Goal: Task Accomplishment & Management: Manage account settings

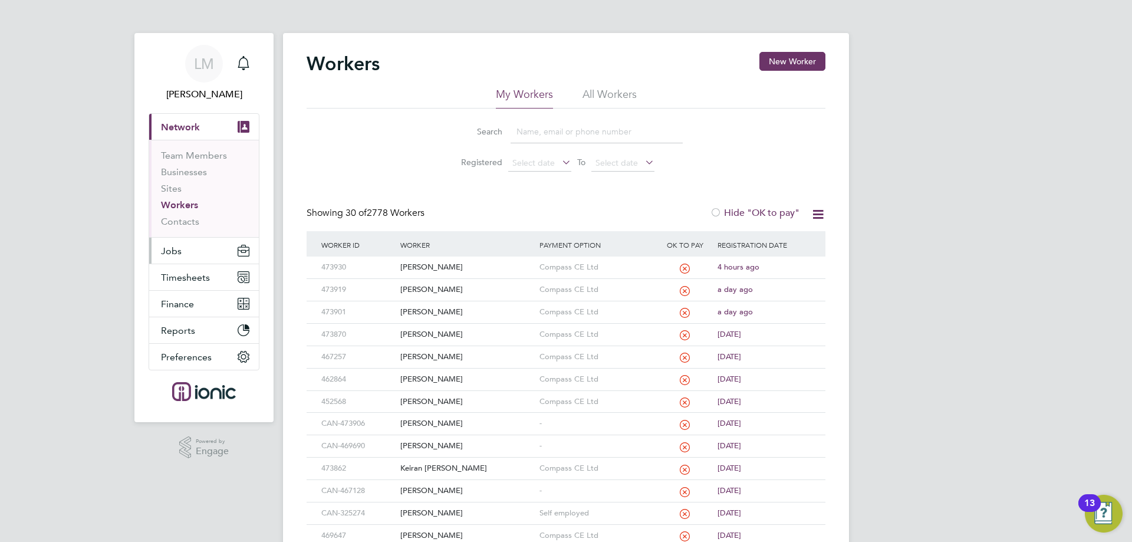
click at [176, 253] on span "Jobs" at bounding box center [171, 250] width 21 height 11
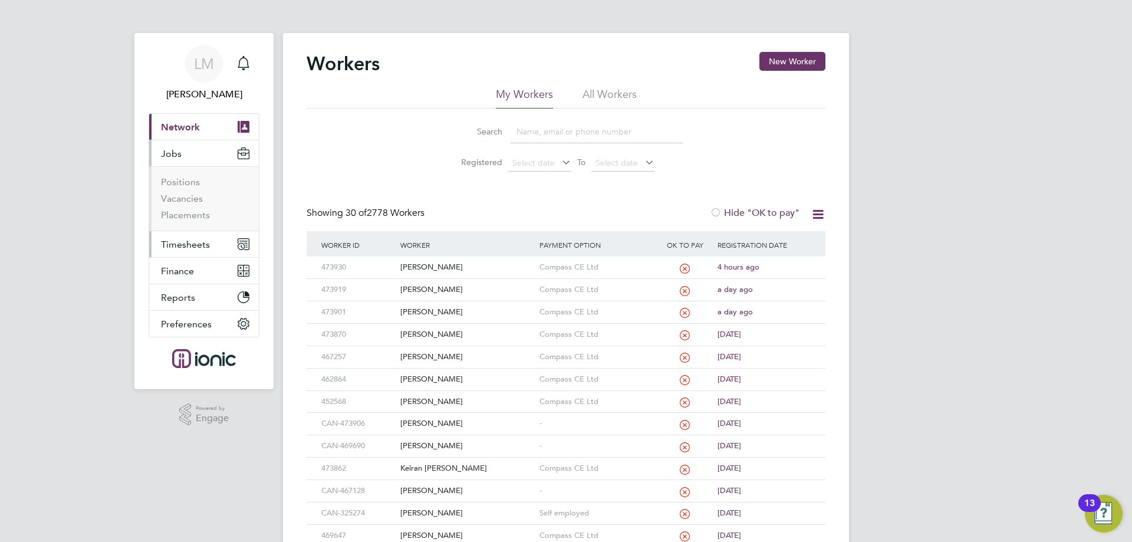
click at [184, 233] on button "Timesheets" at bounding box center [204, 244] width 110 height 26
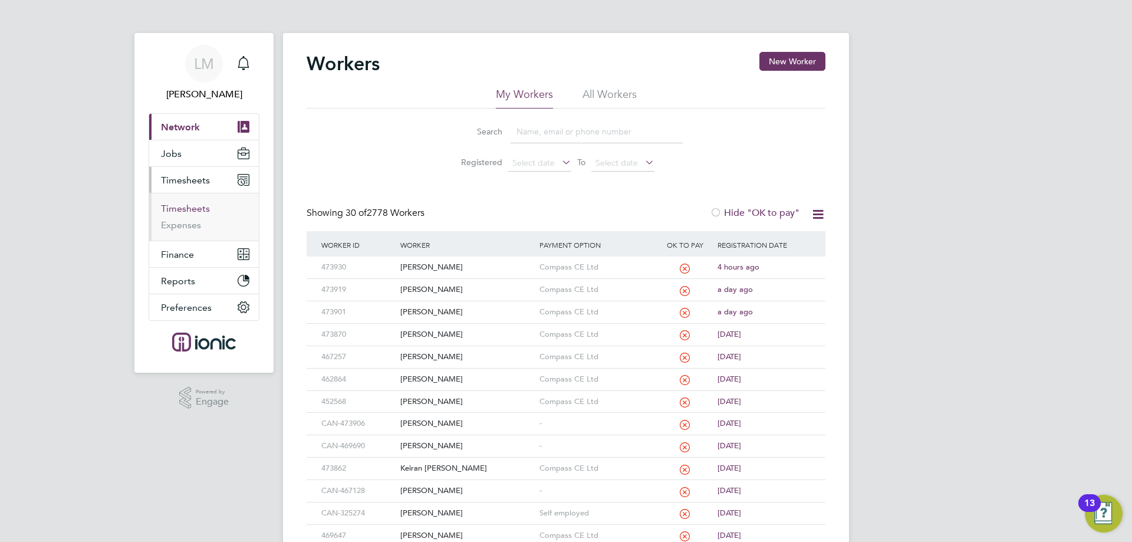
click at [193, 208] on link "Timesheets" at bounding box center [185, 208] width 49 height 11
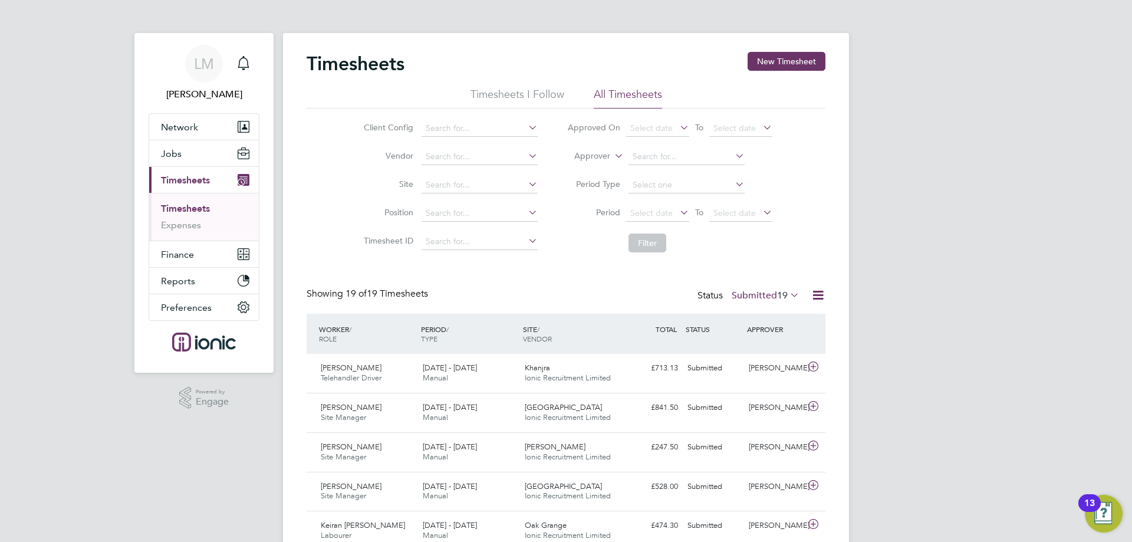
click at [385, 225] on li "Position" at bounding box center [448, 213] width 207 height 28
click at [174, 156] on span "Jobs" at bounding box center [171, 153] width 21 height 11
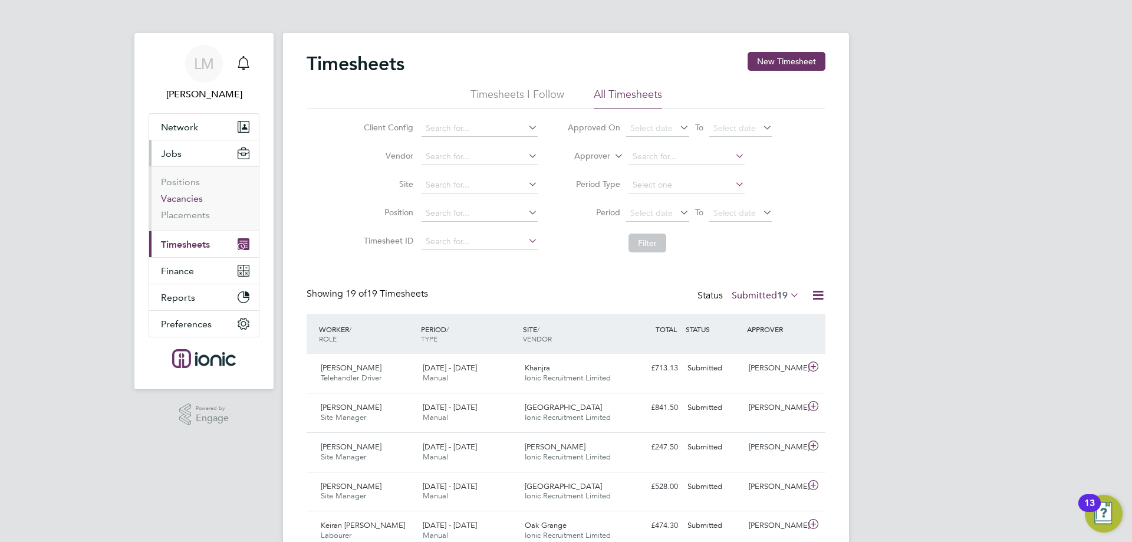
click at [177, 199] on link "Vacancies" at bounding box center [182, 198] width 42 height 11
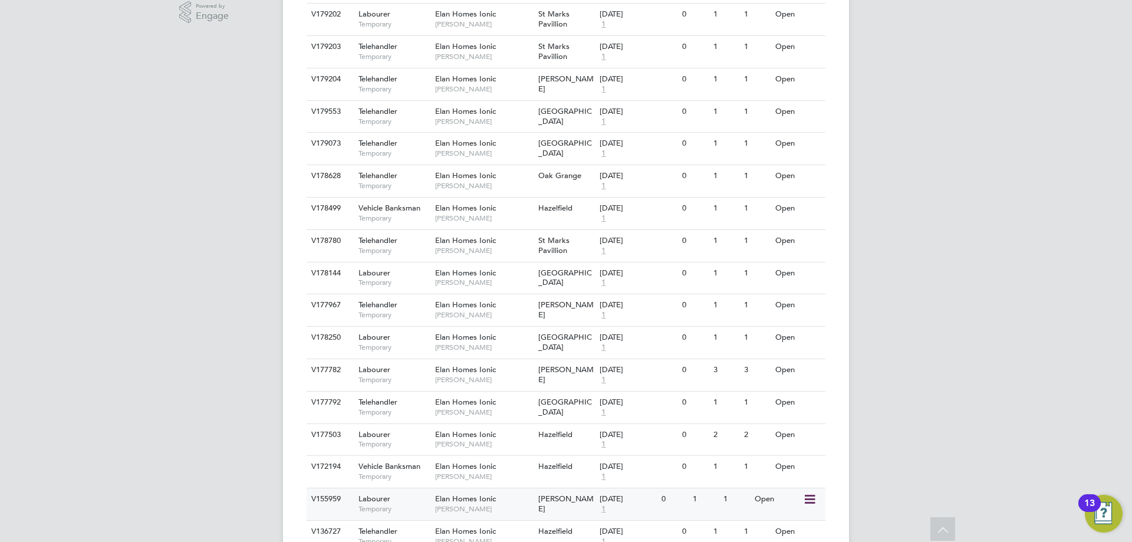
scroll to position [520, 0]
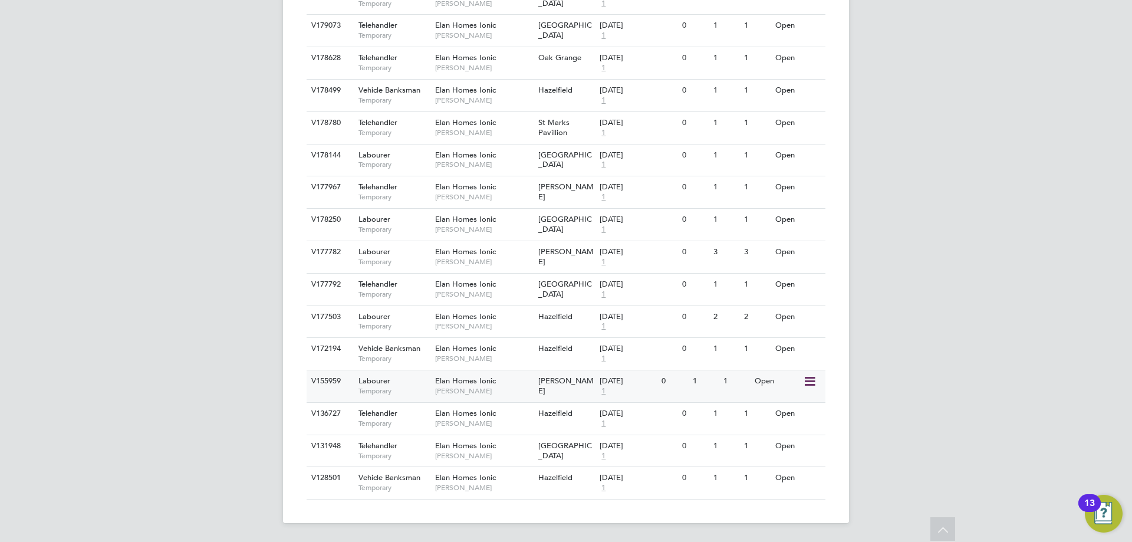
click at [436, 380] on span "Elan Homes Ionic" at bounding box center [465, 380] width 61 height 10
click at [493, 330] on span "[PERSON_NAME]" at bounding box center [483, 325] width 97 height 9
click at [443, 289] on span "[PERSON_NAME]" at bounding box center [483, 293] width 97 height 9
click at [498, 251] on div "Elan Homes Ionic Elliot Murphy" at bounding box center [483, 256] width 103 height 31
click at [484, 218] on span "Elan Homes Ionic" at bounding box center [465, 219] width 61 height 10
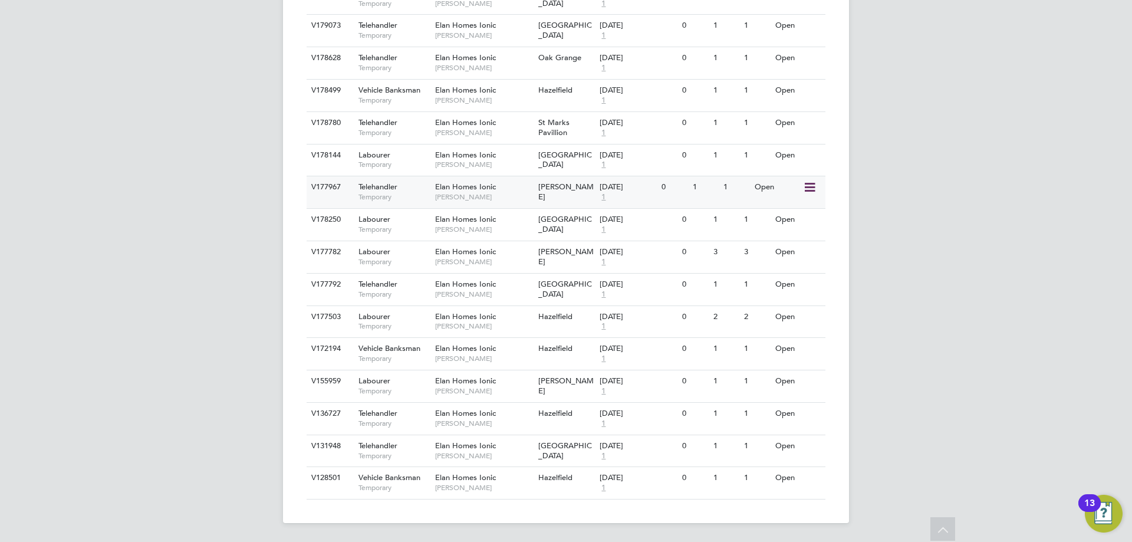
click at [503, 195] on span "[PERSON_NAME]" at bounding box center [483, 196] width 97 height 9
click at [469, 164] on span "[PERSON_NAME]" at bounding box center [483, 164] width 97 height 9
click at [489, 127] on div "Elan Homes Ionic Elliot Murphy" at bounding box center [483, 127] width 103 height 31
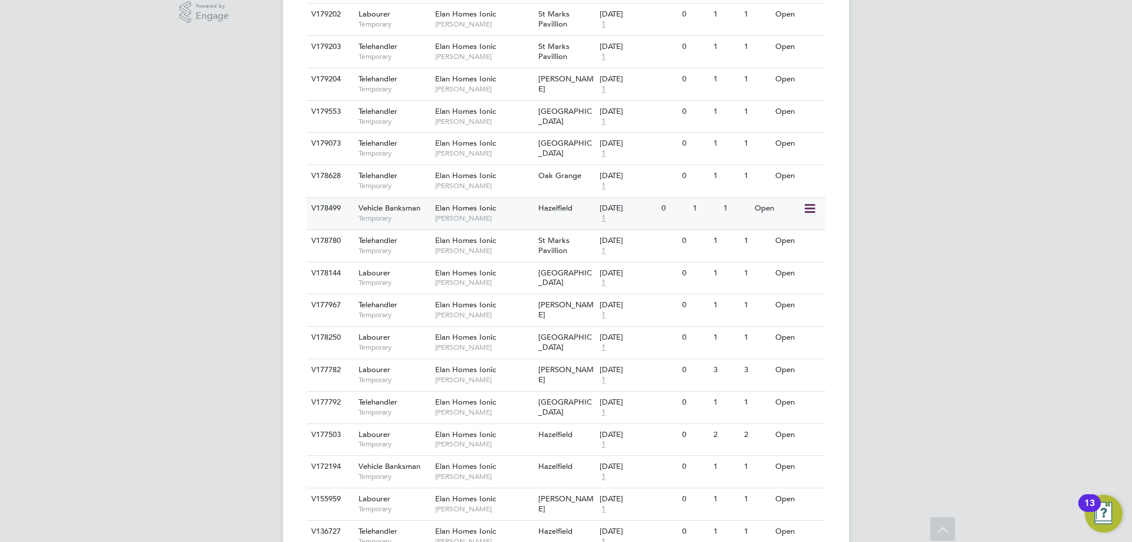
click at [483, 208] on span "Elan Homes Ionic" at bounding box center [465, 208] width 61 height 10
click at [433, 180] on div "Elan Homes Ionic Elliot Murphy" at bounding box center [483, 180] width 103 height 31
click at [478, 152] on span "[PERSON_NAME]" at bounding box center [483, 153] width 97 height 9
click at [516, 149] on span "[PERSON_NAME]" at bounding box center [483, 153] width 97 height 9
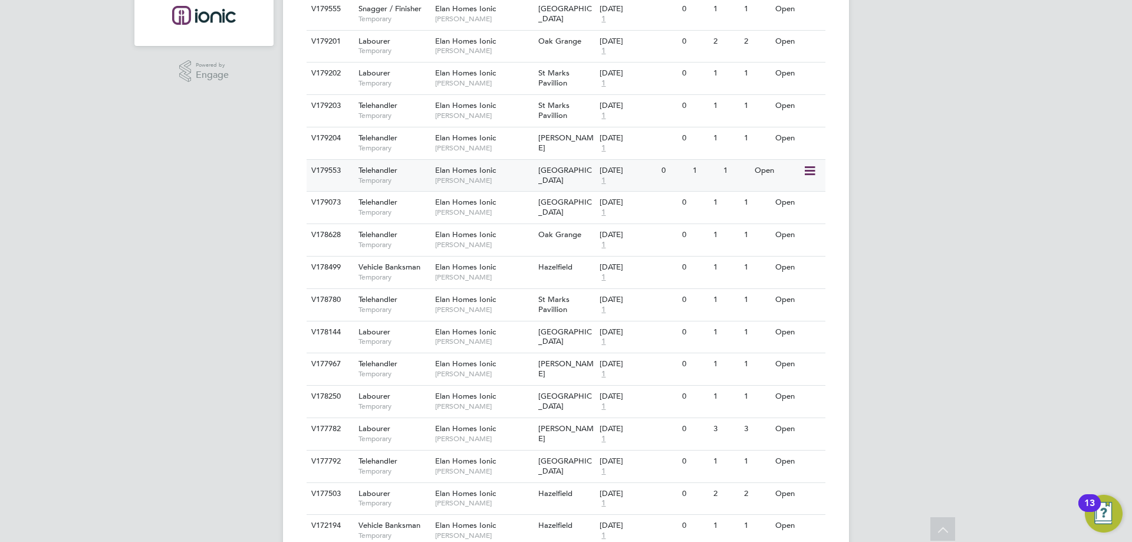
click at [521, 182] on span "[PERSON_NAME]" at bounding box center [483, 180] width 97 height 9
click at [509, 108] on div "Elan Homes Ionic Elliot Murphy" at bounding box center [483, 110] width 103 height 31
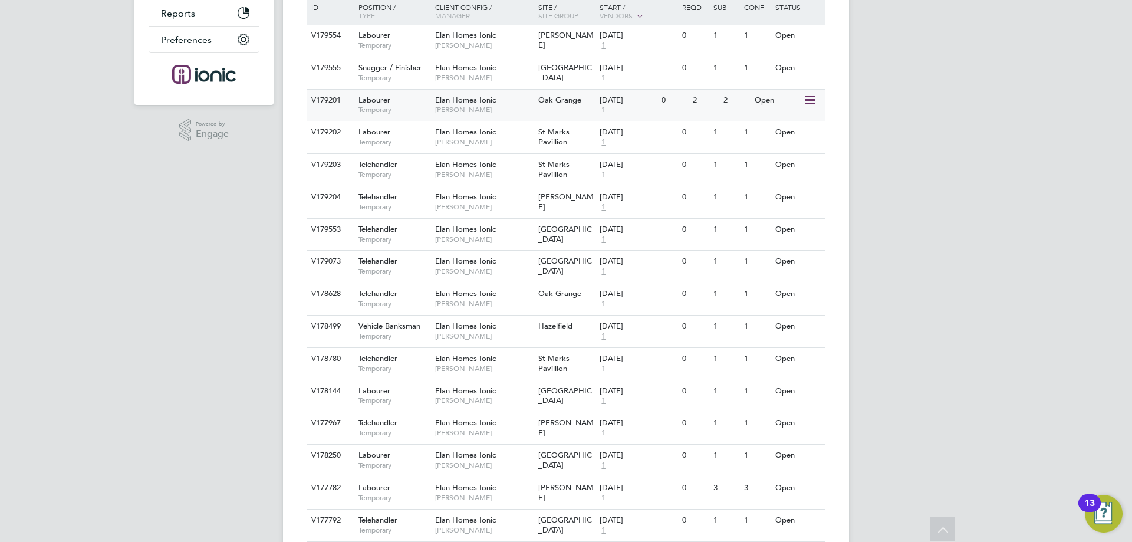
click at [513, 107] on span "[PERSON_NAME]" at bounding box center [483, 109] width 97 height 9
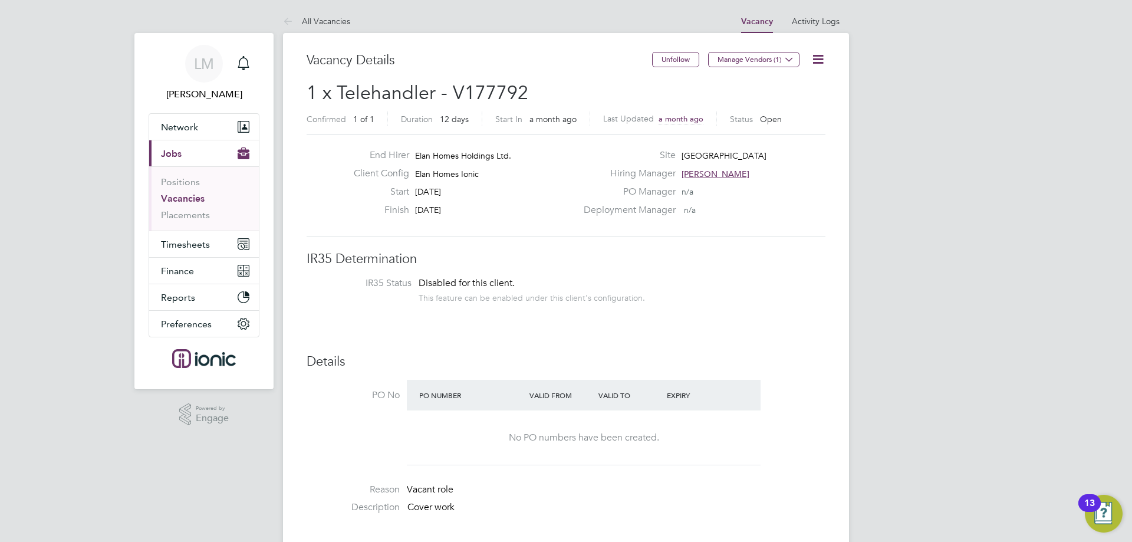
click at [810, 63] on icon at bounding box center [817, 59] width 15 height 15
click at [767, 101] on li "Update Status" at bounding box center [789, 103] width 68 height 17
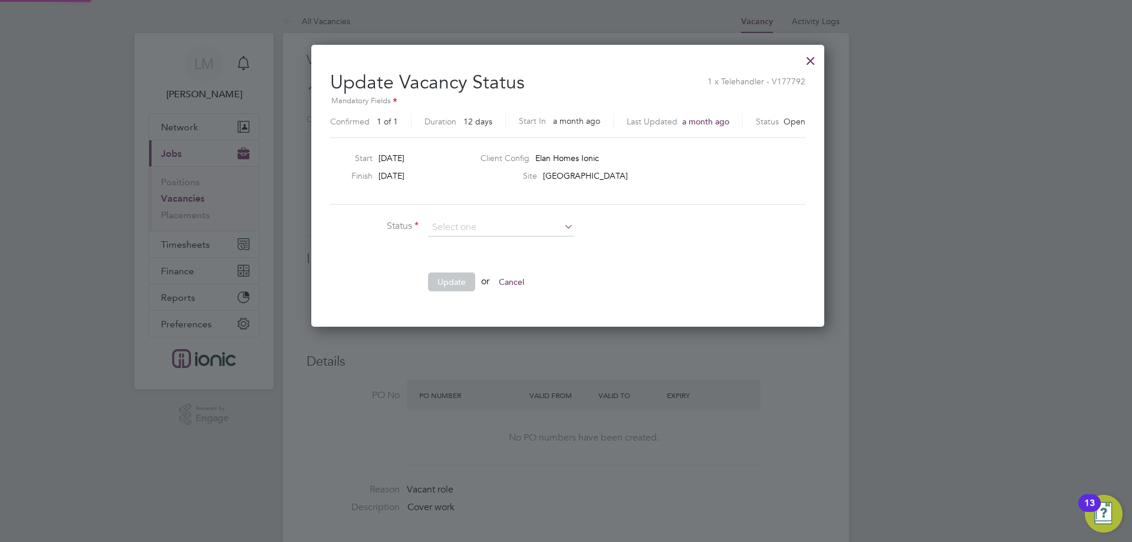
scroll to position [281, 509]
click at [492, 243] on li "Completed" at bounding box center [500, 243] width 147 height 15
type input "Completed"
click at [450, 282] on button "Update" at bounding box center [451, 281] width 47 height 19
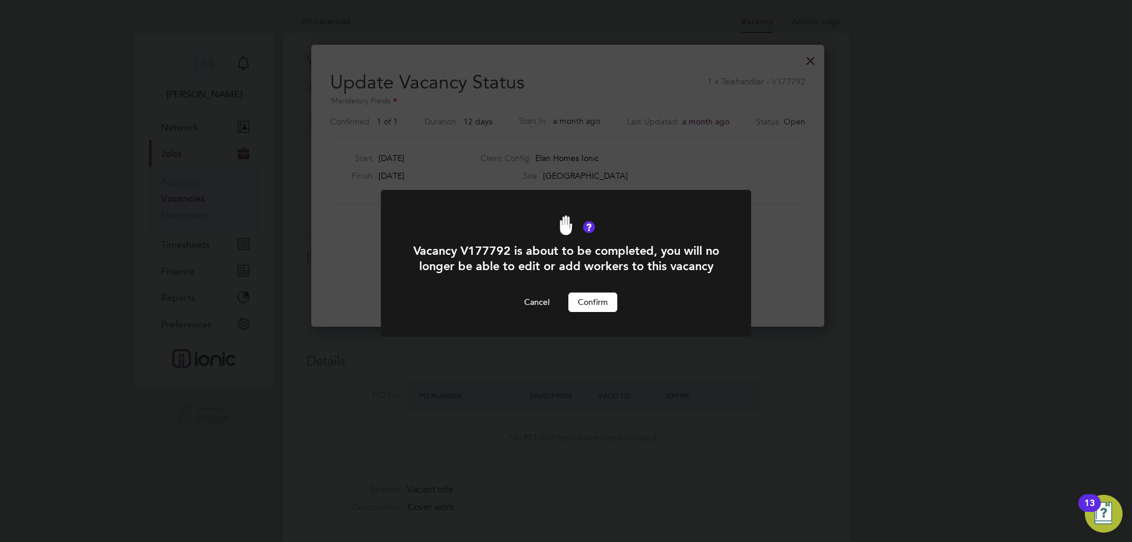
click at [594, 311] on button "Confirm" at bounding box center [592, 301] width 49 height 19
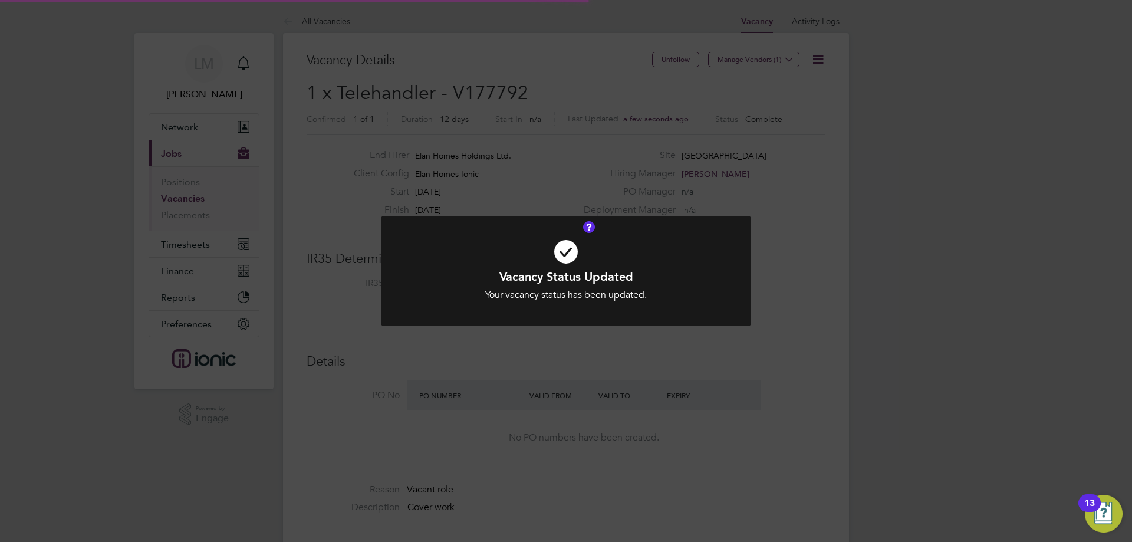
scroll to position [35, 83]
click at [350, 84] on div "Vacancy Status Updated Your vacancy status has been updated. Cancel Okay" at bounding box center [566, 271] width 1132 height 542
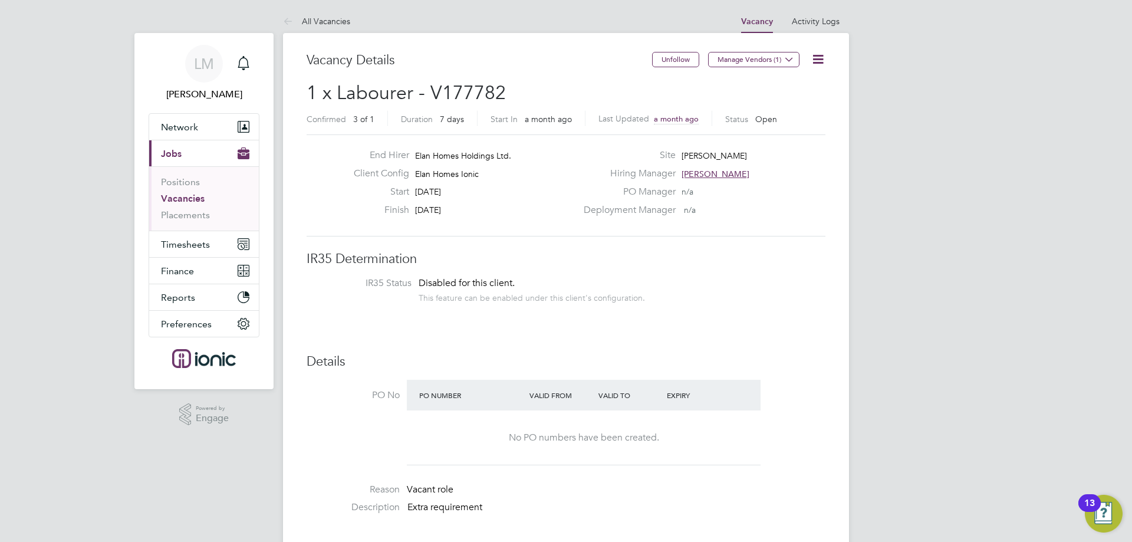
click at [823, 56] on icon at bounding box center [817, 59] width 15 height 15
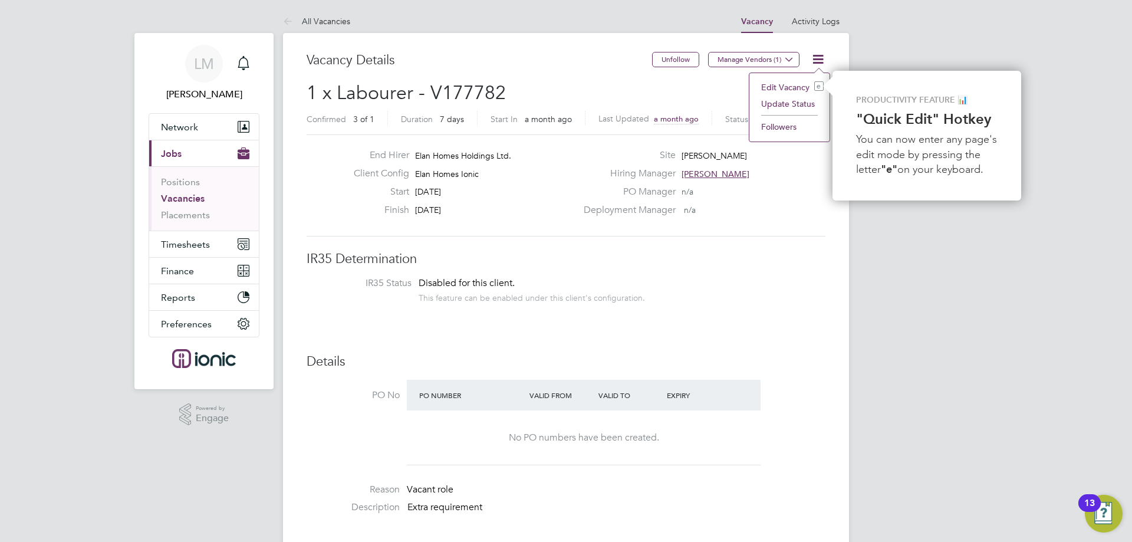
click at [799, 103] on li "Update Status" at bounding box center [789, 103] width 68 height 17
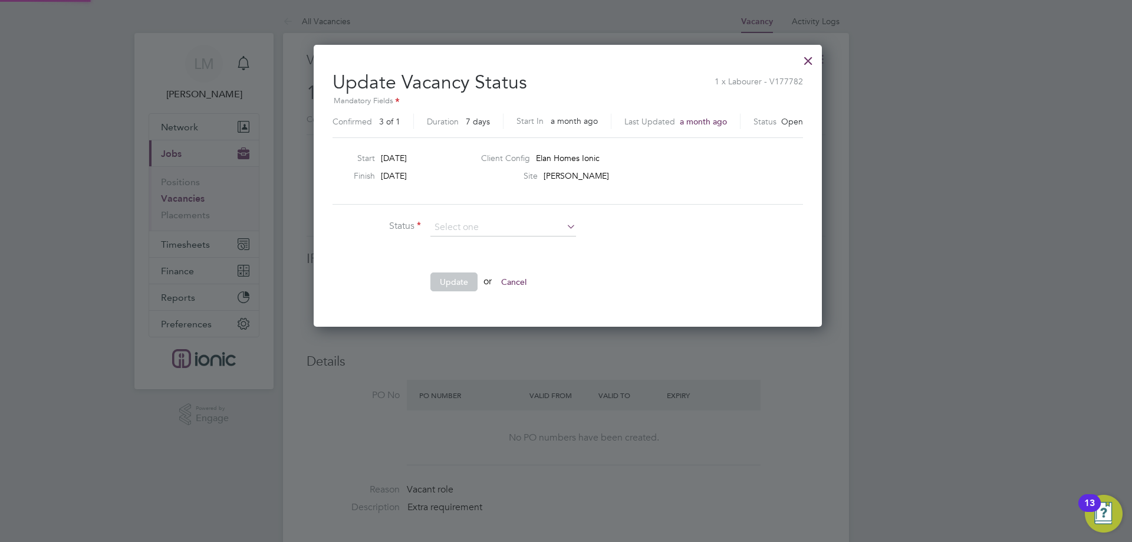
scroll to position [18, 324]
click at [465, 243] on li "Completed" at bounding box center [503, 243] width 147 height 15
type input "Completed"
click at [464, 282] on button "Update" at bounding box center [453, 281] width 47 height 19
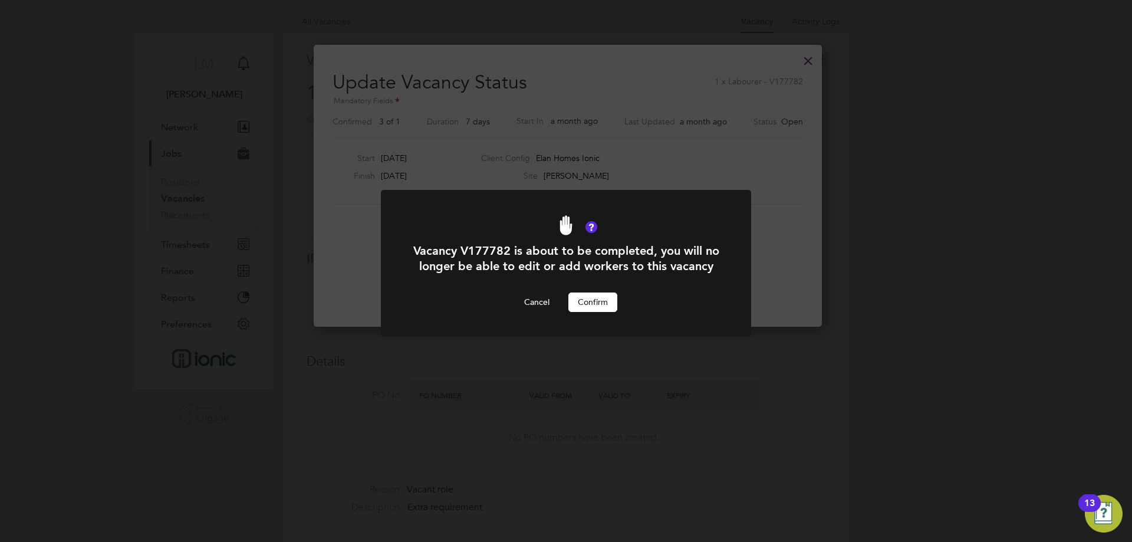
click at [612, 311] on button "Confirm" at bounding box center [592, 301] width 49 height 19
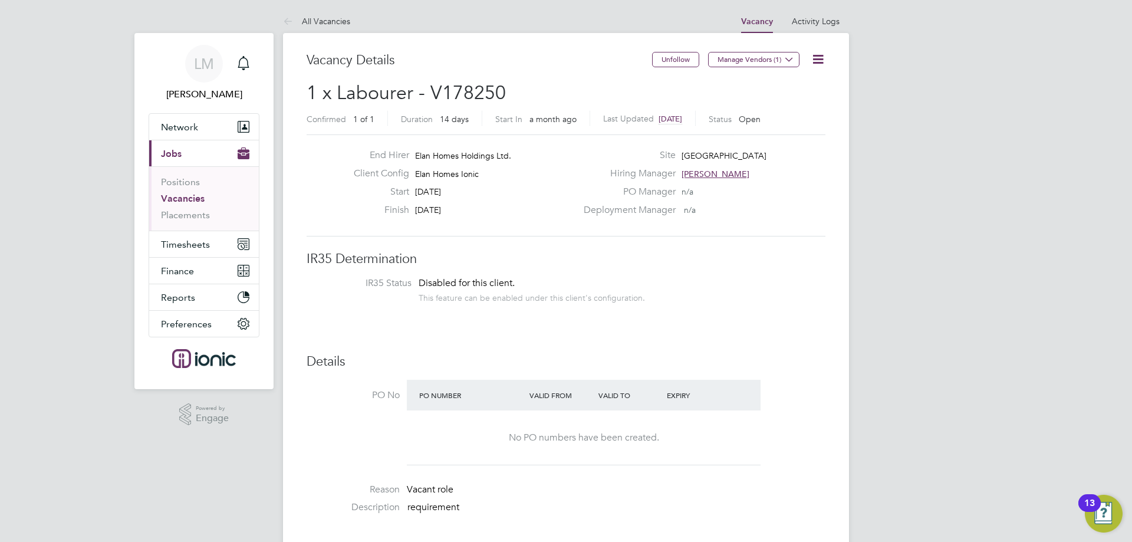
click at [819, 52] on icon at bounding box center [817, 59] width 15 height 15
click at [782, 101] on li "Update Status" at bounding box center [789, 103] width 68 height 17
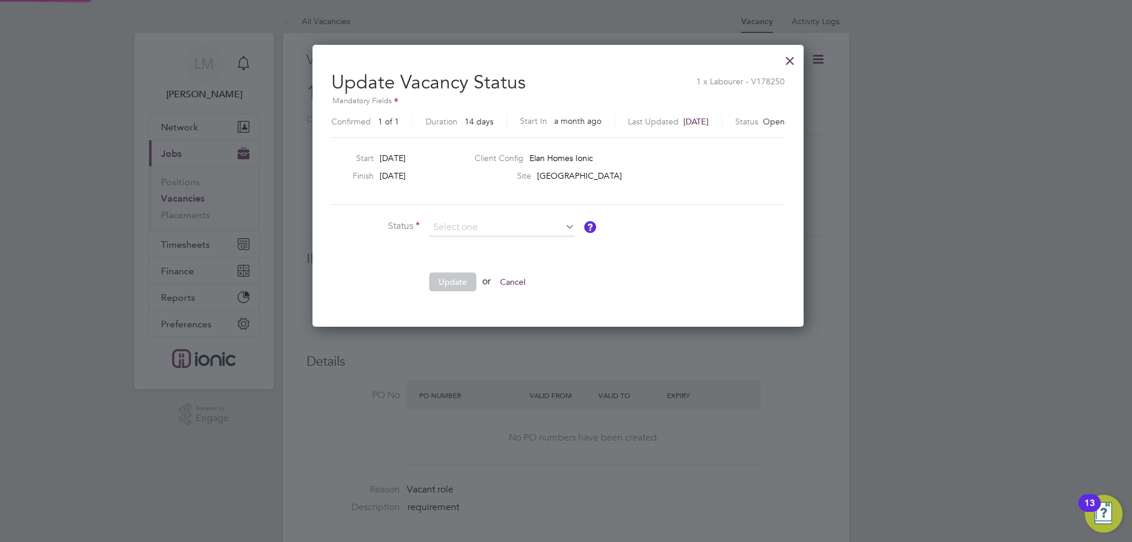
scroll to position [281, 506]
click at [456, 244] on li "Completed" at bounding box center [502, 243] width 147 height 15
type input "Completed"
click at [450, 276] on button "Update" at bounding box center [452, 281] width 47 height 19
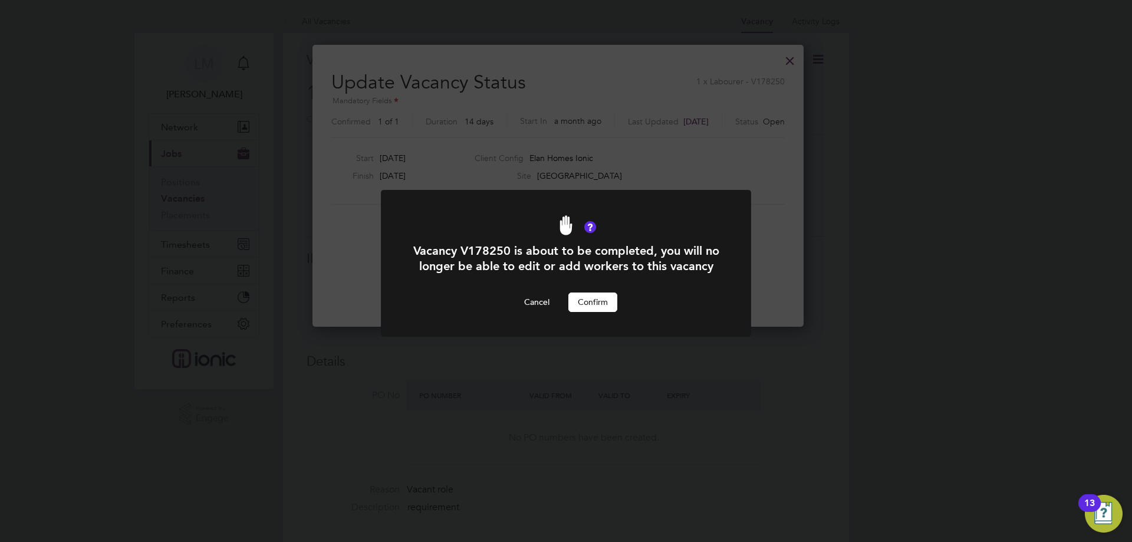
click at [596, 311] on button "Confirm" at bounding box center [592, 301] width 49 height 19
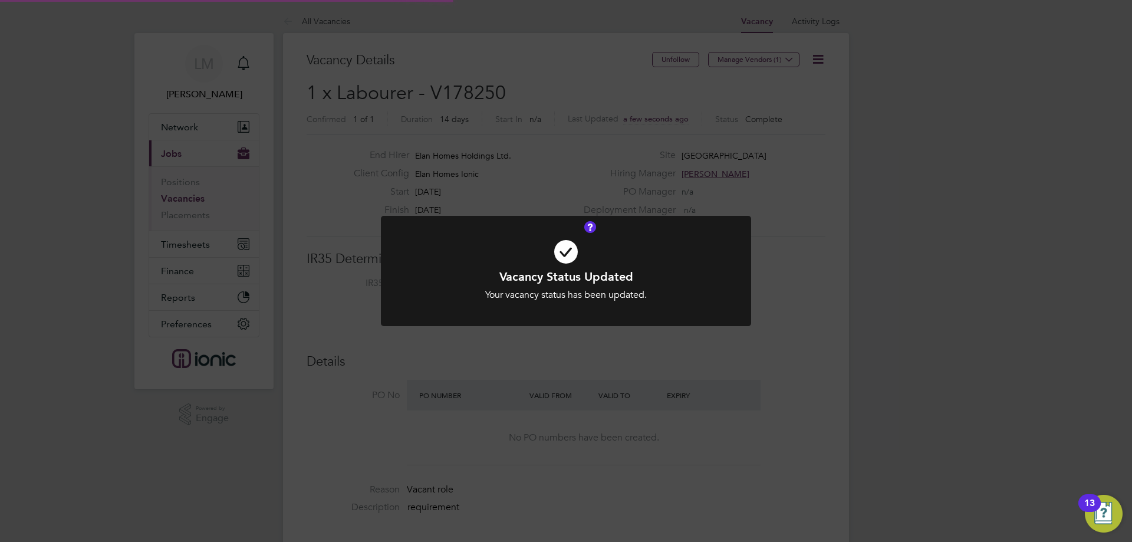
scroll to position [35, 83]
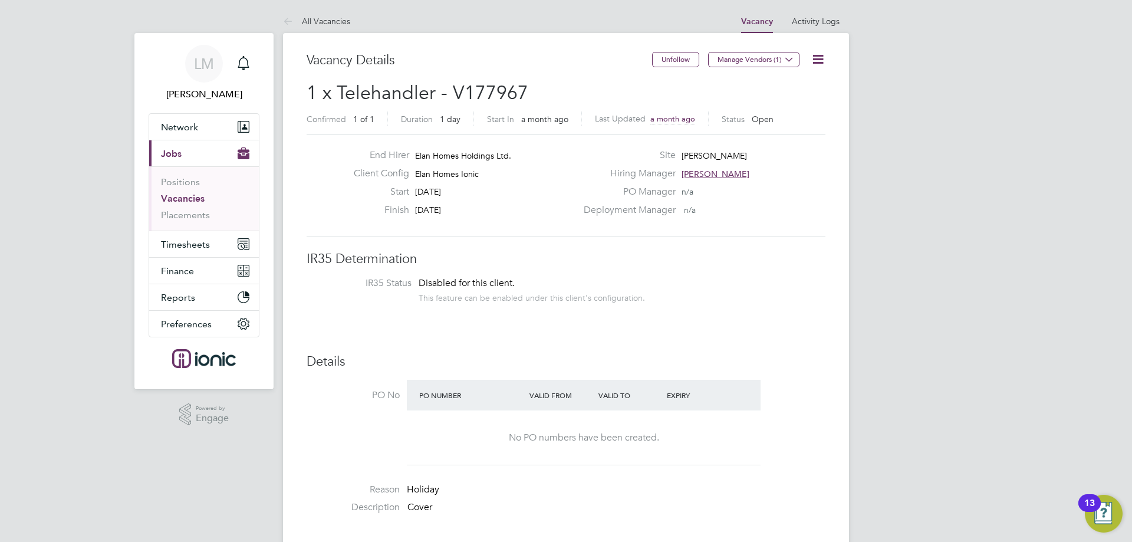
click at [815, 63] on icon at bounding box center [817, 59] width 15 height 15
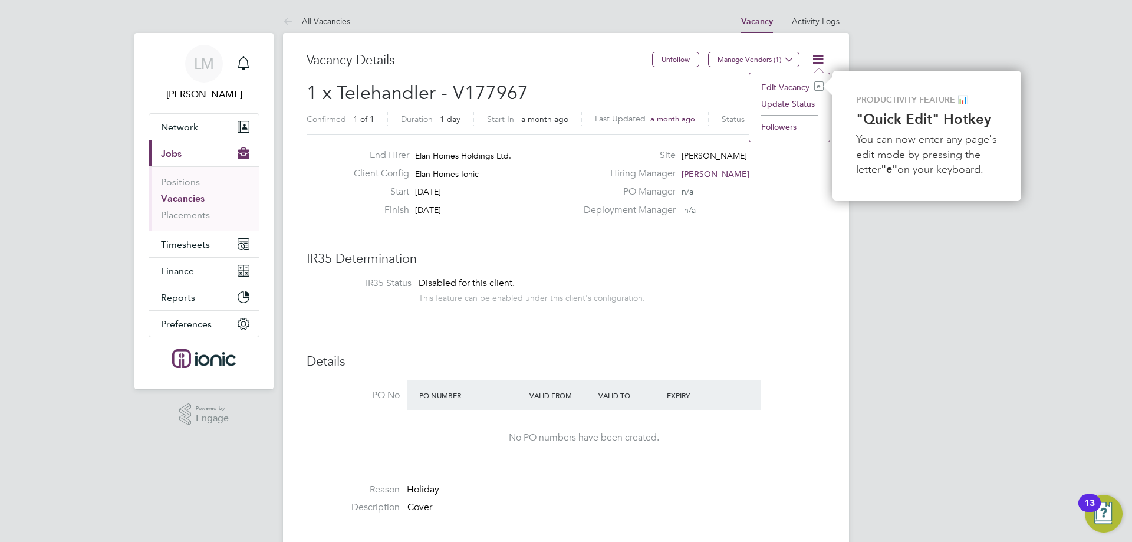
click at [809, 105] on li "Update Status" at bounding box center [789, 103] width 68 height 17
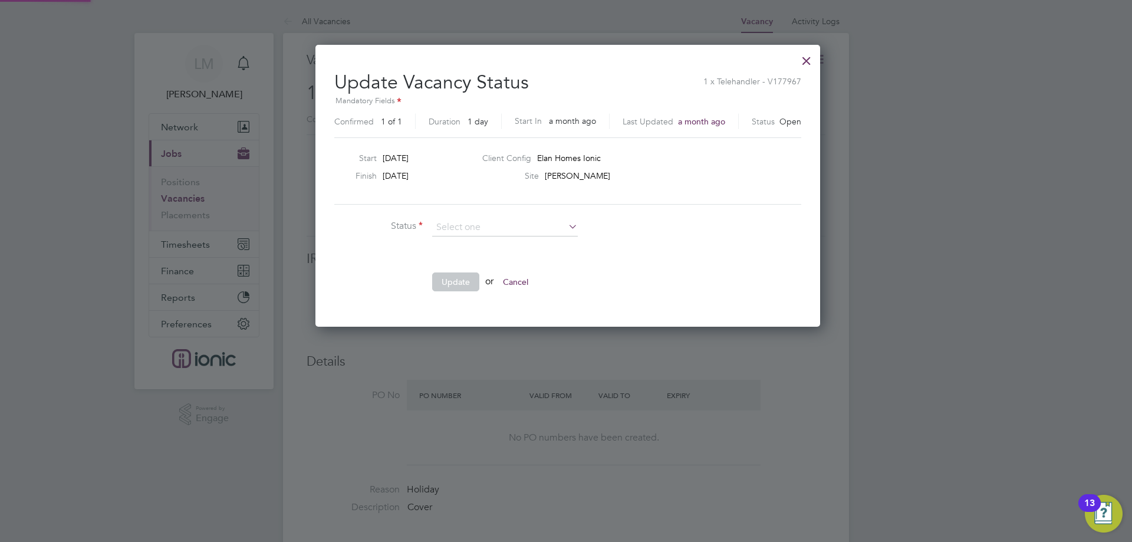
scroll to position [281, 501]
click at [486, 245] on li "Completed" at bounding box center [504, 243] width 147 height 15
type input "Completed"
click at [456, 283] on button "Update" at bounding box center [455, 281] width 47 height 19
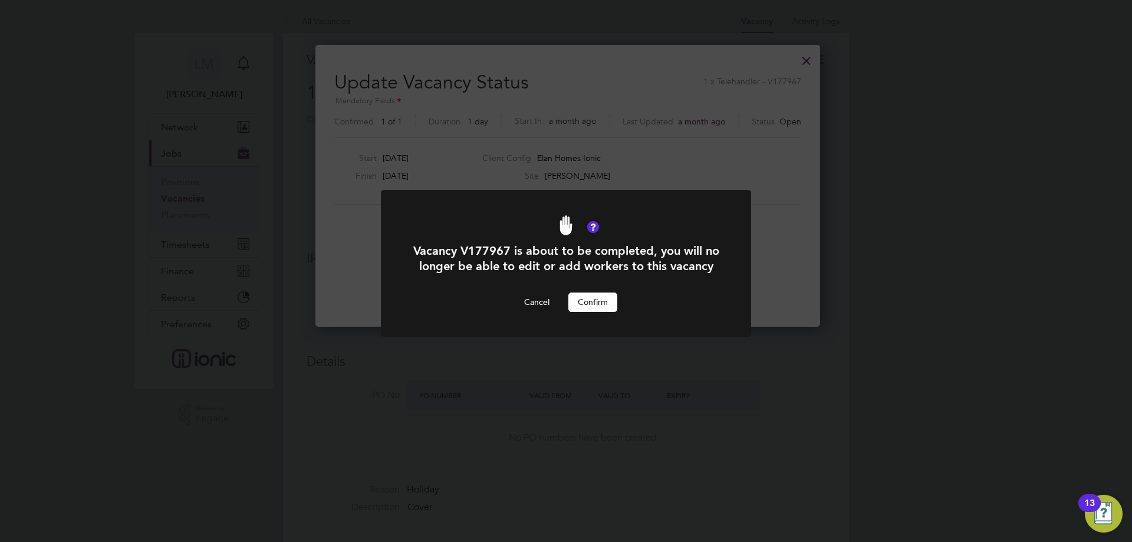
click at [588, 311] on button "Confirm" at bounding box center [592, 301] width 49 height 19
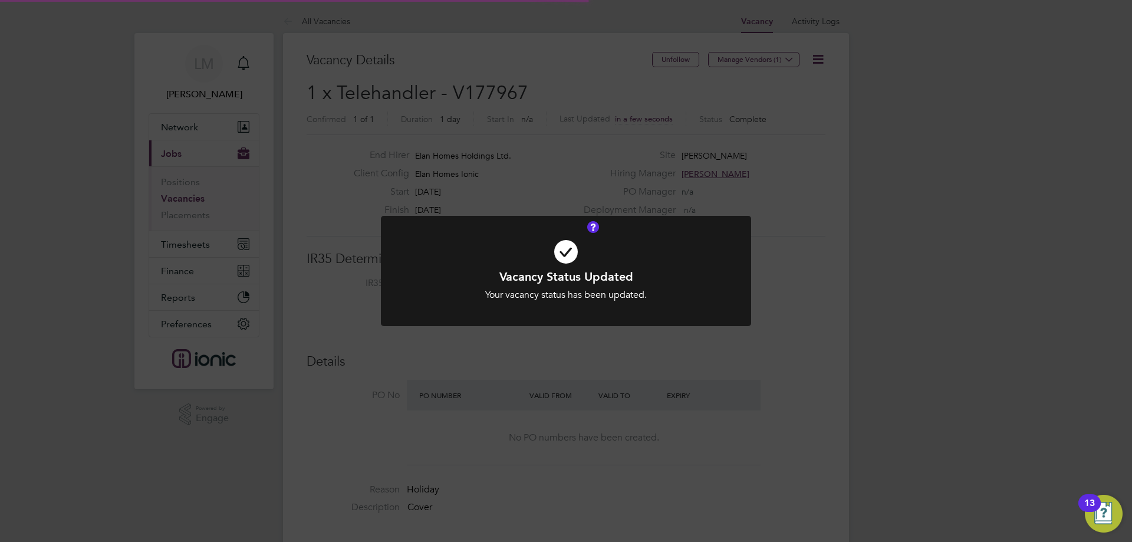
scroll to position [35, 83]
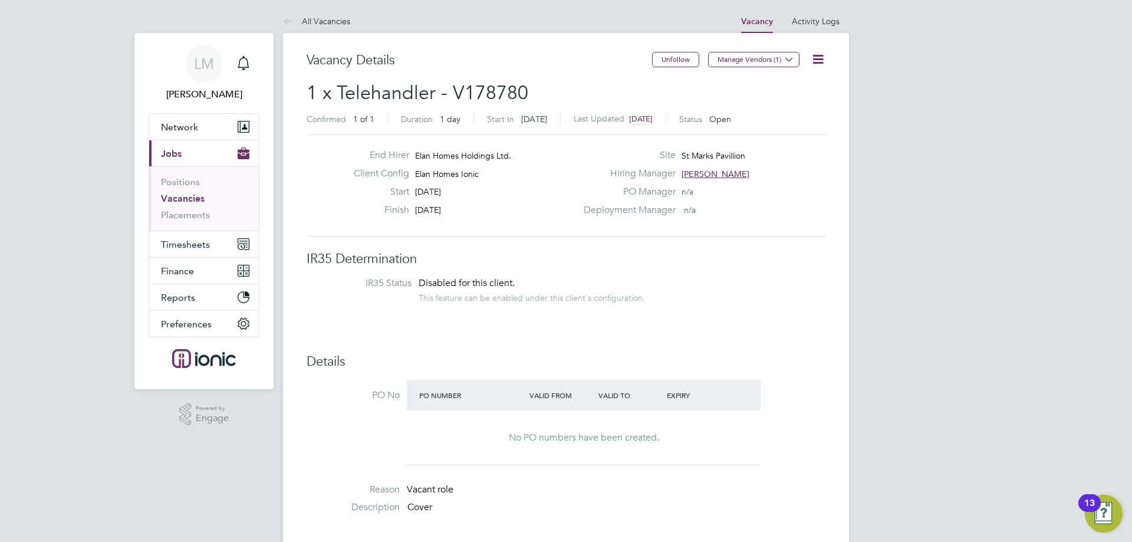
click at [819, 64] on icon at bounding box center [817, 59] width 15 height 15
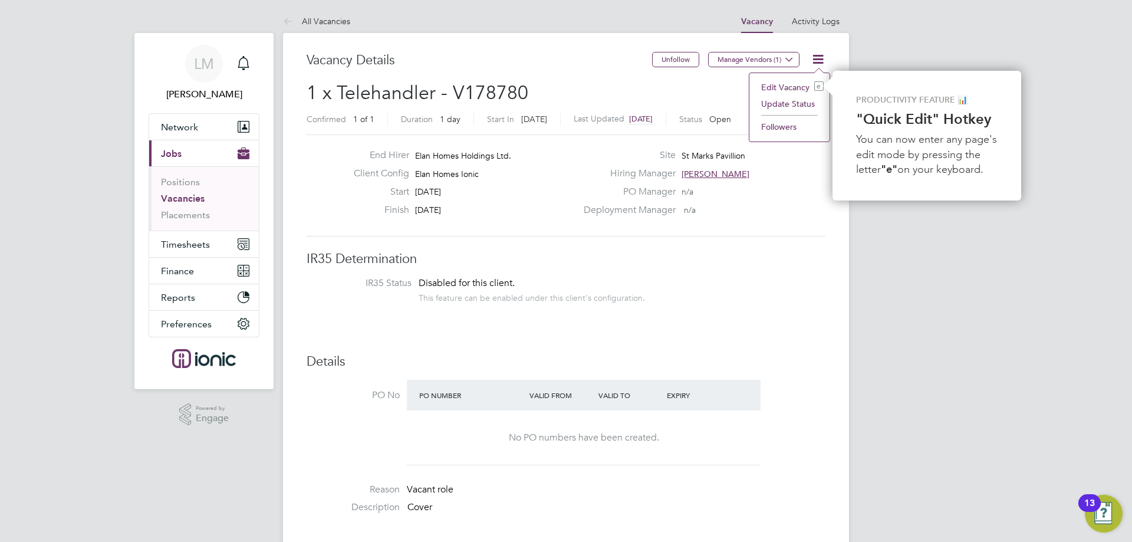
click at [803, 98] on li "Update Status" at bounding box center [789, 103] width 68 height 17
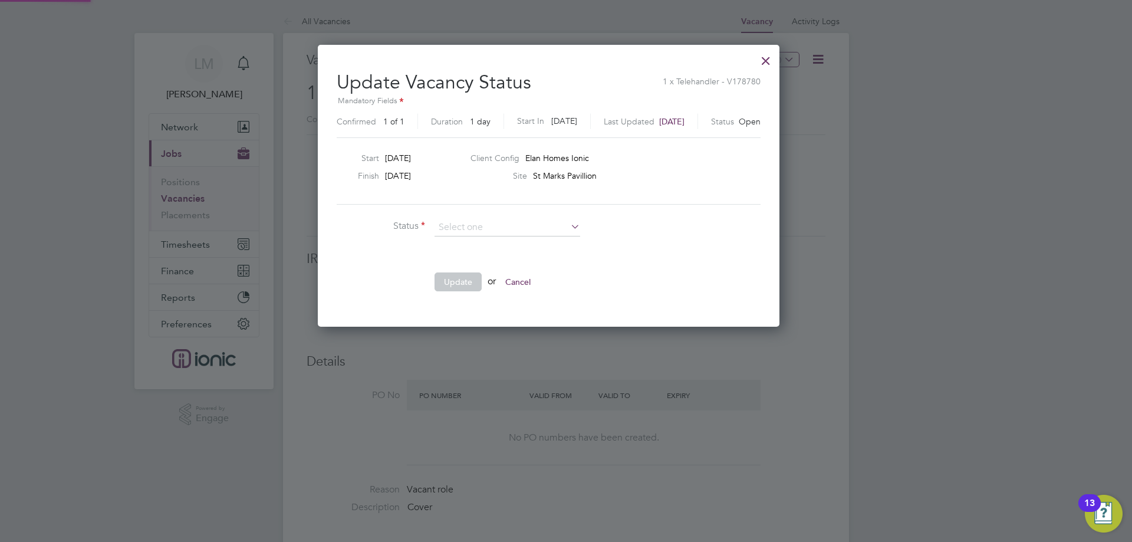
scroll to position [281, 496]
click at [490, 244] on li "Status" at bounding box center [514, 233] width 354 height 29
click at [485, 225] on input at bounding box center [507, 228] width 146 height 18
click at [473, 239] on li "Completed" at bounding box center [507, 243] width 147 height 15
type input "Completed"
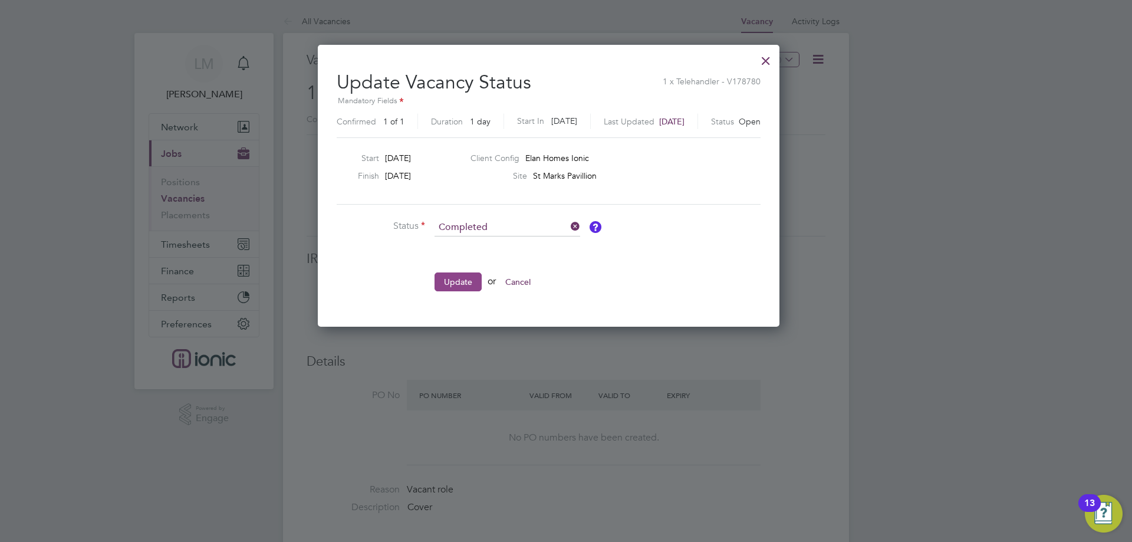
click at [457, 280] on button "Update" at bounding box center [457, 281] width 47 height 19
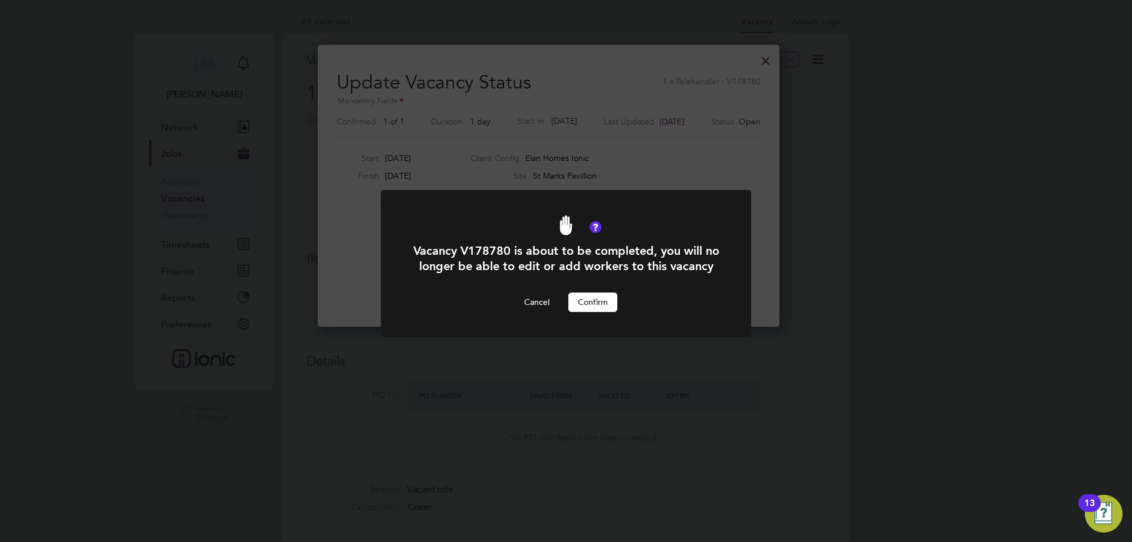
click at [614, 311] on button "Confirm" at bounding box center [592, 301] width 49 height 19
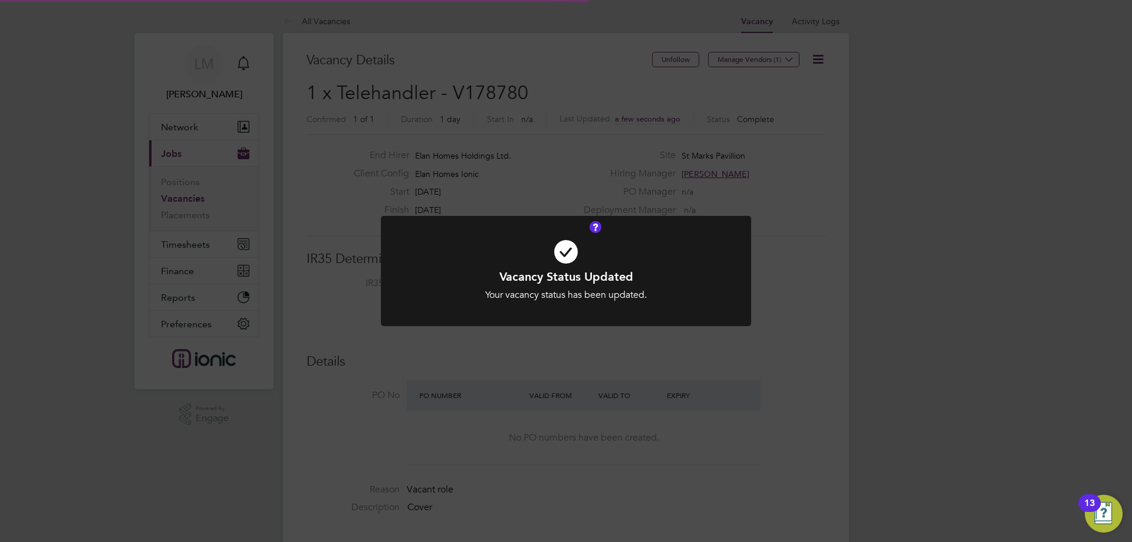
scroll to position [35, 83]
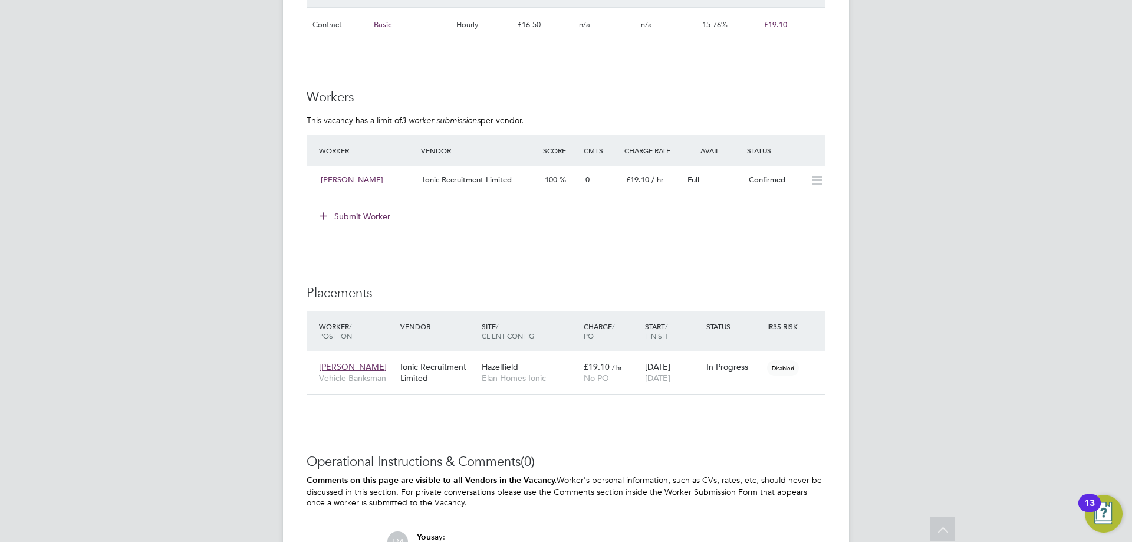
scroll to position [648, 0]
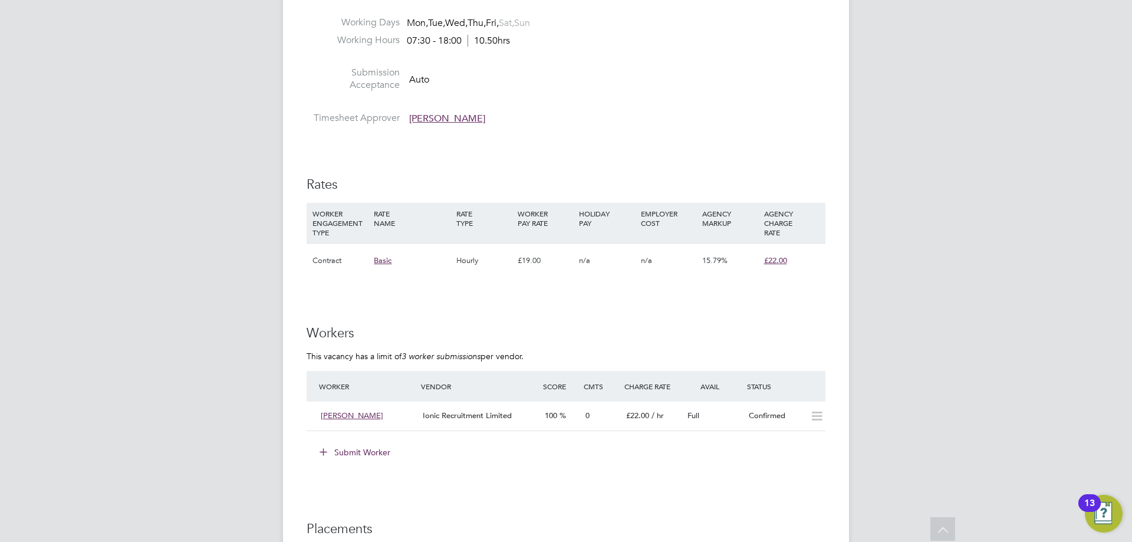
scroll to position [354, 0]
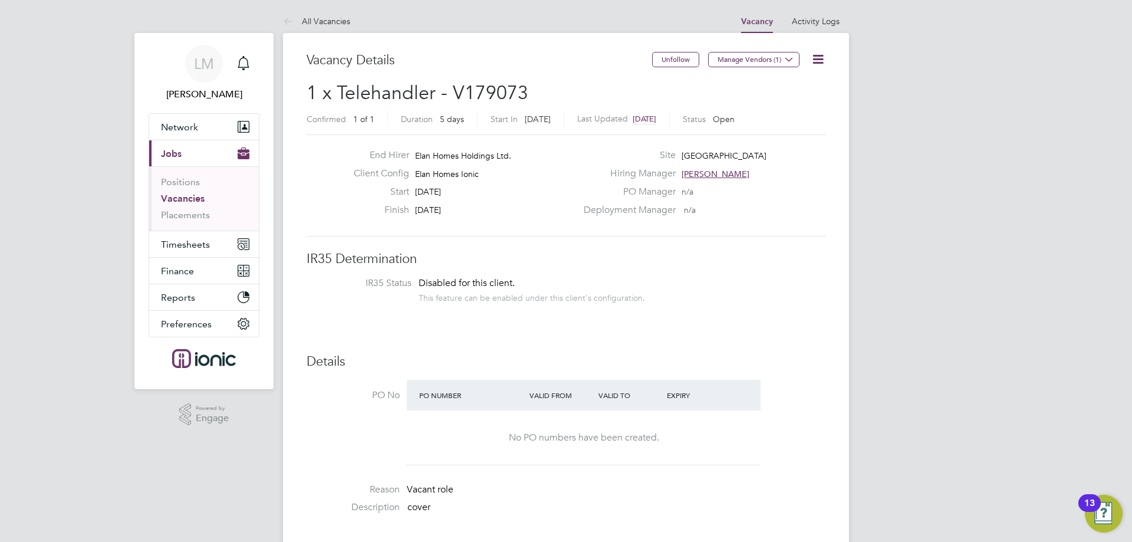
click at [818, 57] on icon at bounding box center [817, 59] width 15 height 15
click at [798, 103] on li "Update Status" at bounding box center [789, 103] width 68 height 17
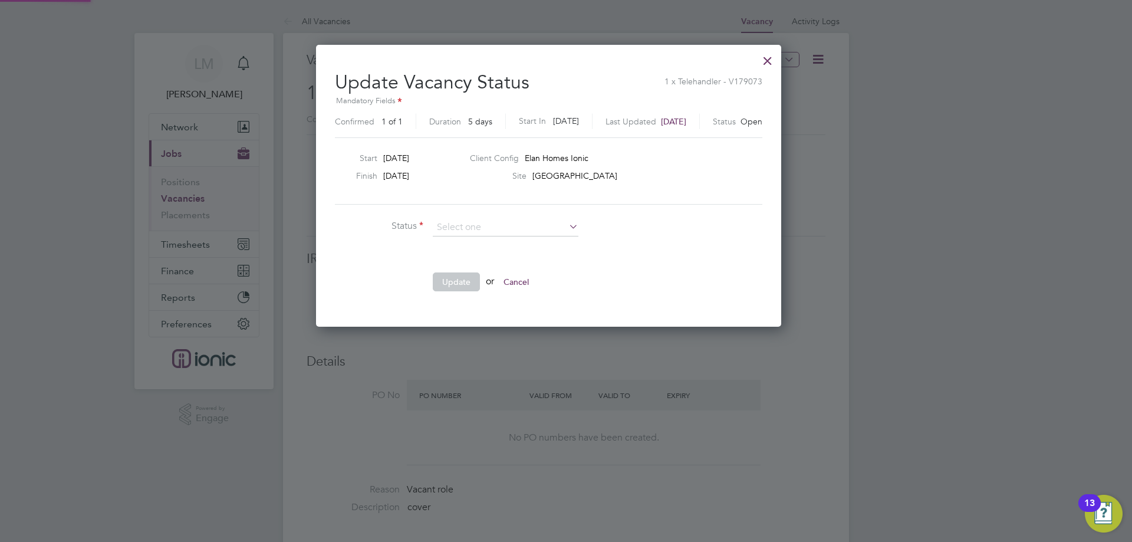
scroll to position [281, 500]
click at [499, 245] on li "Completed" at bounding box center [505, 243] width 147 height 15
type input "Completed"
click at [440, 282] on button "Update" at bounding box center [456, 281] width 47 height 19
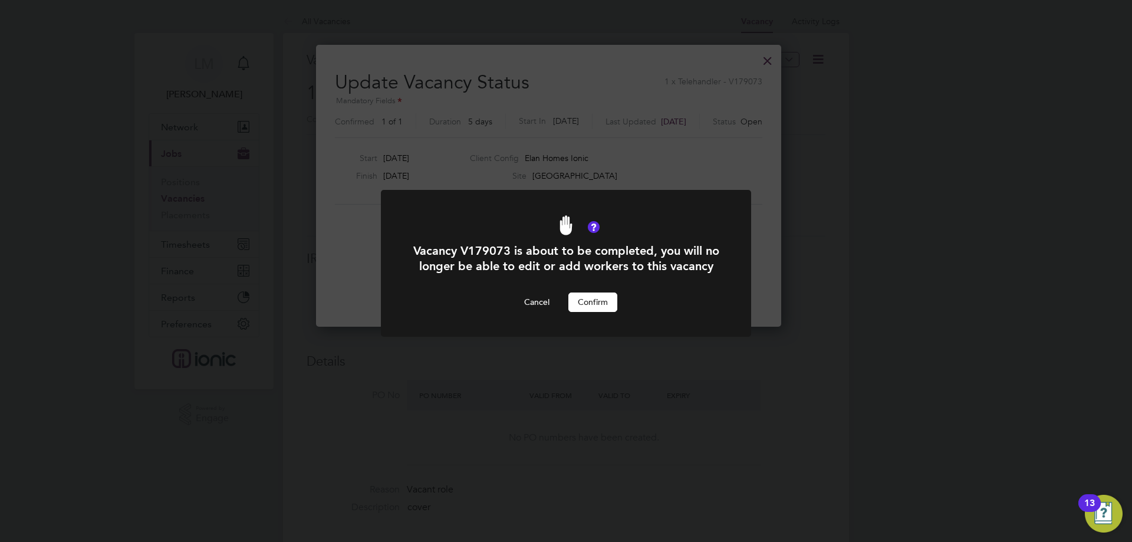
click at [601, 311] on button "Confirm" at bounding box center [592, 301] width 49 height 19
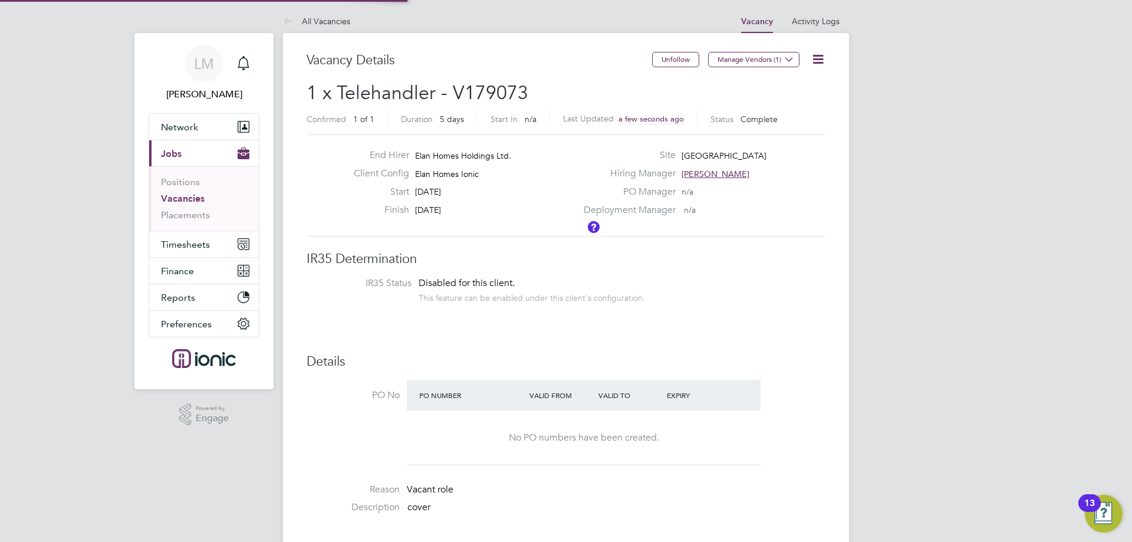
scroll to position [35, 83]
click at [810, 55] on icon at bounding box center [817, 59] width 15 height 15
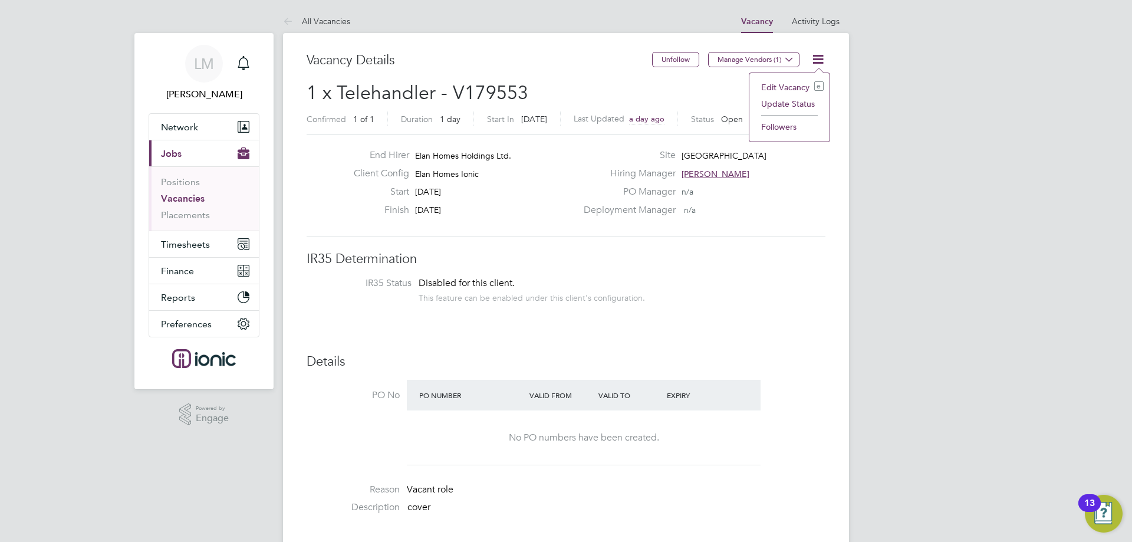
click at [800, 103] on li "Update Status" at bounding box center [789, 103] width 68 height 17
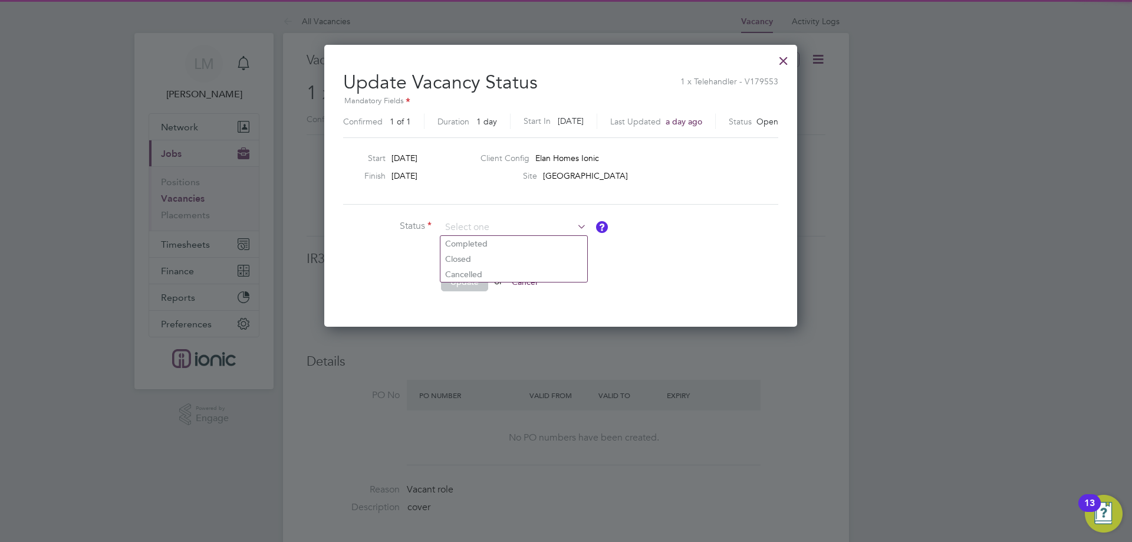
scroll to position [281, 483]
click at [501, 239] on li "Completed" at bounding box center [513, 243] width 147 height 15
type input "Completed"
click at [458, 278] on button "Update" at bounding box center [464, 281] width 47 height 19
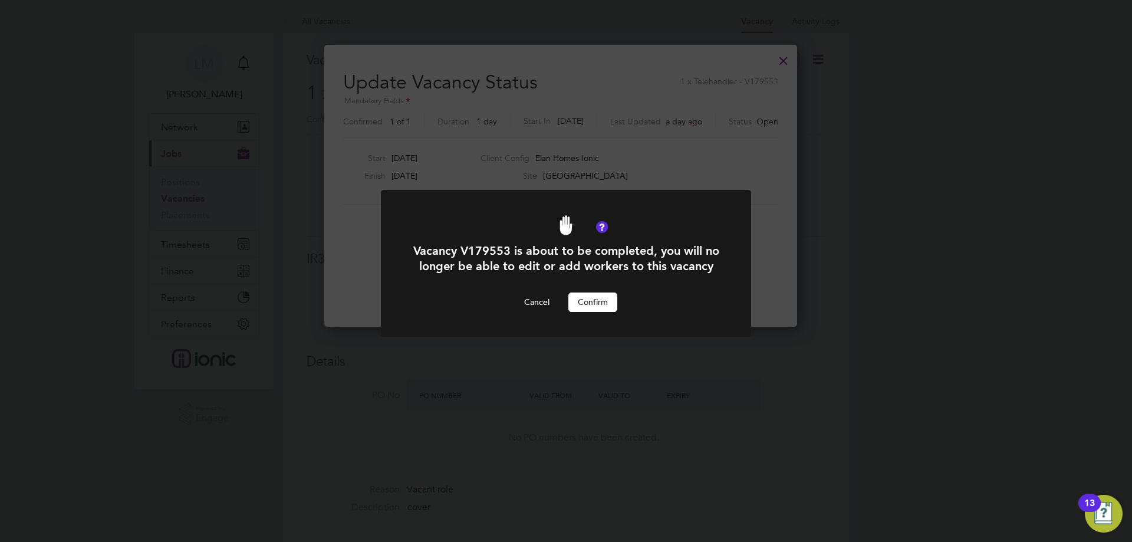
click at [609, 311] on button "Confirm" at bounding box center [592, 301] width 49 height 19
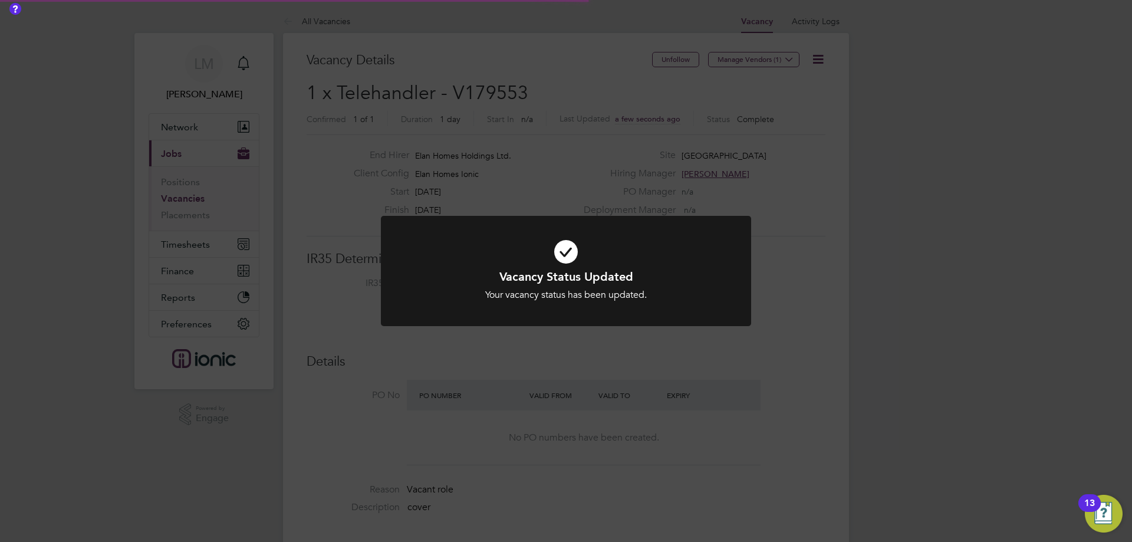
scroll to position [35, 83]
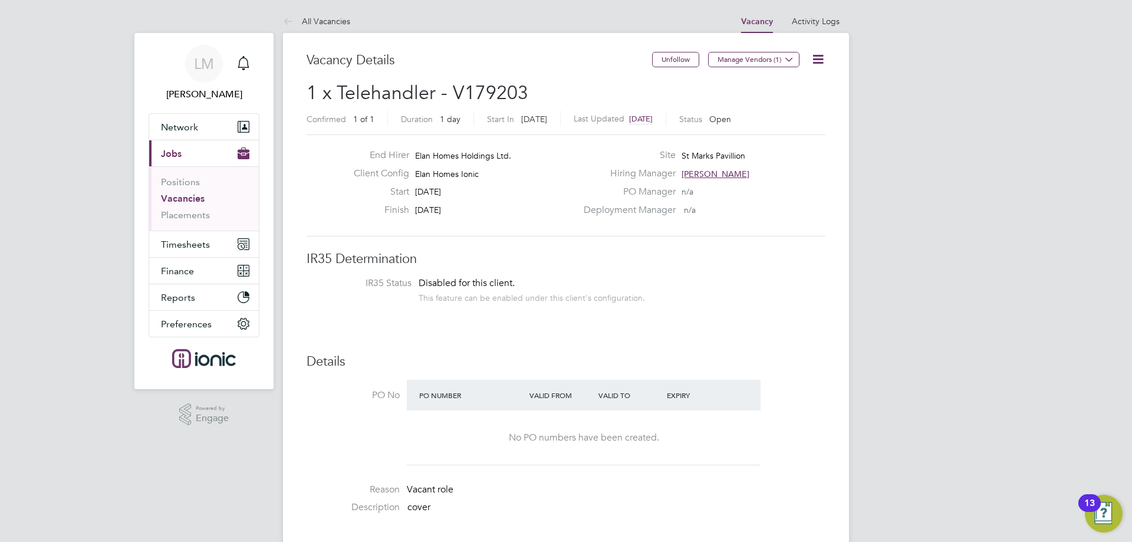
click at [813, 58] on icon at bounding box center [817, 59] width 15 height 15
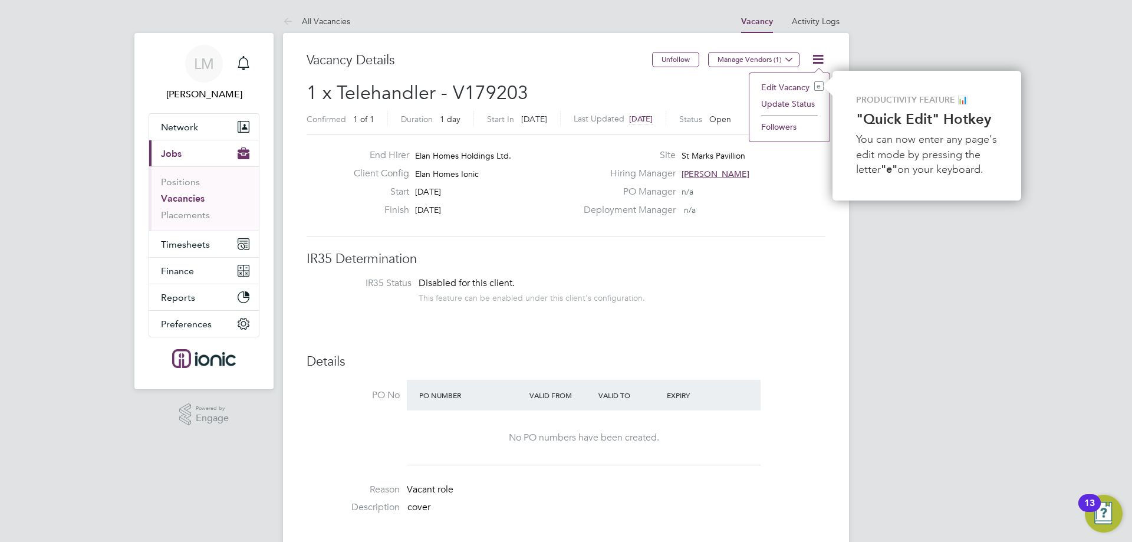
click at [808, 103] on li "Update Status" at bounding box center [789, 103] width 68 height 17
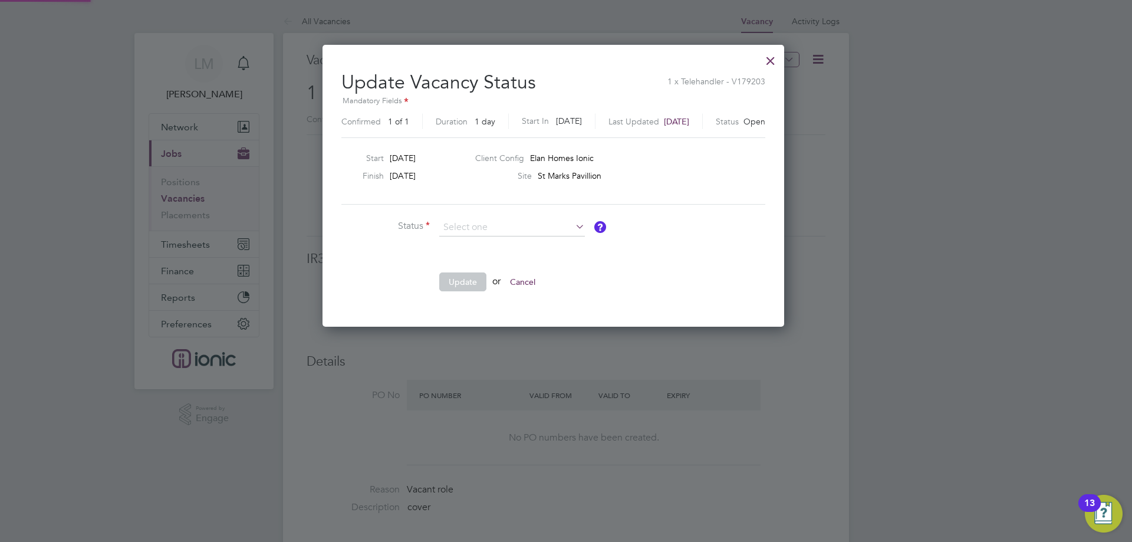
scroll to position [281, 487]
click at [501, 242] on li "Completed" at bounding box center [512, 243] width 147 height 15
type input "Completed"
click at [464, 280] on button "Update" at bounding box center [462, 281] width 47 height 19
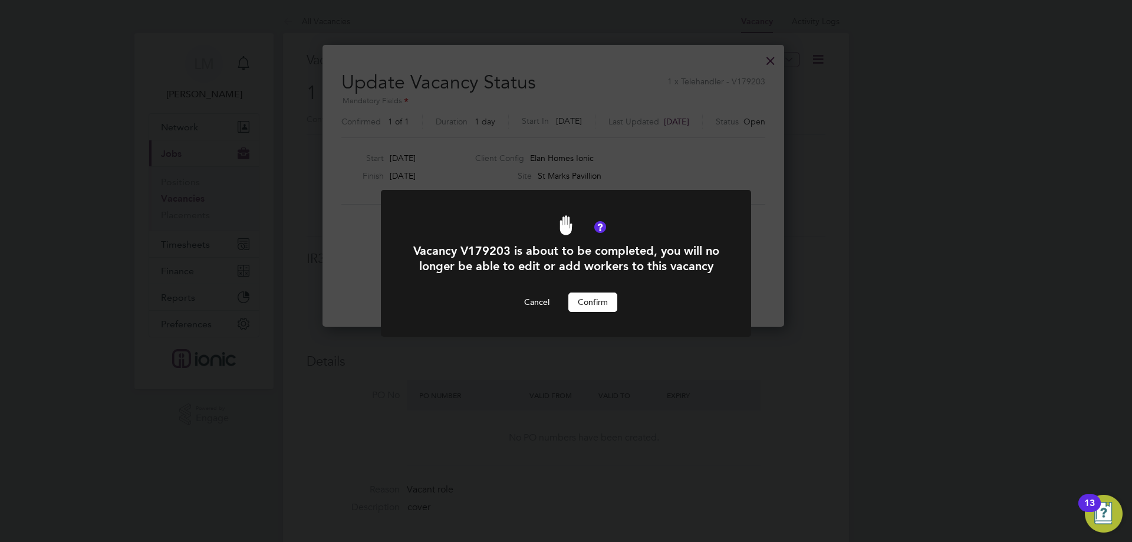
click at [605, 311] on button "Confirm" at bounding box center [592, 301] width 49 height 19
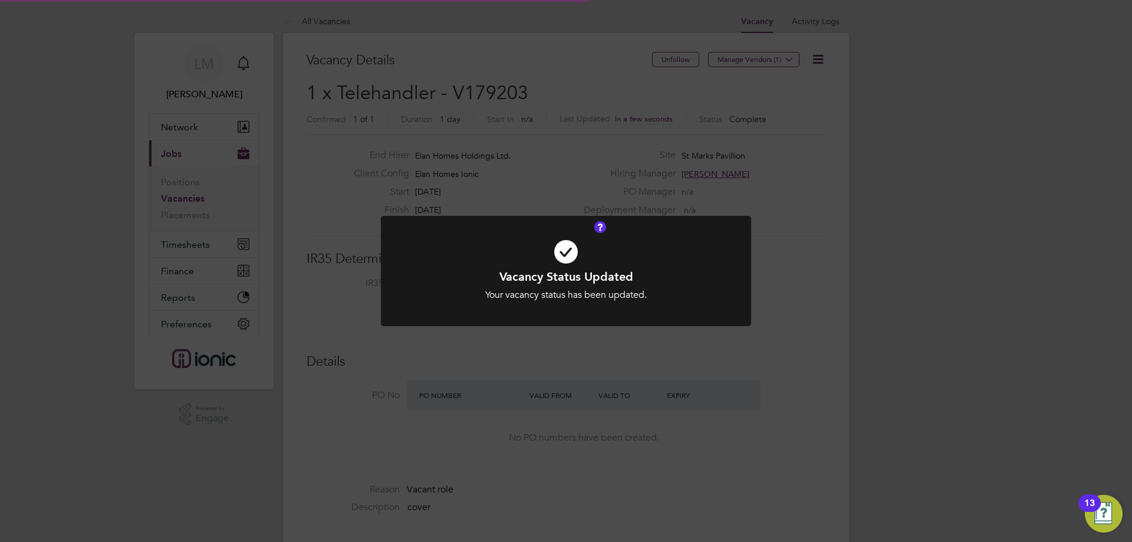
scroll to position [35, 83]
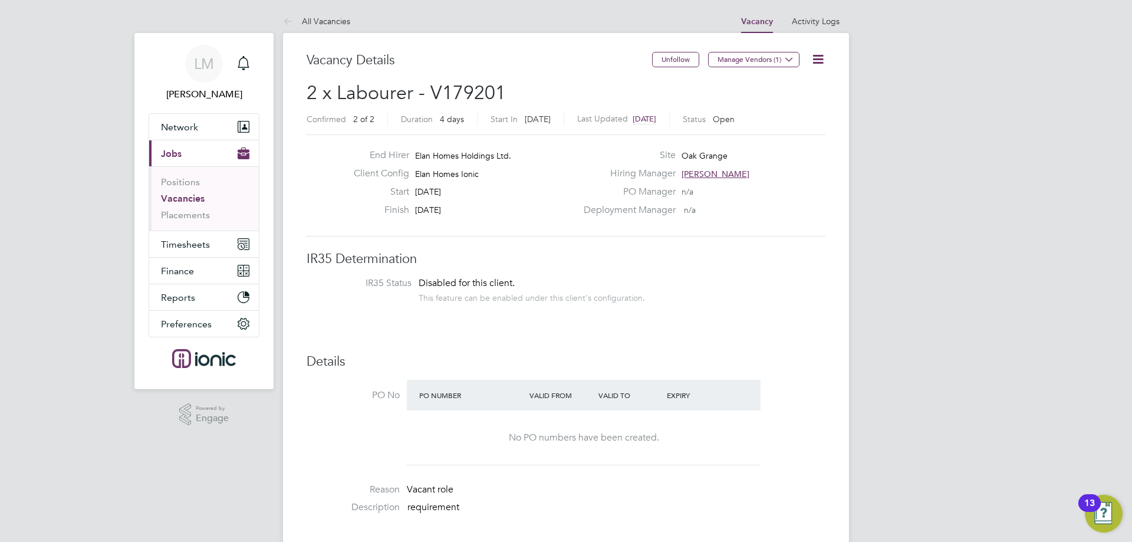
click at [815, 64] on icon at bounding box center [817, 59] width 15 height 15
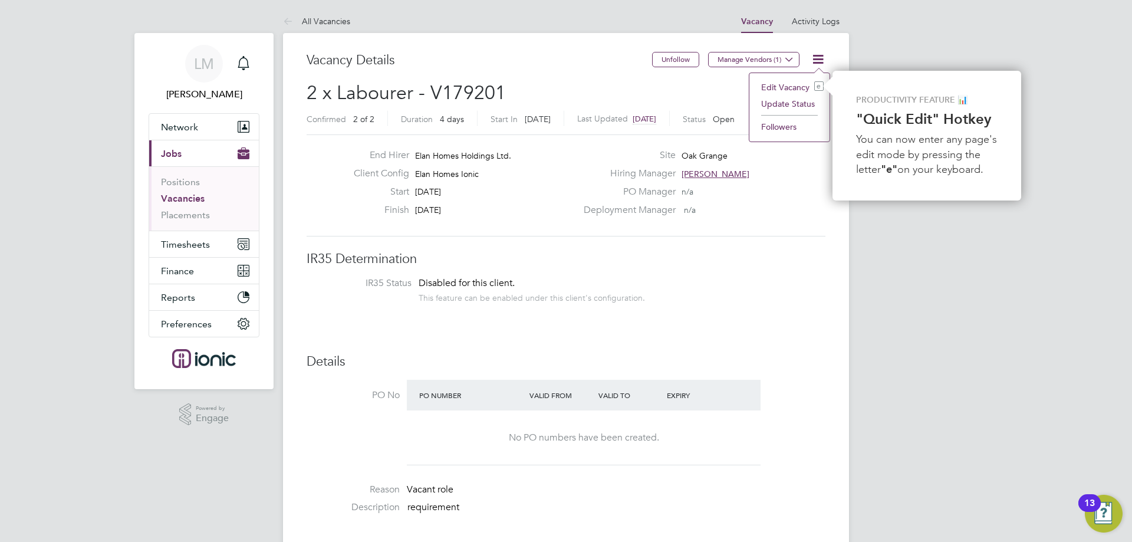
click at [784, 101] on li "Update Status" at bounding box center [789, 103] width 68 height 17
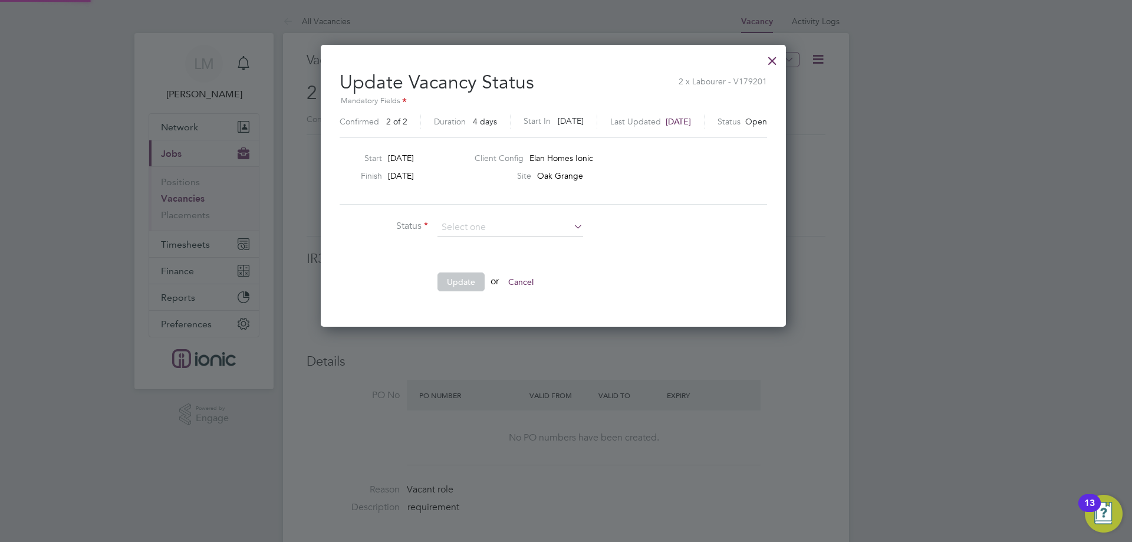
scroll to position [281, 490]
click at [477, 246] on li "Completed" at bounding box center [510, 243] width 147 height 15
type input "Completed"
click at [466, 275] on button "Update" at bounding box center [460, 281] width 47 height 19
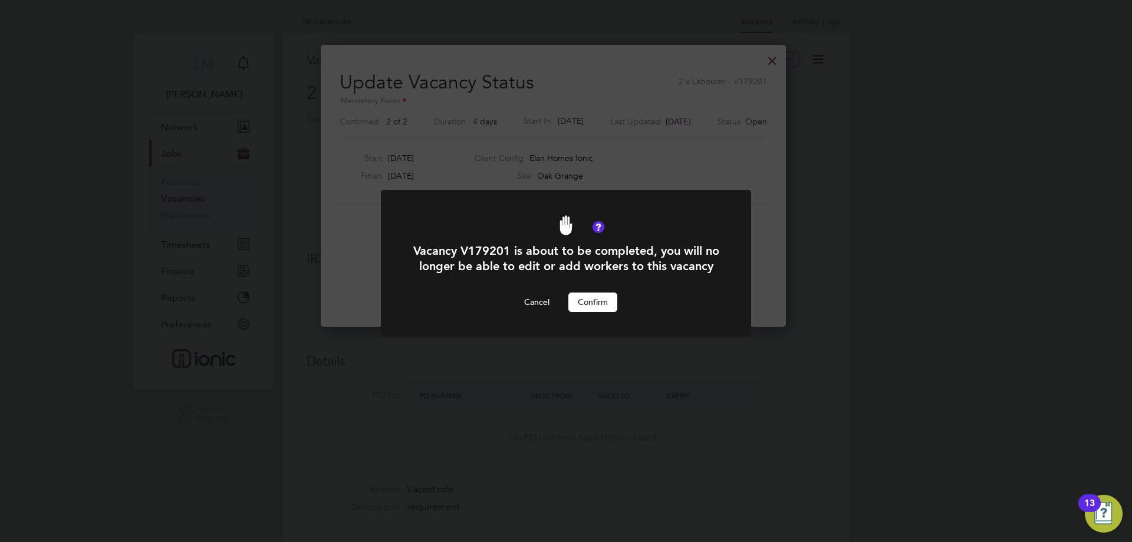
click at [591, 311] on button "Confirm" at bounding box center [592, 301] width 49 height 19
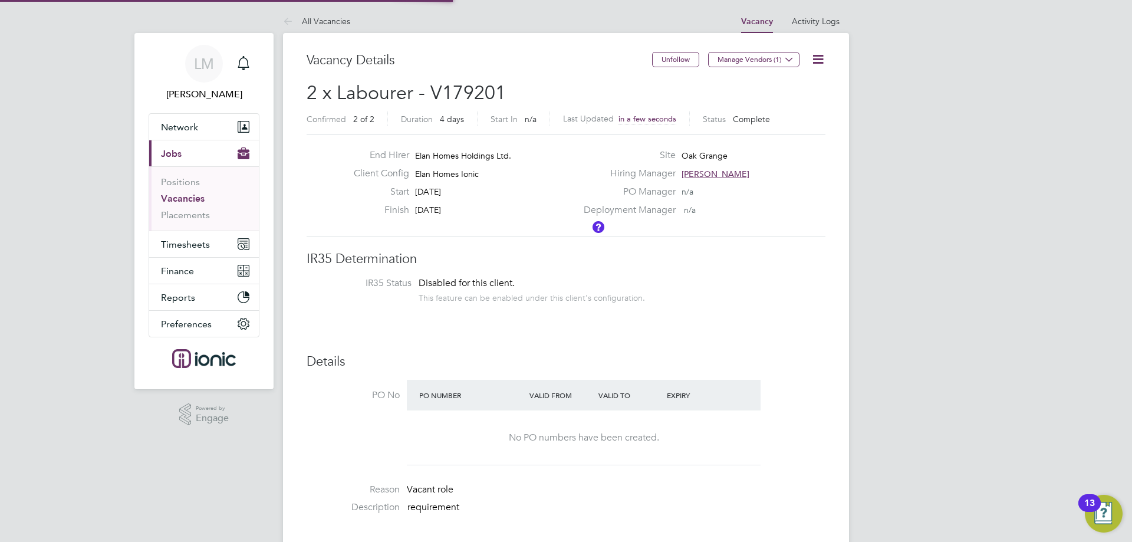
scroll to position [35, 83]
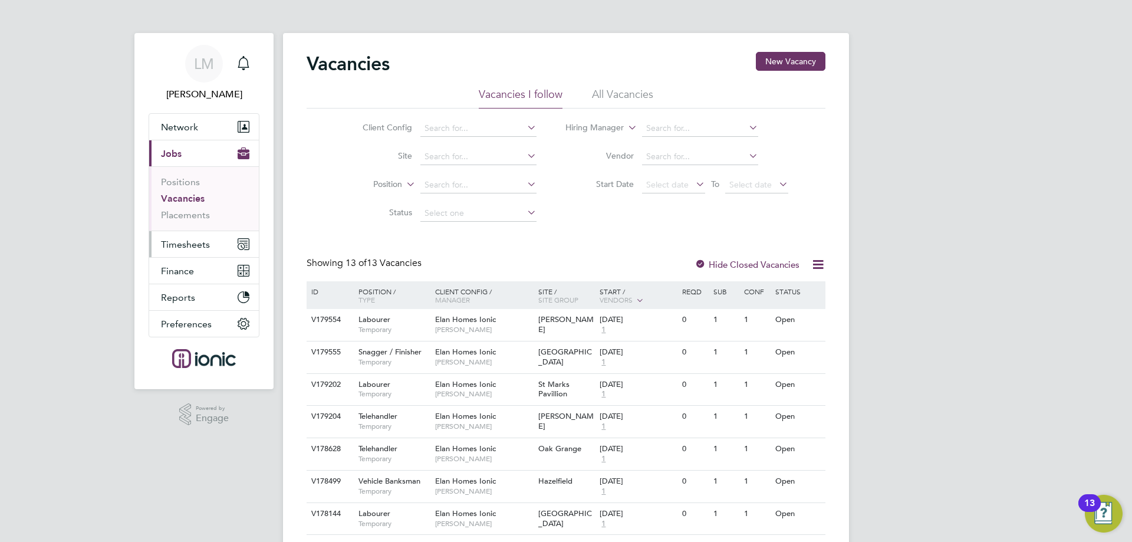
click at [188, 235] on button "Timesheets" at bounding box center [204, 244] width 110 height 26
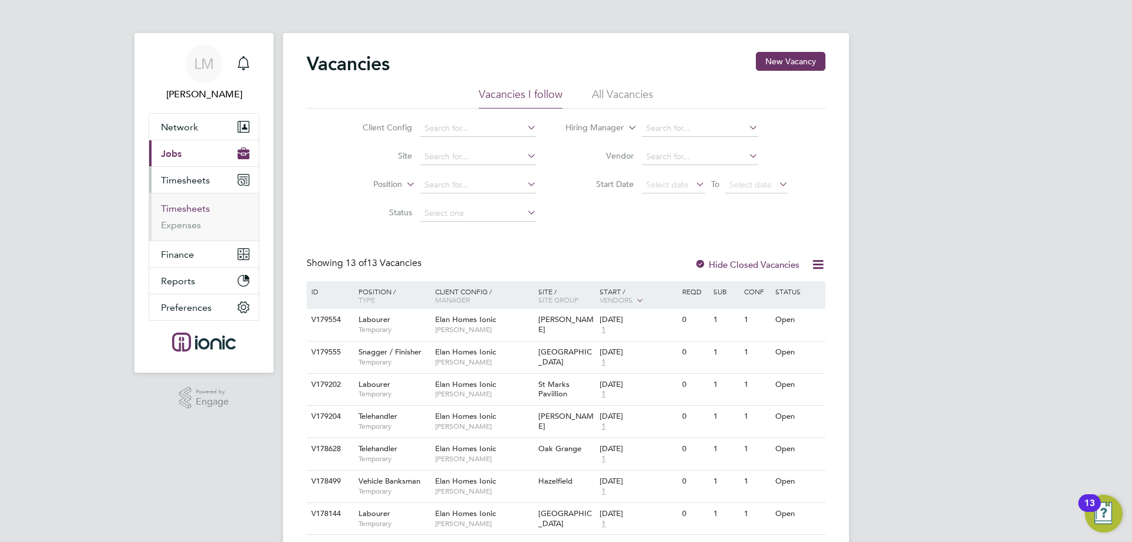
click at [200, 209] on link "Timesheets" at bounding box center [185, 208] width 49 height 11
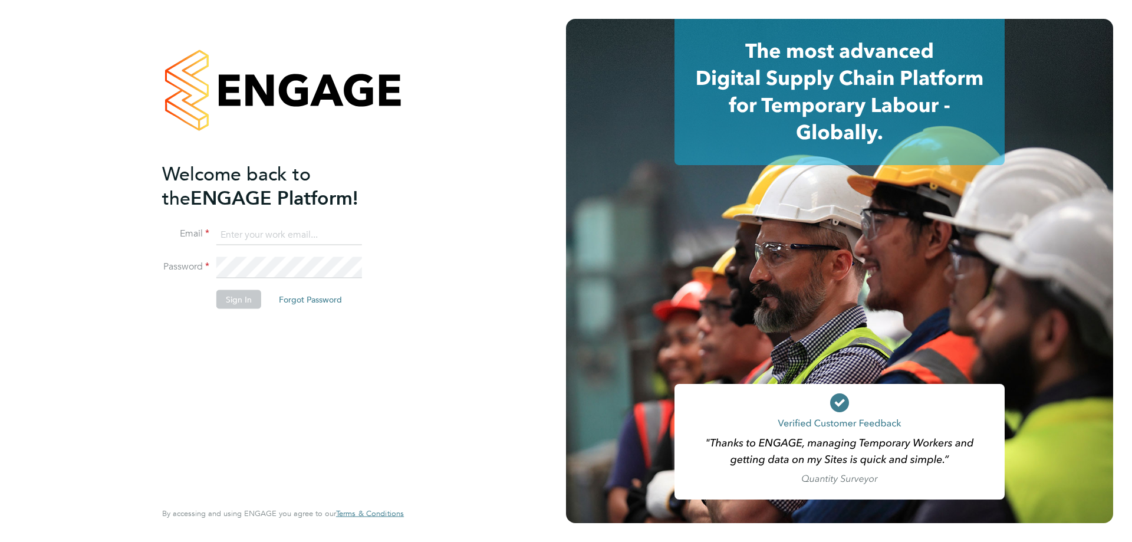
type input "l.moody@ionic.jobs"
click at [230, 312] on li "Sign In Forgot Password" at bounding box center [277, 305] width 230 height 31
click at [229, 301] on button "Sign In" at bounding box center [238, 299] width 45 height 19
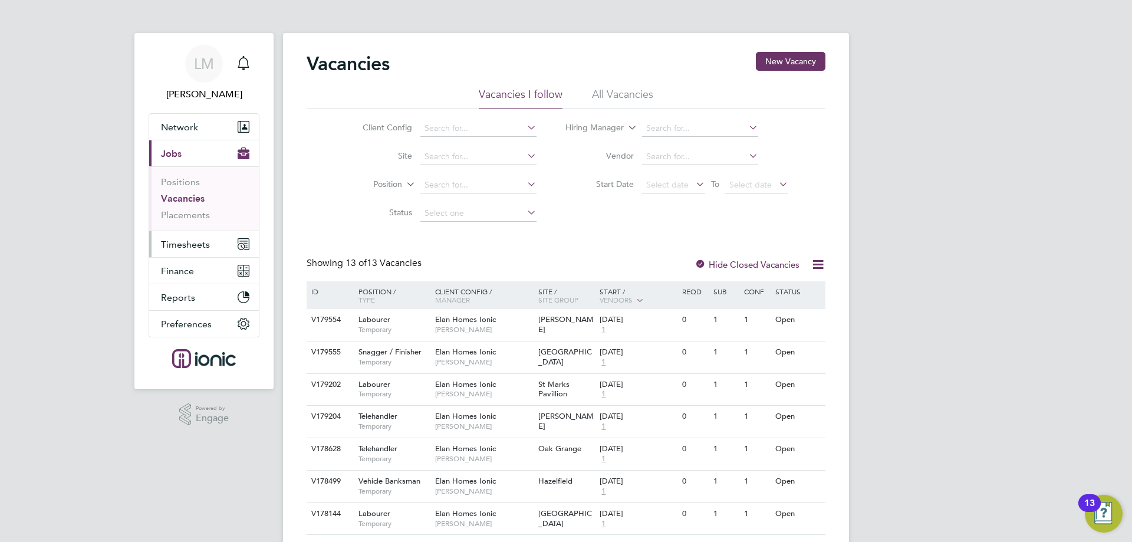
click at [199, 248] on span "Timesheets" at bounding box center [185, 244] width 49 height 11
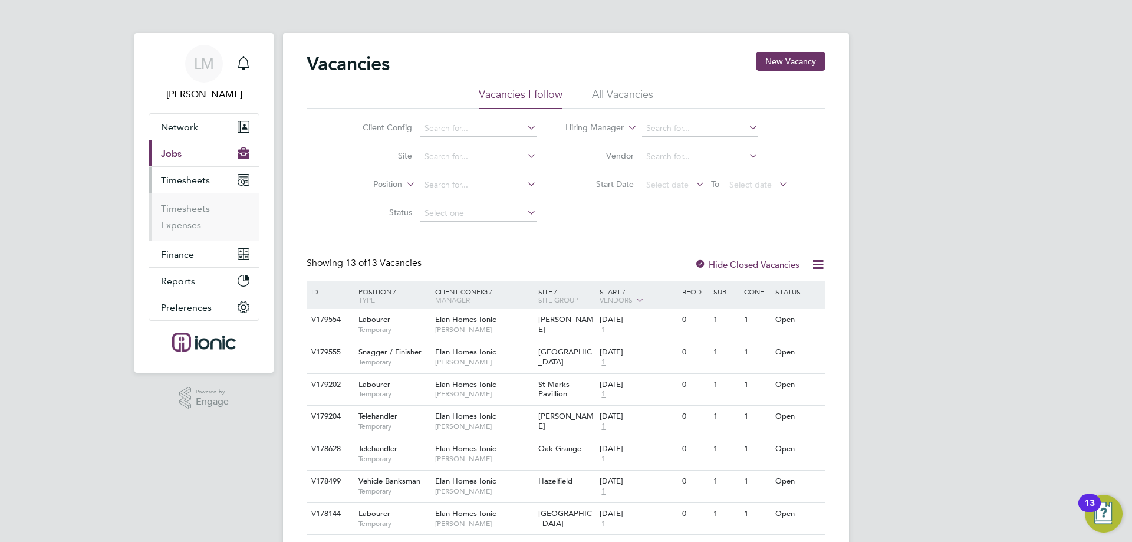
click at [210, 207] on li "Timesheets" at bounding box center [205, 211] width 88 height 17
click at [199, 210] on link "Timesheets" at bounding box center [185, 208] width 49 height 11
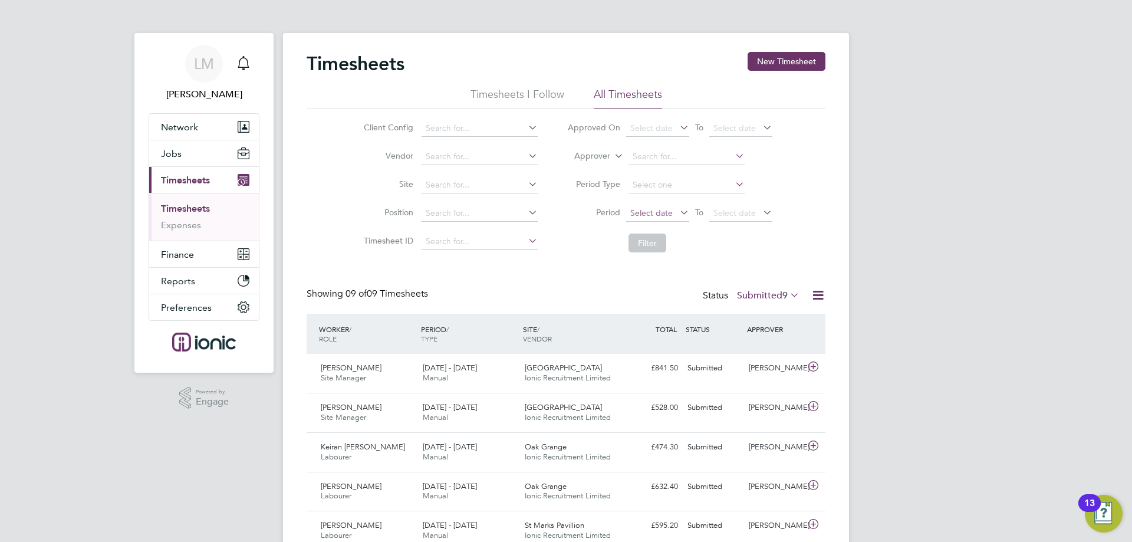
click at [675, 209] on span "Select date" at bounding box center [657, 214] width 63 height 16
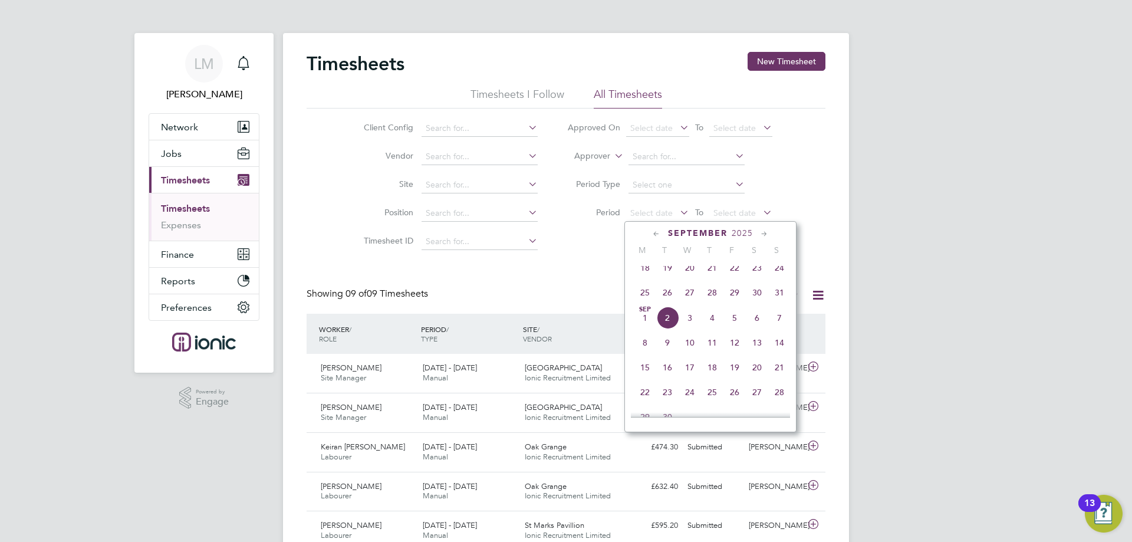
click at [647, 299] on span "25" at bounding box center [645, 292] width 22 height 22
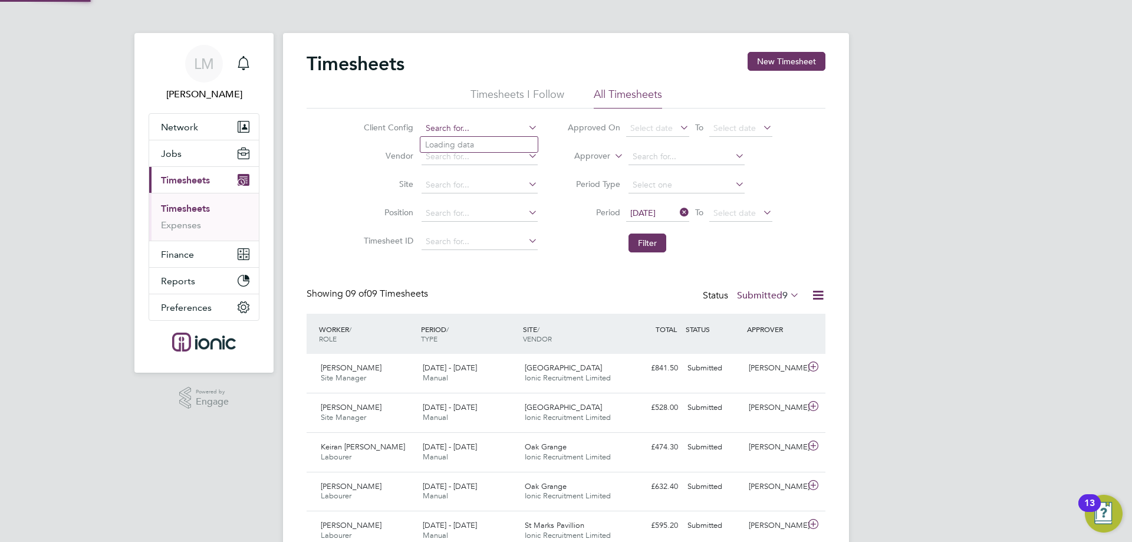
click at [431, 122] on input at bounding box center [479, 128] width 116 height 17
click at [473, 242] on li "Elan Homes Ionic" at bounding box center [501, 241] width 162 height 16
type input "Elan Homes Ionic"
click at [658, 243] on button "Filter" at bounding box center [647, 242] width 38 height 19
click at [783, 296] on span "9" at bounding box center [784, 295] width 5 height 12
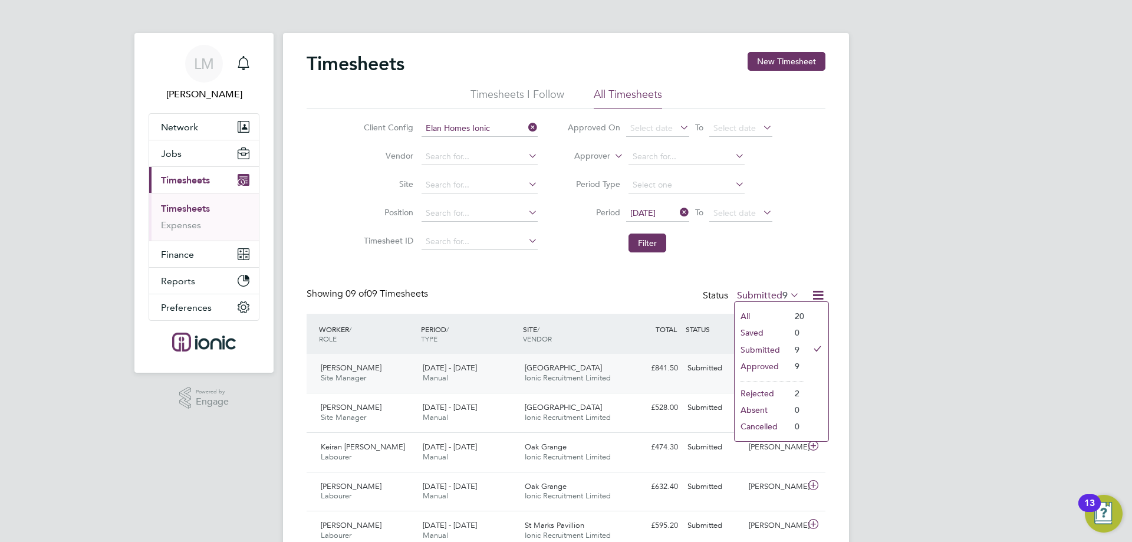
click at [789, 366] on li "9" at bounding box center [796, 366] width 15 height 17
click at [786, 288] on div "Status Submitted 9" at bounding box center [752, 296] width 99 height 17
click at [782, 294] on span "9" at bounding box center [784, 295] width 5 height 12
click at [777, 360] on li "Approved" at bounding box center [761, 366] width 54 height 17
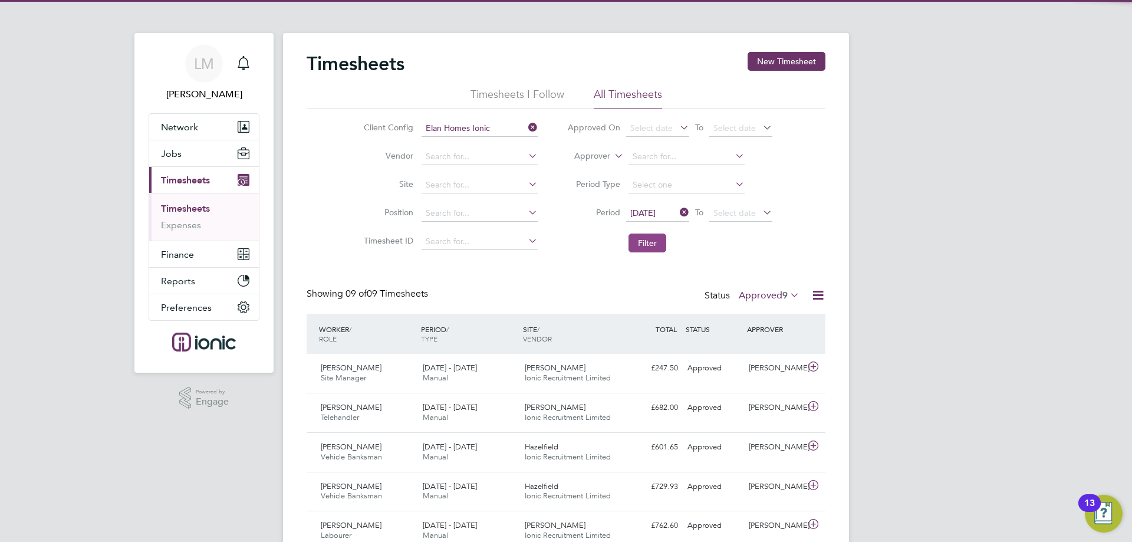
click at [644, 241] on button "Filter" at bounding box center [647, 242] width 38 height 19
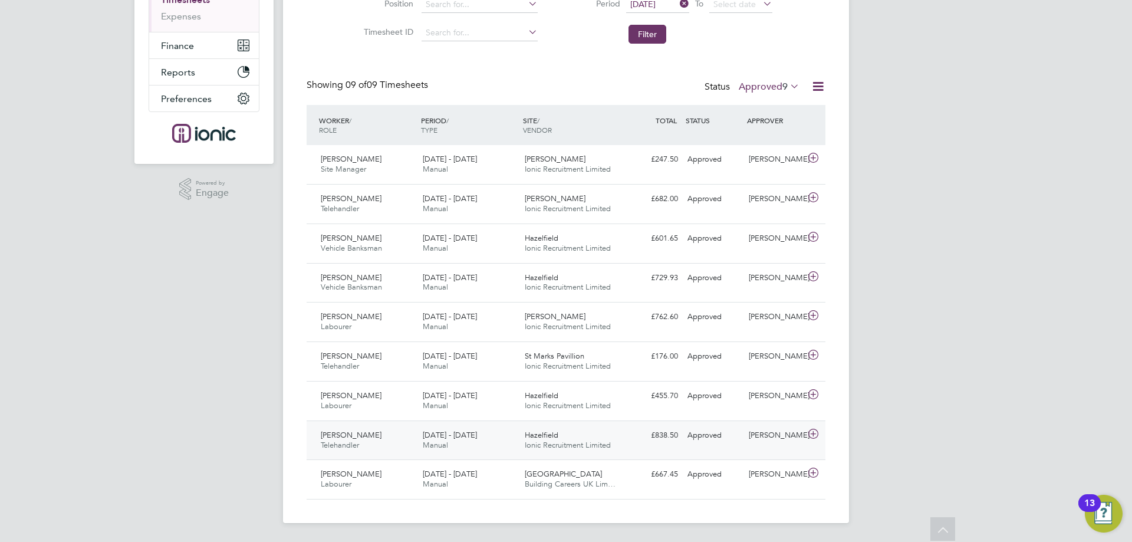
click at [457, 439] on span "[DATE] - [DATE]" at bounding box center [450, 435] width 54 height 10
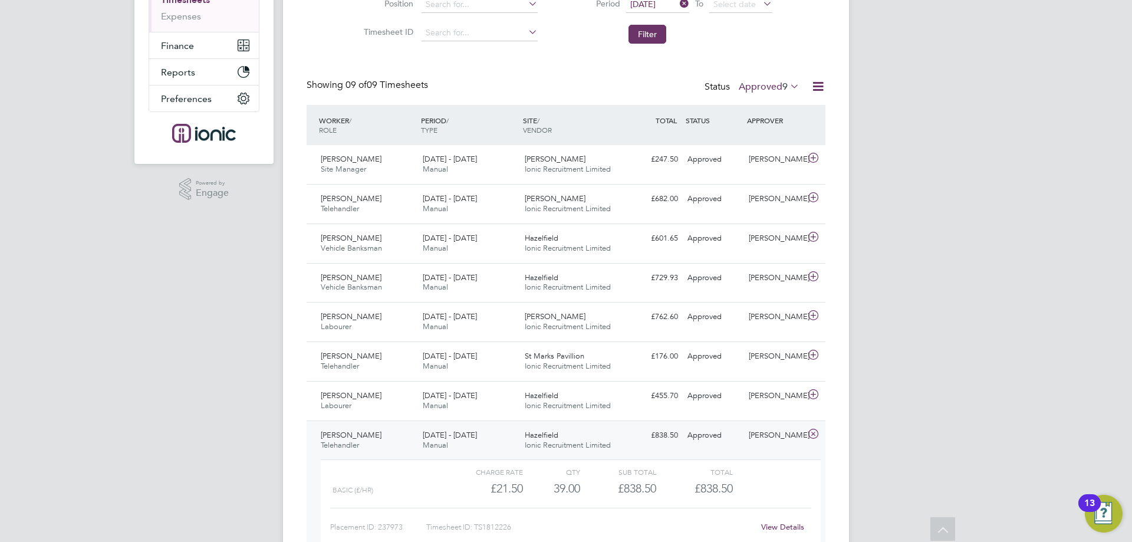
click at [455, 433] on span "[DATE] - [DATE]" at bounding box center [450, 435] width 54 height 10
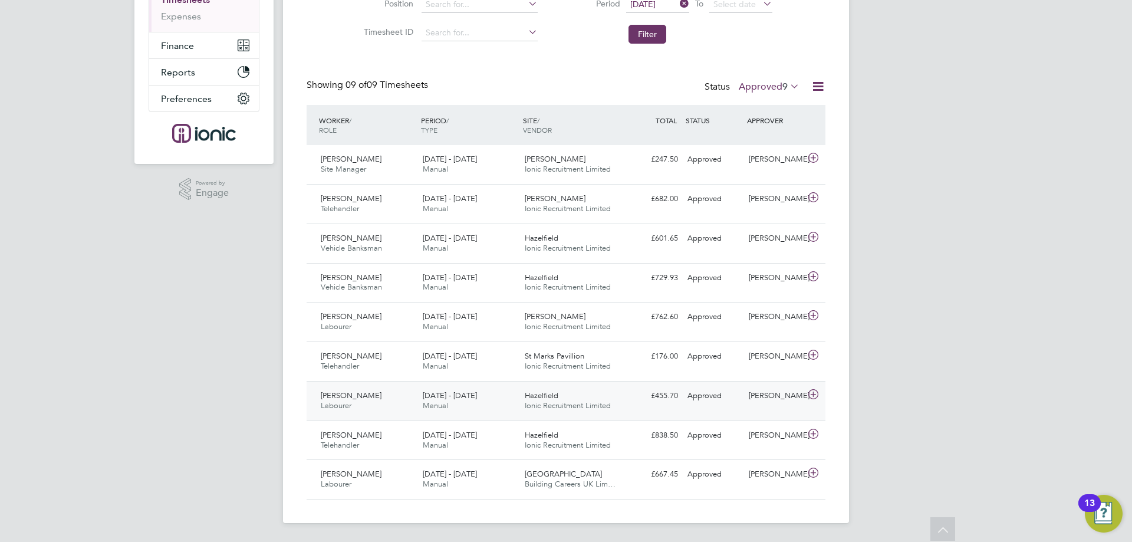
click at [451, 400] on div "25 - 31 Aug 2025 Manual" at bounding box center [469, 400] width 102 height 29
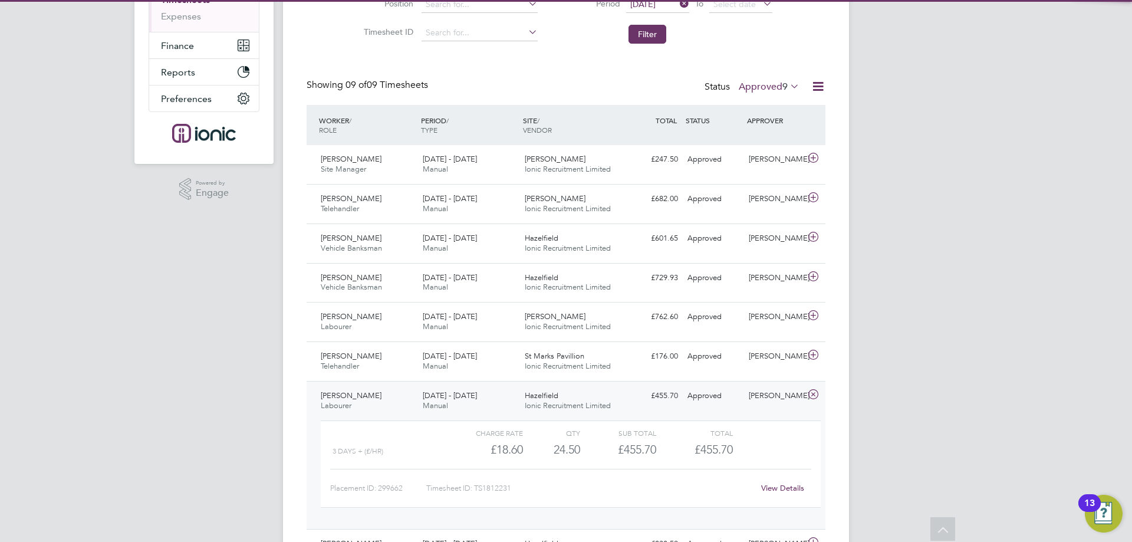
click at [451, 400] on div "25 - 31 Aug 2025 Manual" at bounding box center [469, 400] width 102 height 29
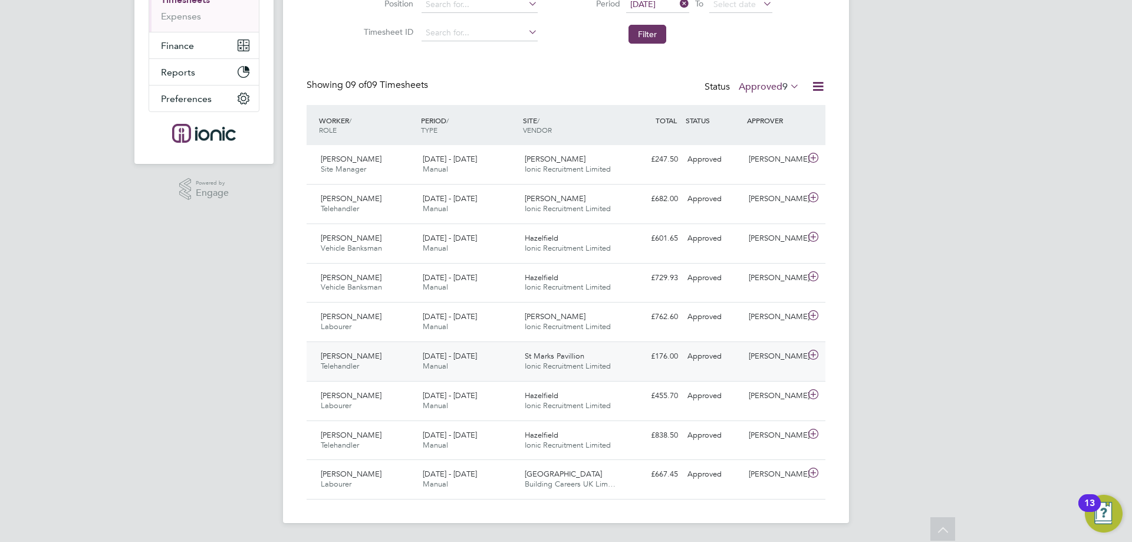
click at [441, 354] on span "[DATE] - [DATE]" at bounding box center [450, 356] width 54 height 10
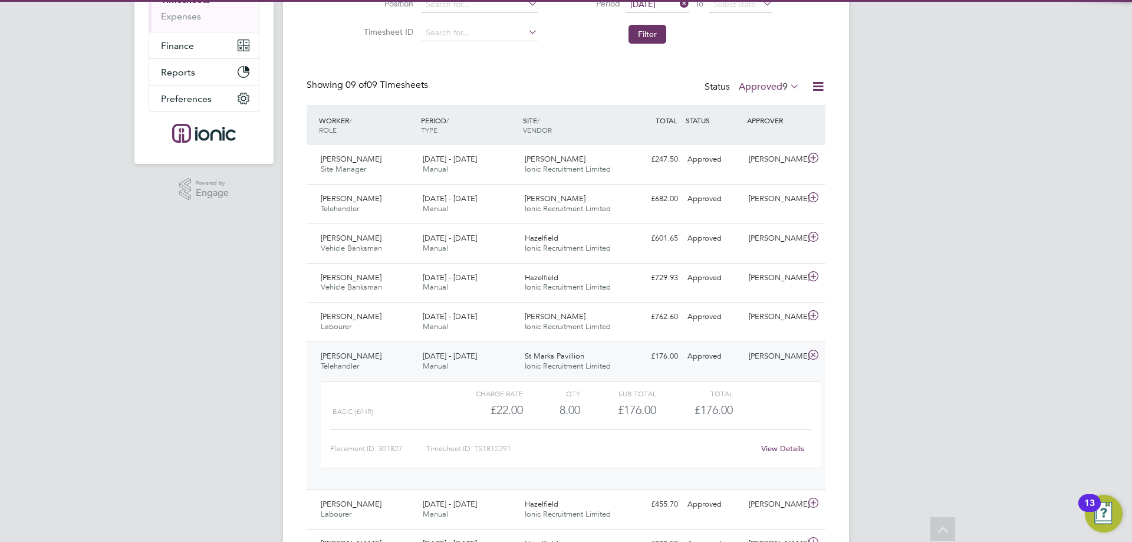
click at [441, 358] on span "[DATE] - [DATE]" at bounding box center [450, 356] width 54 height 10
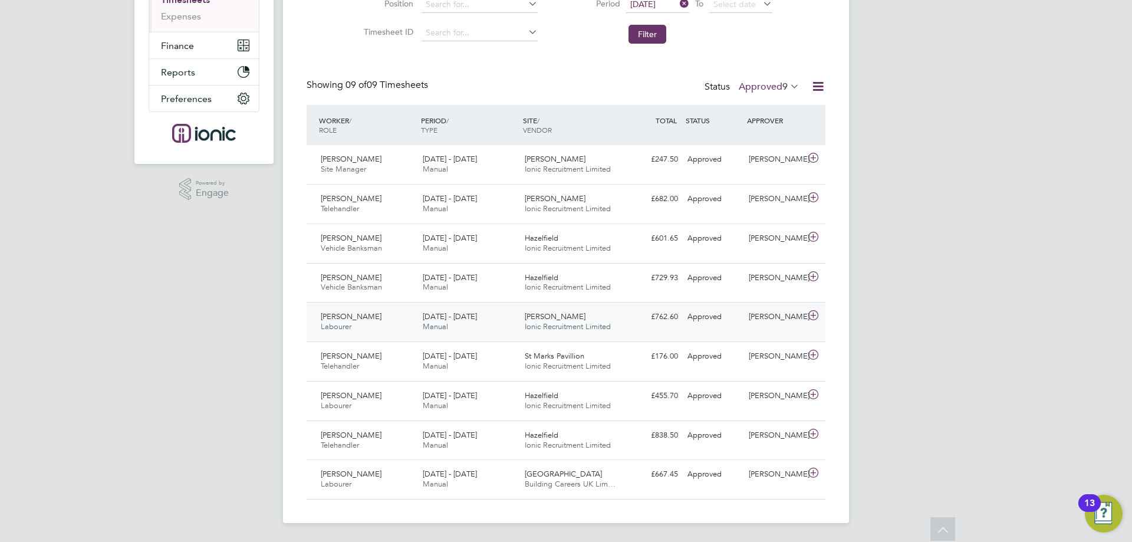
click at [431, 324] on span "Manual" at bounding box center [435, 326] width 25 height 10
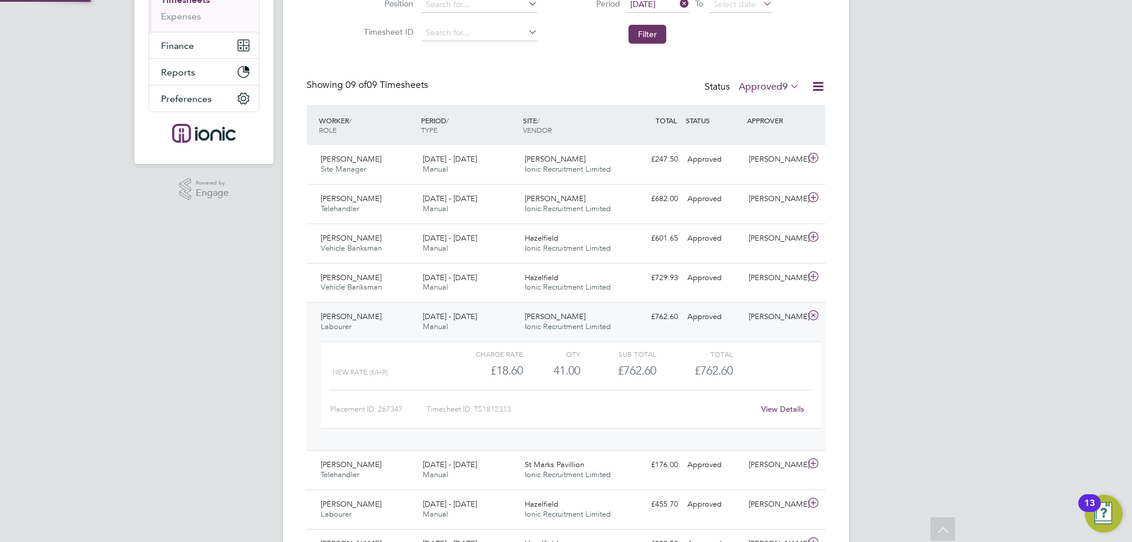
click at [434, 321] on div "25 - 31 Aug 2025 Manual" at bounding box center [469, 321] width 102 height 29
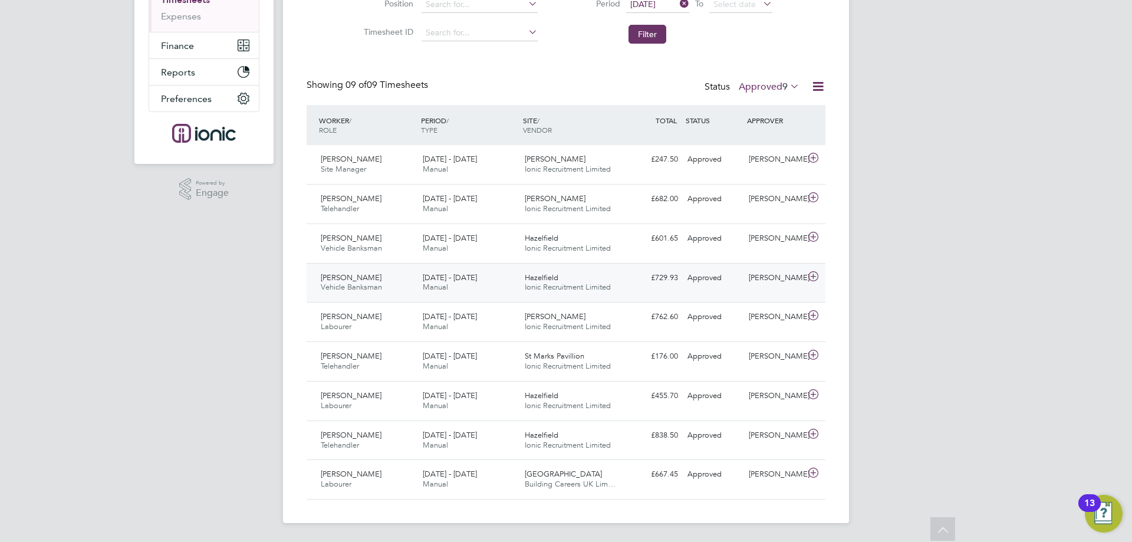
click at [431, 278] on span "[DATE] - [DATE]" at bounding box center [450, 277] width 54 height 10
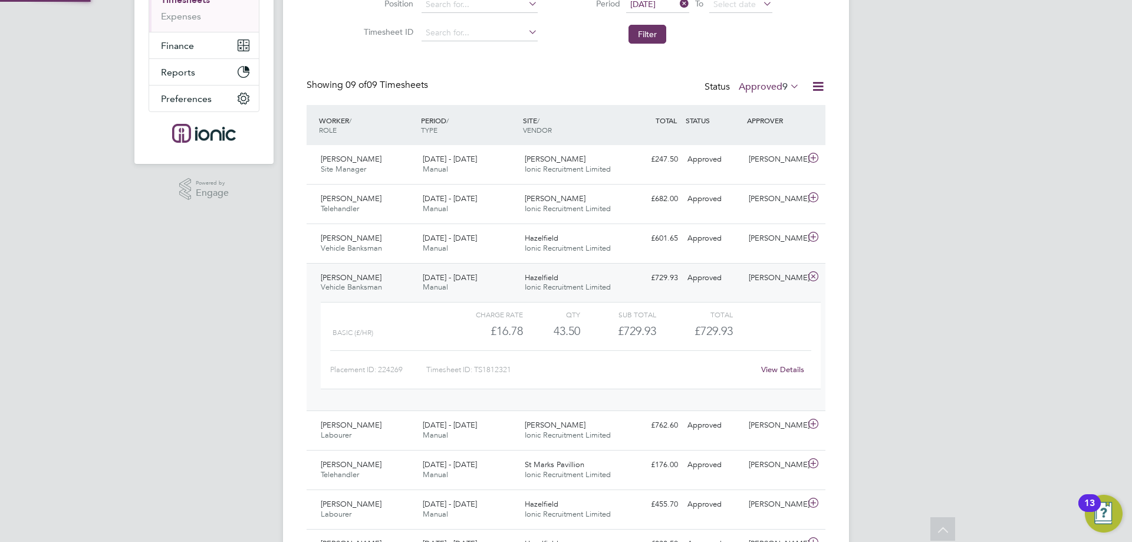
click at [431, 278] on span "[DATE] - [DATE]" at bounding box center [450, 277] width 54 height 10
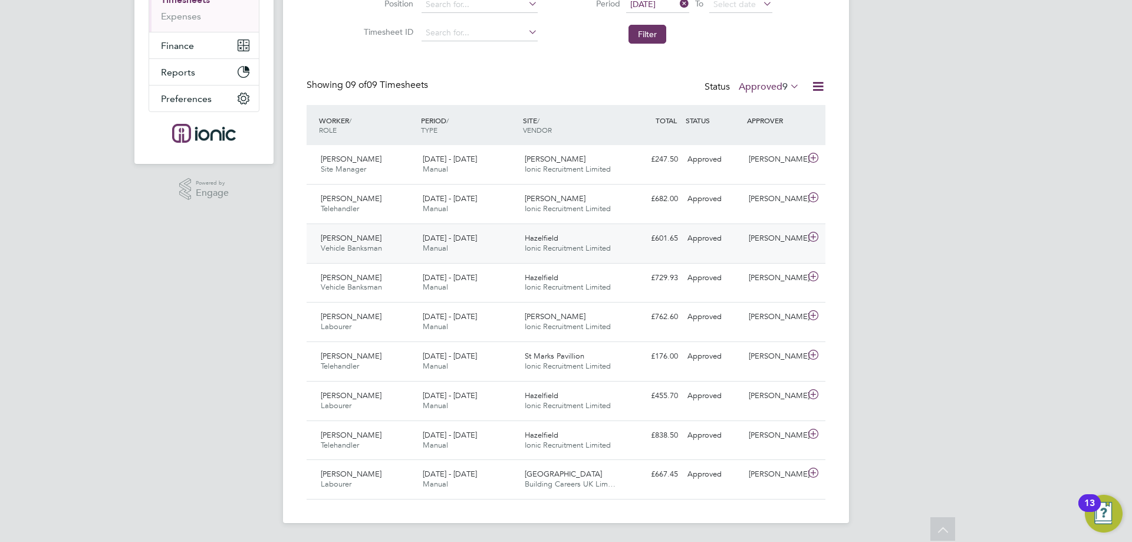
click at [426, 235] on span "[DATE] - [DATE]" at bounding box center [450, 238] width 54 height 10
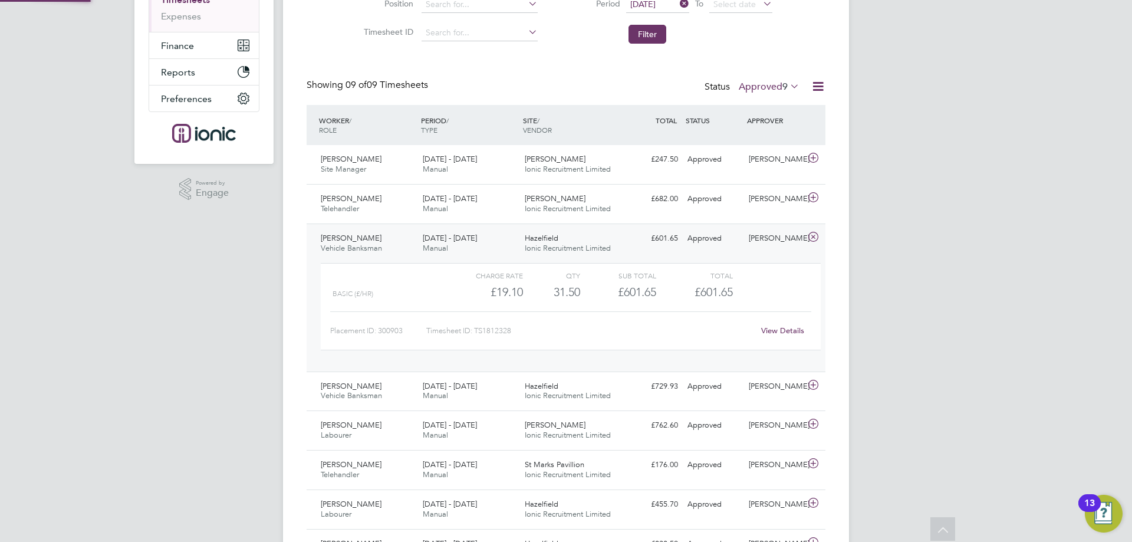
click at [426, 235] on span "[DATE] - [DATE]" at bounding box center [450, 238] width 54 height 10
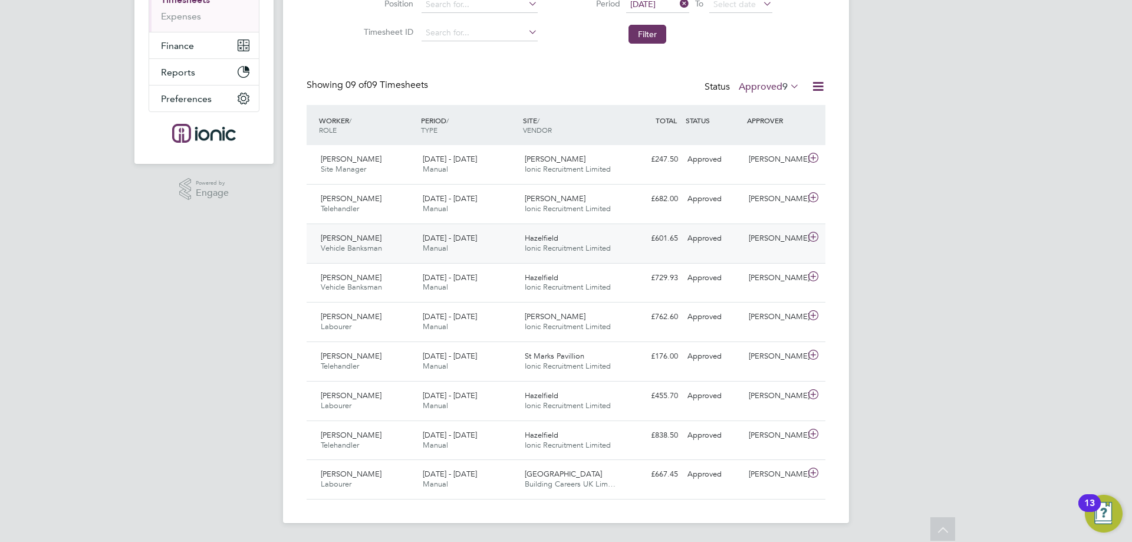
click at [426, 235] on span "[DATE] - [DATE]" at bounding box center [450, 238] width 54 height 10
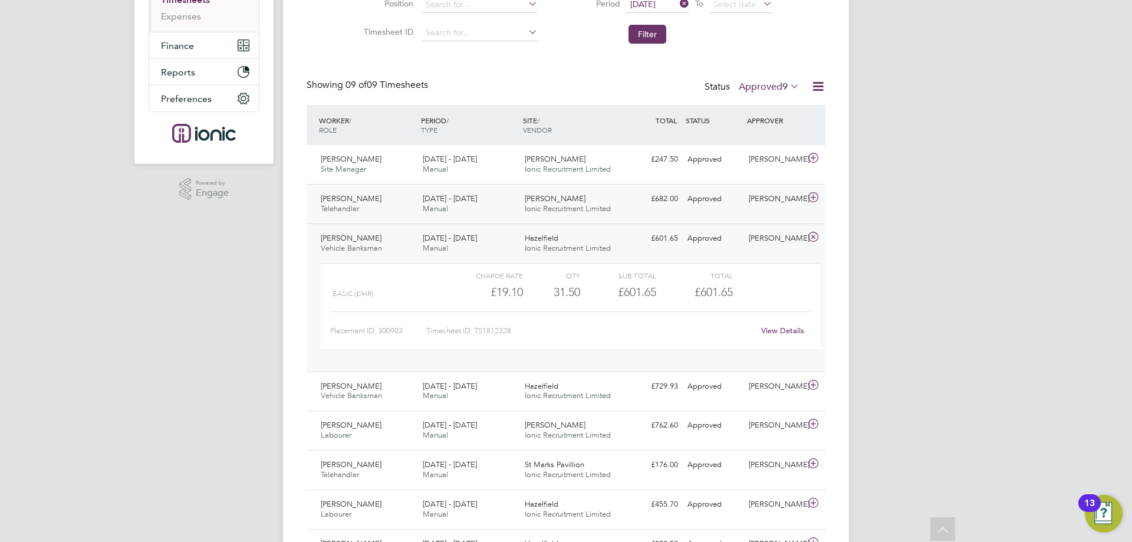
drag, startPoint x: 558, startPoint y: 198, endPoint x: 544, endPoint y: 197, distance: 13.6
click at [559, 198] on span "[PERSON_NAME]" at bounding box center [555, 198] width 61 height 10
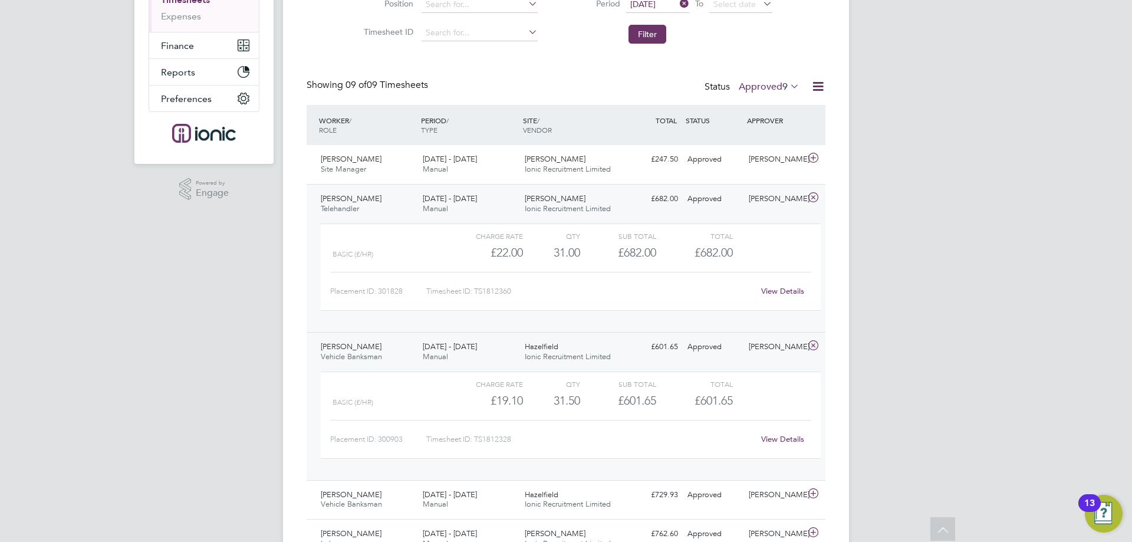
click at [500, 203] on div "25 - 31 Aug 2025 Manual" at bounding box center [469, 203] width 102 height 29
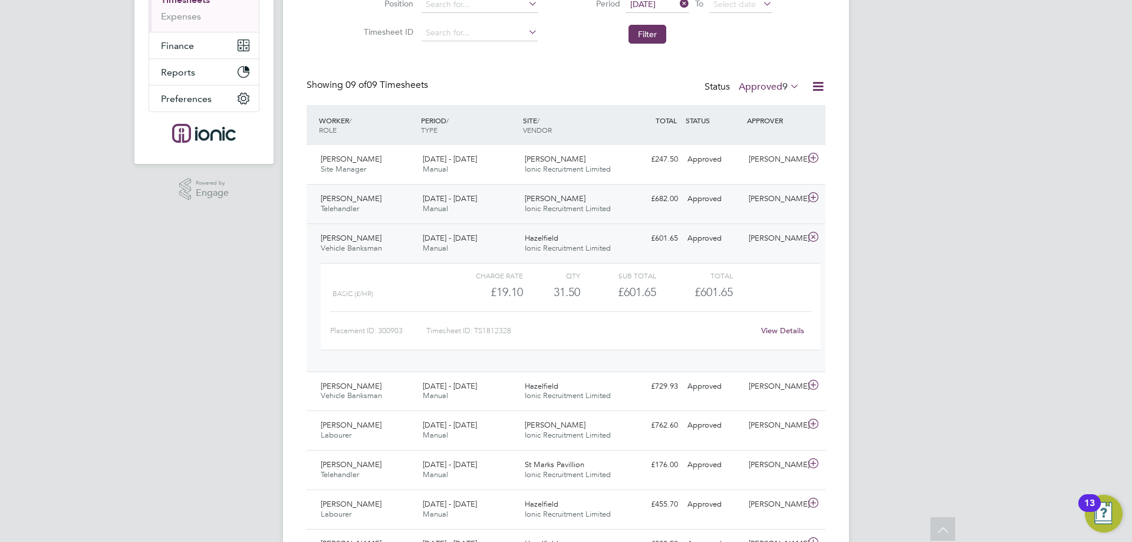
click at [493, 203] on div "25 - 31 Aug 2025 Manual" at bounding box center [469, 203] width 102 height 29
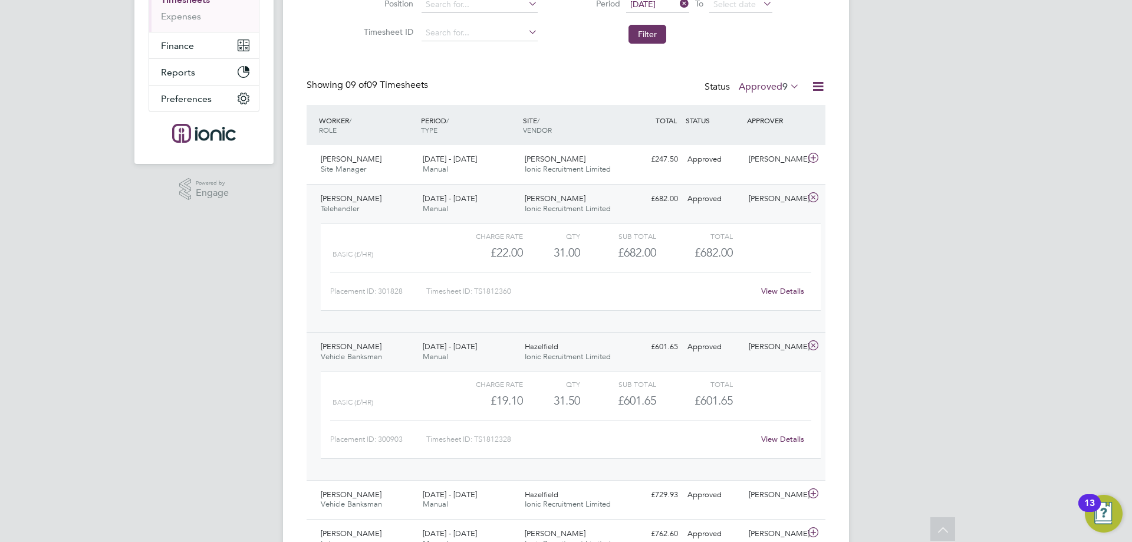
click at [493, 205] on div "25 - 31 Aug 2025 Manual" at bounding box center [469, 203] width 102 height 29
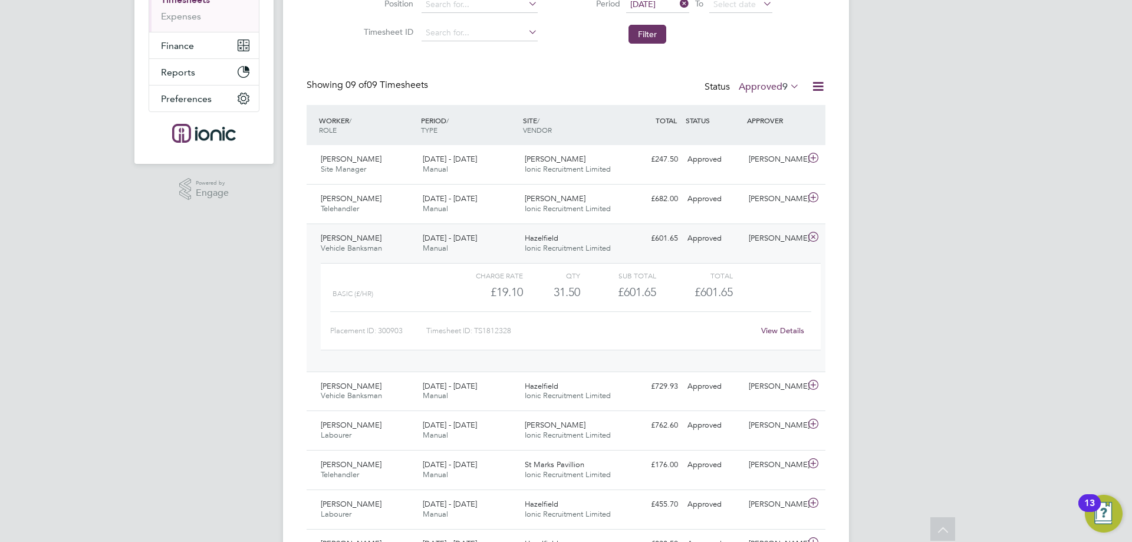
click at [779, 329] on link "View Details" at bounding box center [782, 330] width 43 height 10
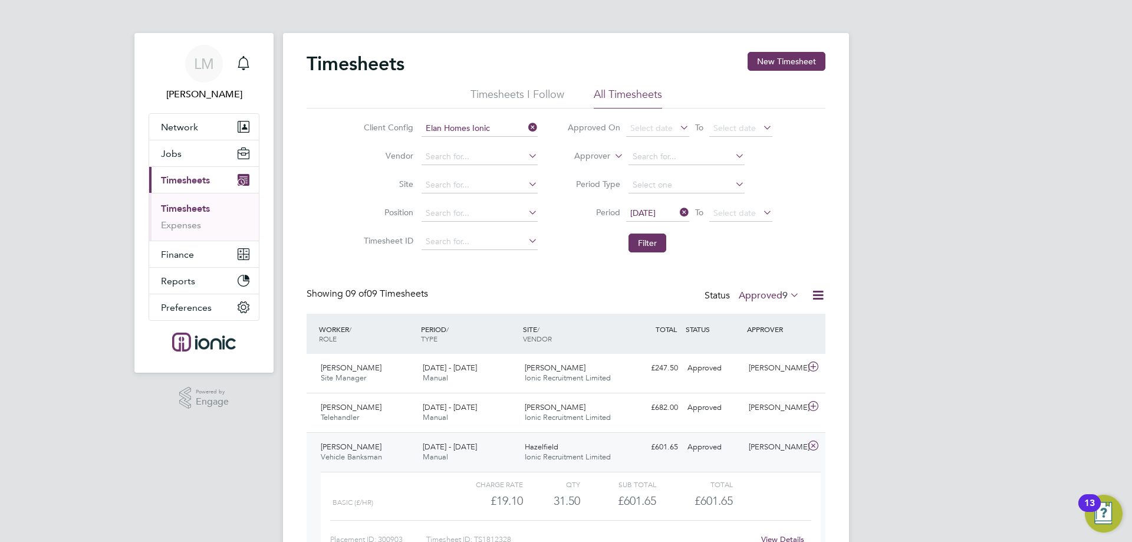
click at [757, 293] on label "Approved 9" at bounding box center [769, 295] width 61 height 12
click at [768, 348] on li "Submitted" at bounding box center [763, 349] width 54 height 17
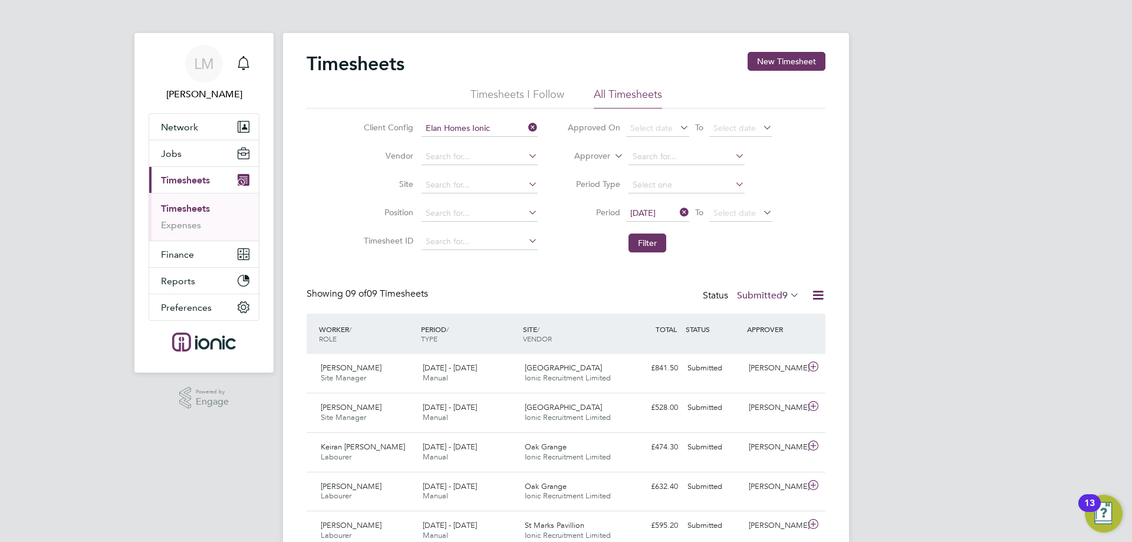
scroll to position [30, 103]
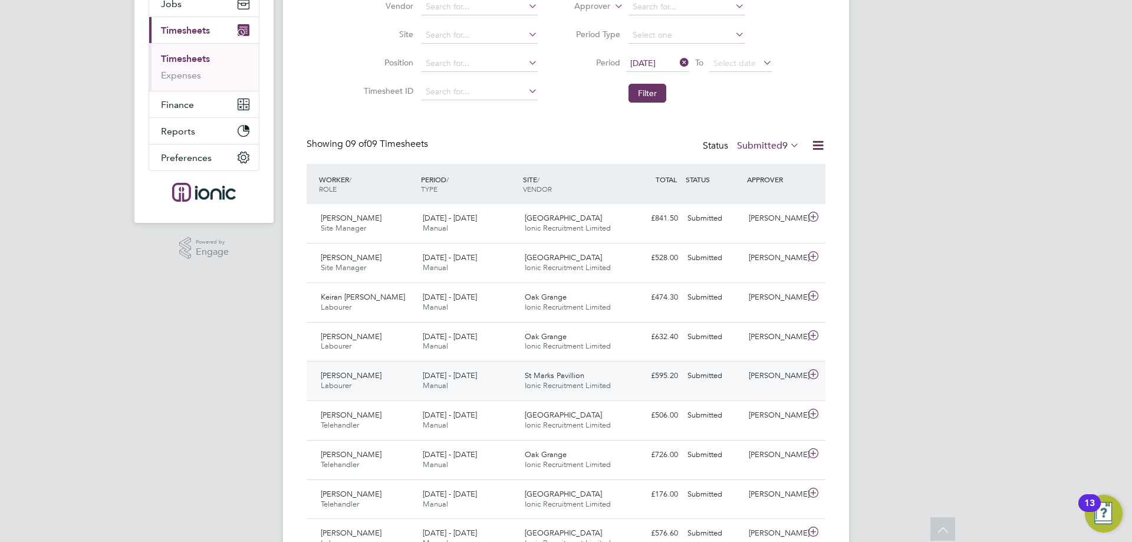
click at [572, 381] on span "Ionic Recruitment Limited" at bounding box center [568, 385] width 86 height 10
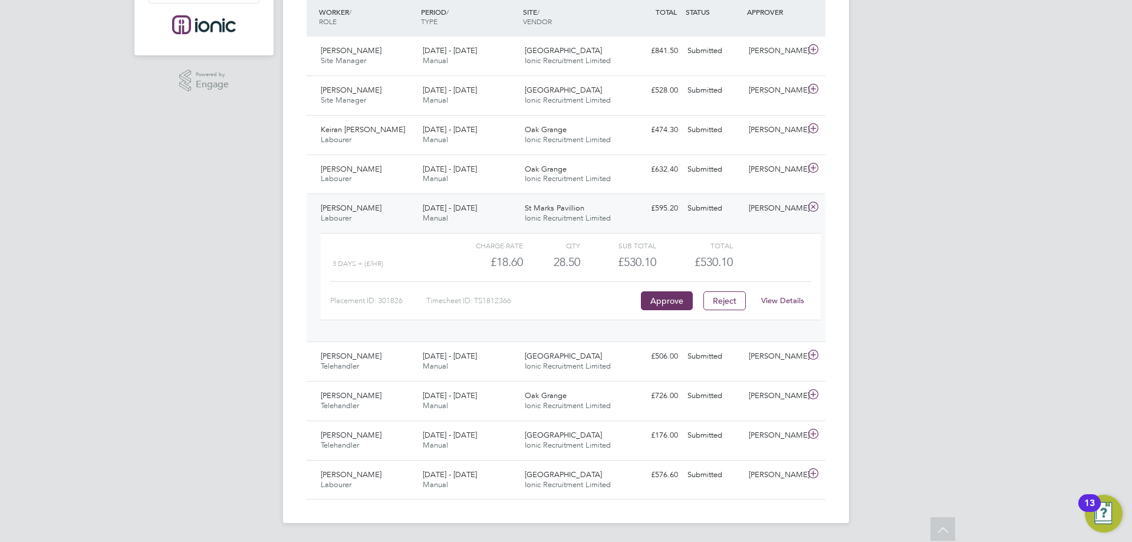
click at [800, 301] on link "View Details" at bounding box center [782, 300] width 43 height 10
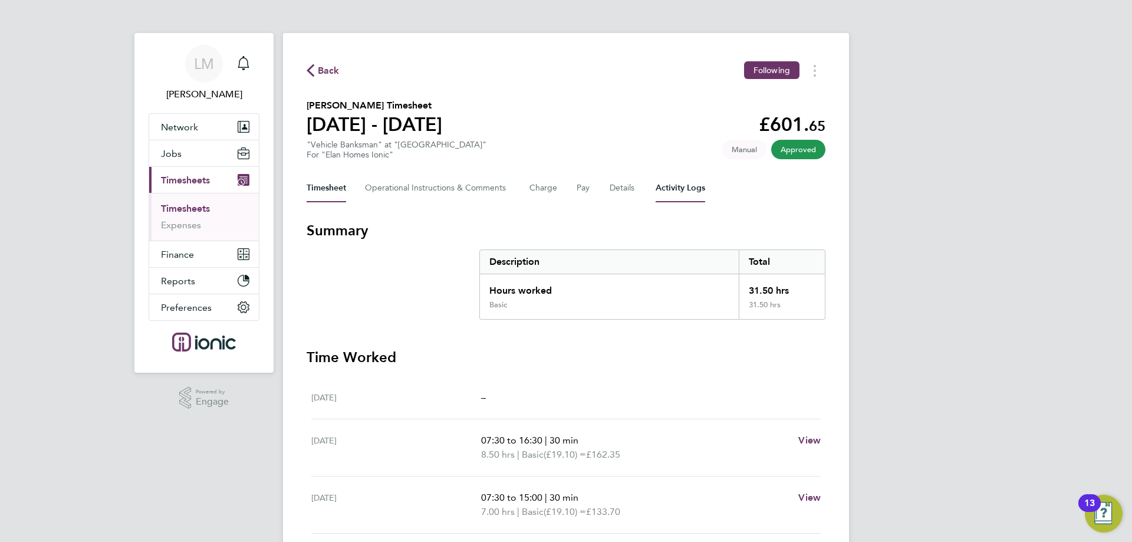
click at [677, 192] on Logs-tab "Activity Logs" at bounding box center [680, 188] width 50 height 28
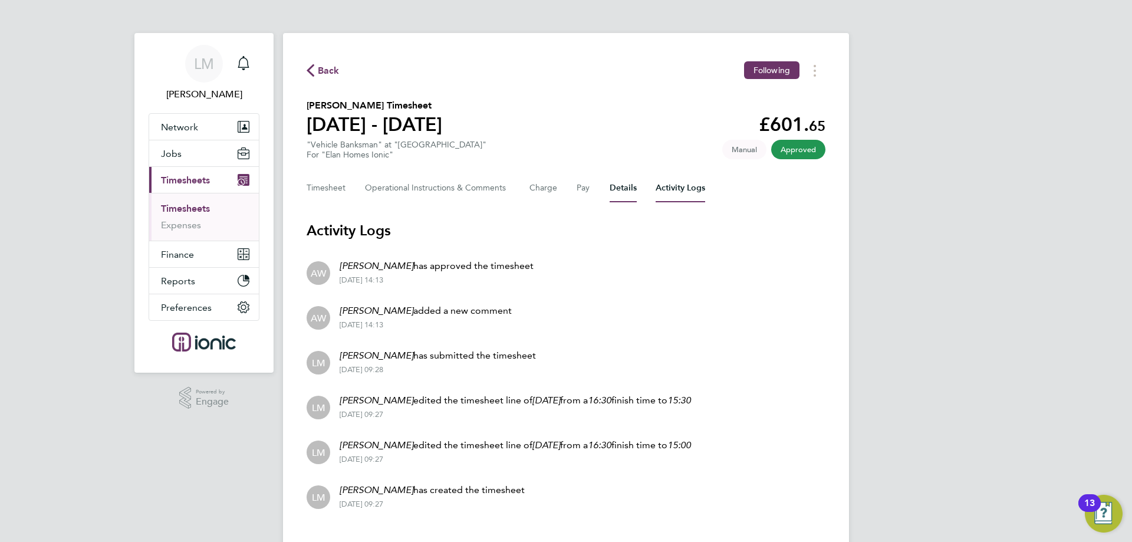
click at [622, 188] on button "Details" at bounding box center [622, 188] width 27 height 28
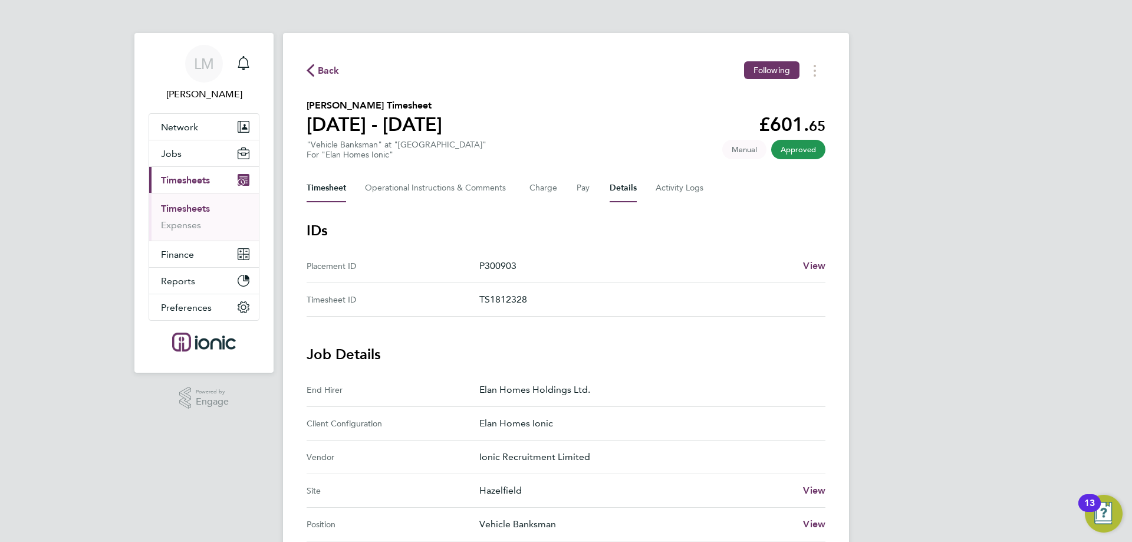
click at [329, 183] on button "Timesheet" at bounding box center [325, 188] width 39 height 28
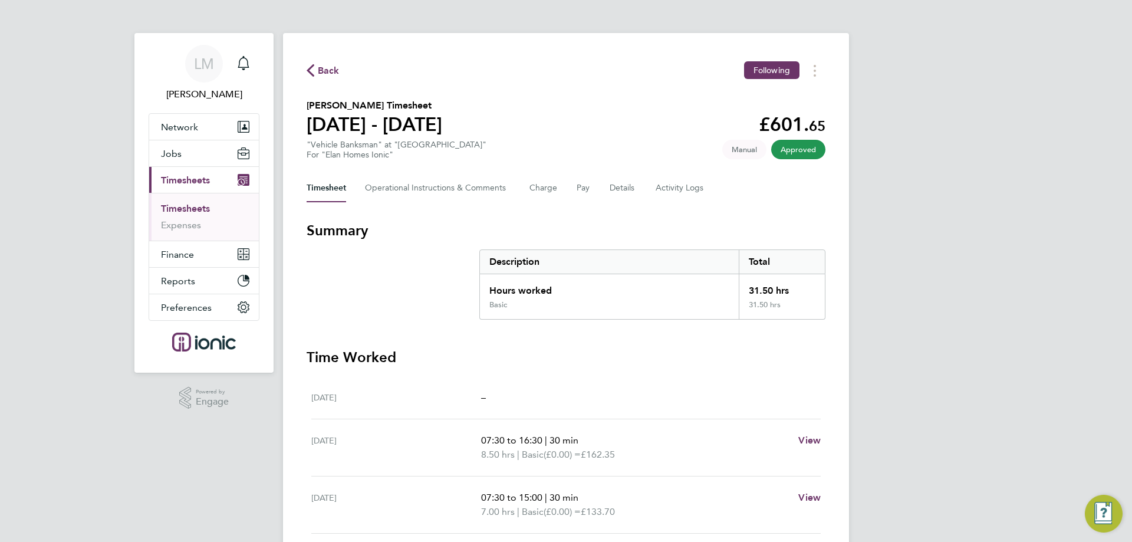
scroll to position [236, 0]
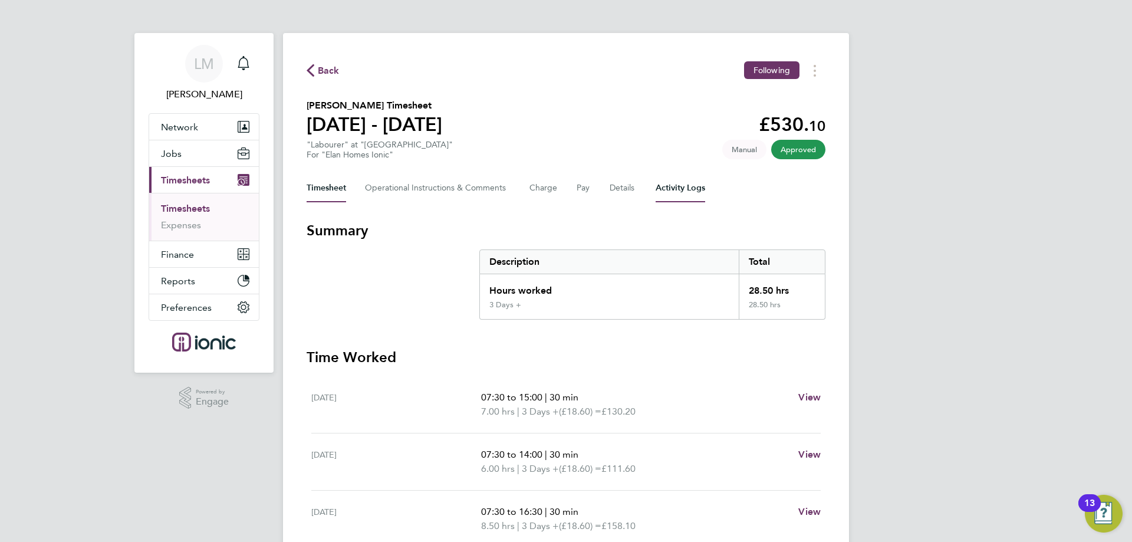
click at [664, 184] on Logs-tab "Activity Logs" at bounding box center [680, 188] width 50 height 28
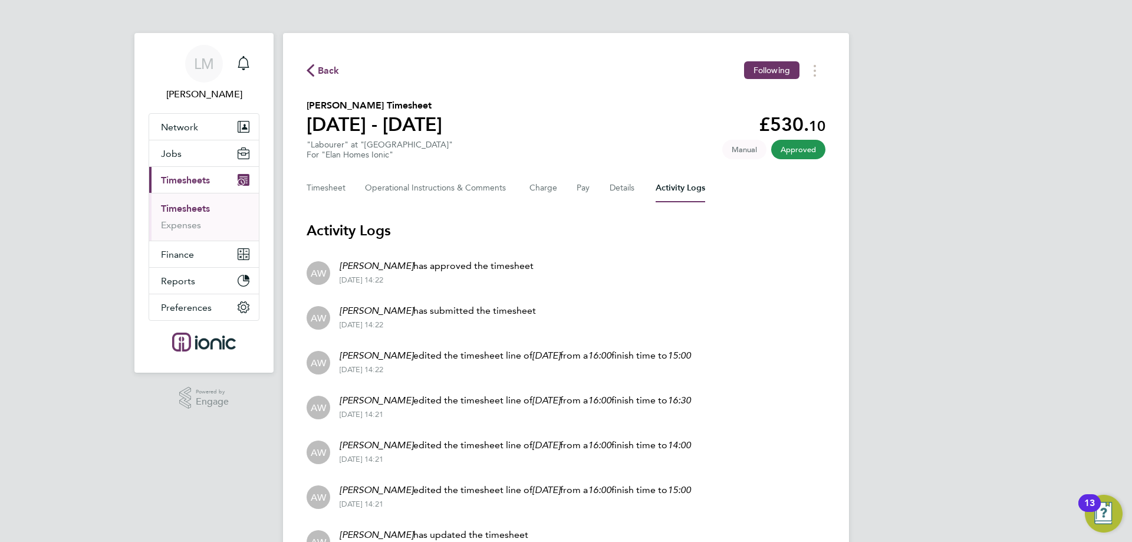
scroll to position [59, 0]
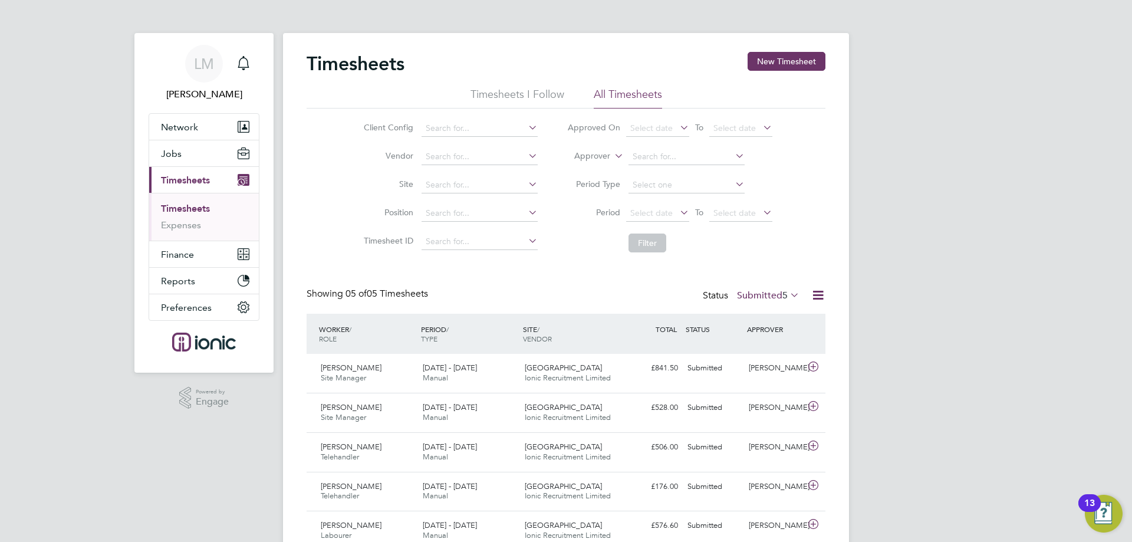
scroll to position [51, 0]
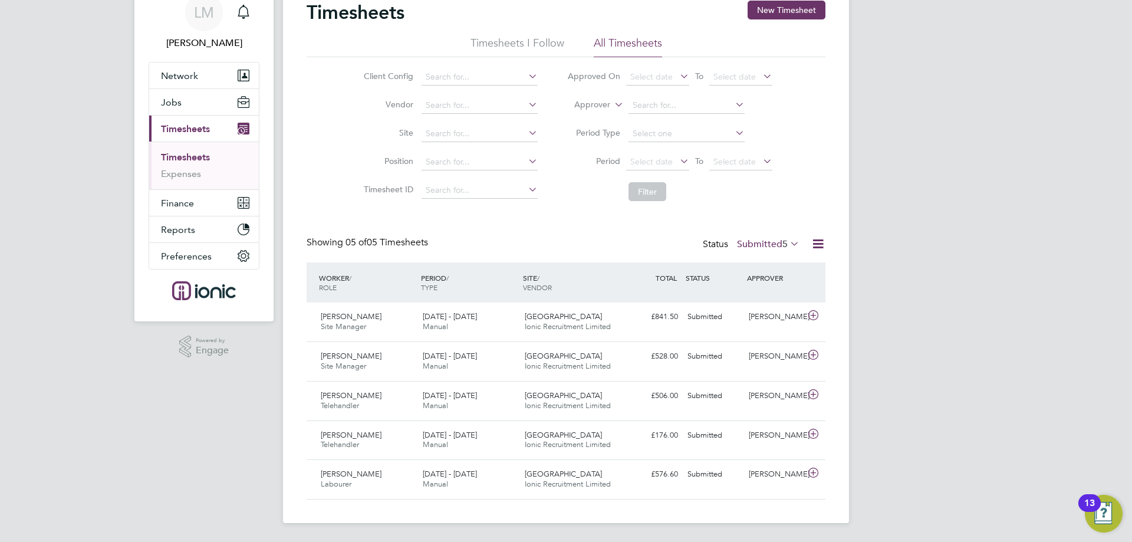
click at [759, 236] on div "Status Submitted 5" at bounding box center [752, 244] width 99 height 17
click at [759, 240] on label "Submitted 5" at bounding box center [768, 244] width 62 height 12
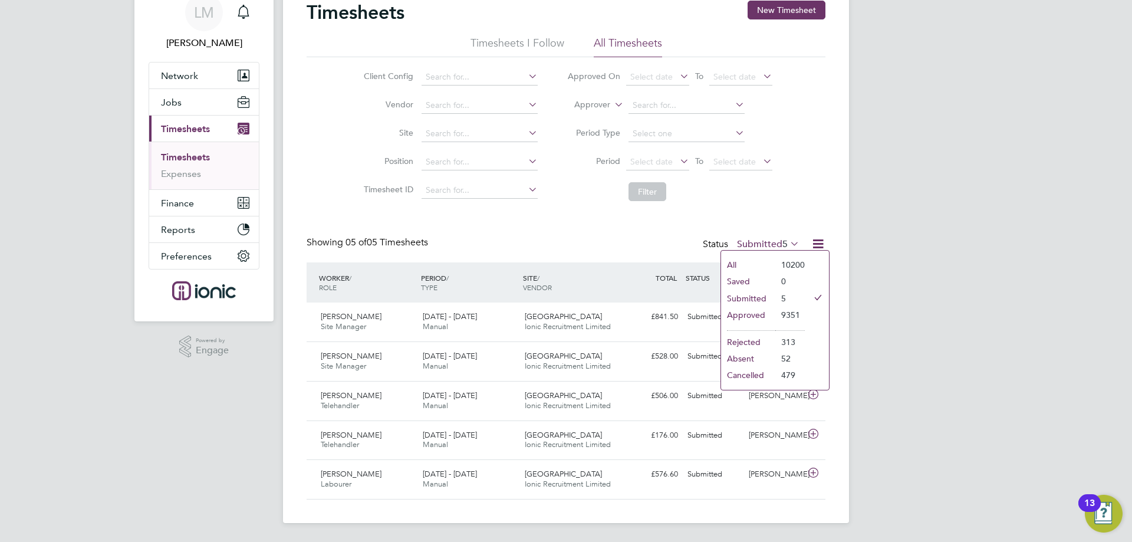
click at [757, 318] on li "Approved" at bounding box center [748, 314] width 54 height 17
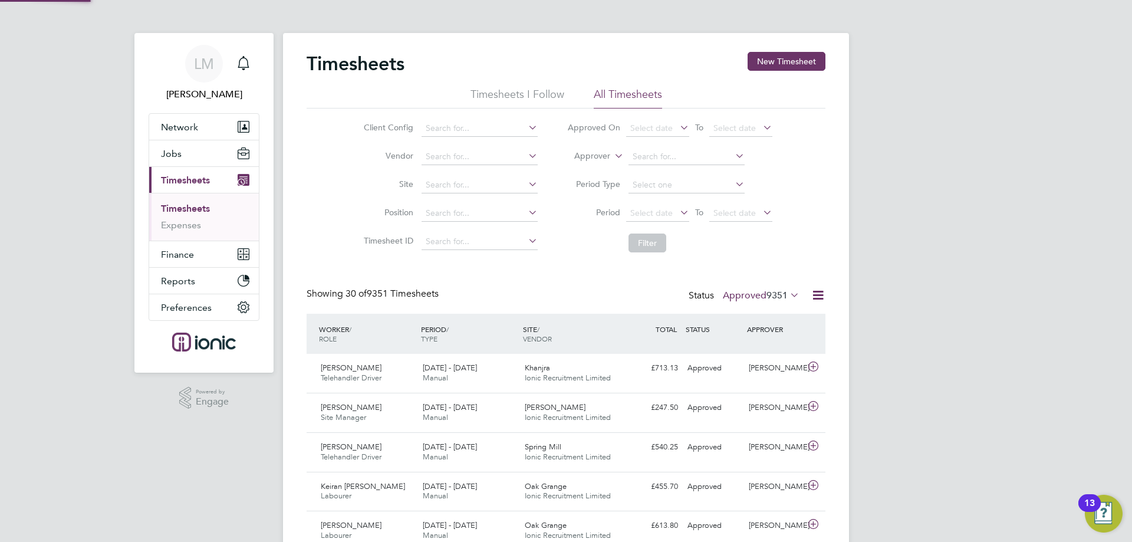
click at [647, 209] on span "Select date" at bounding box center [651, 212] width 42 height 11
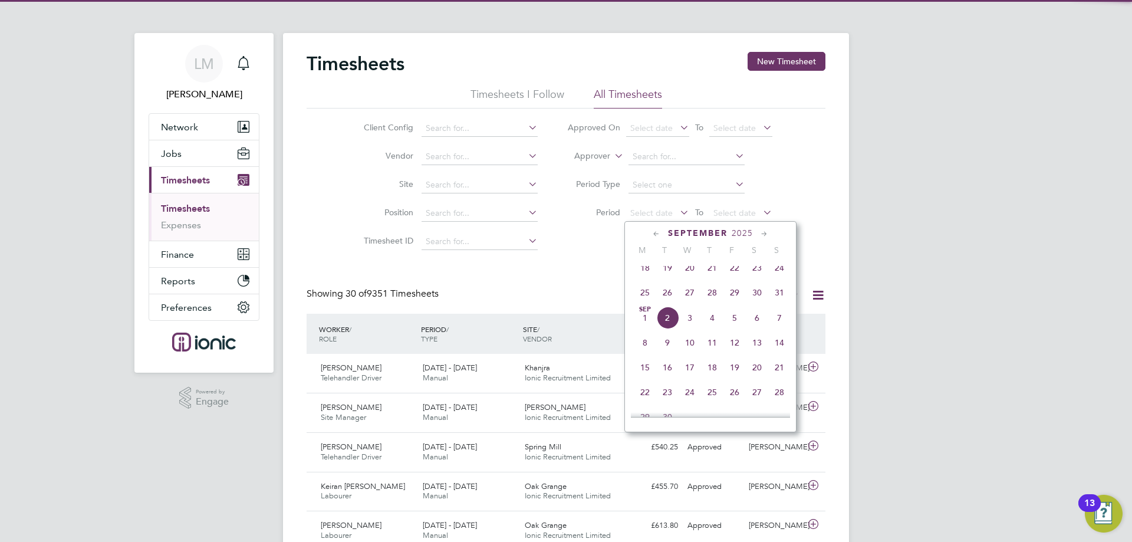
scroll to position [30, 103]
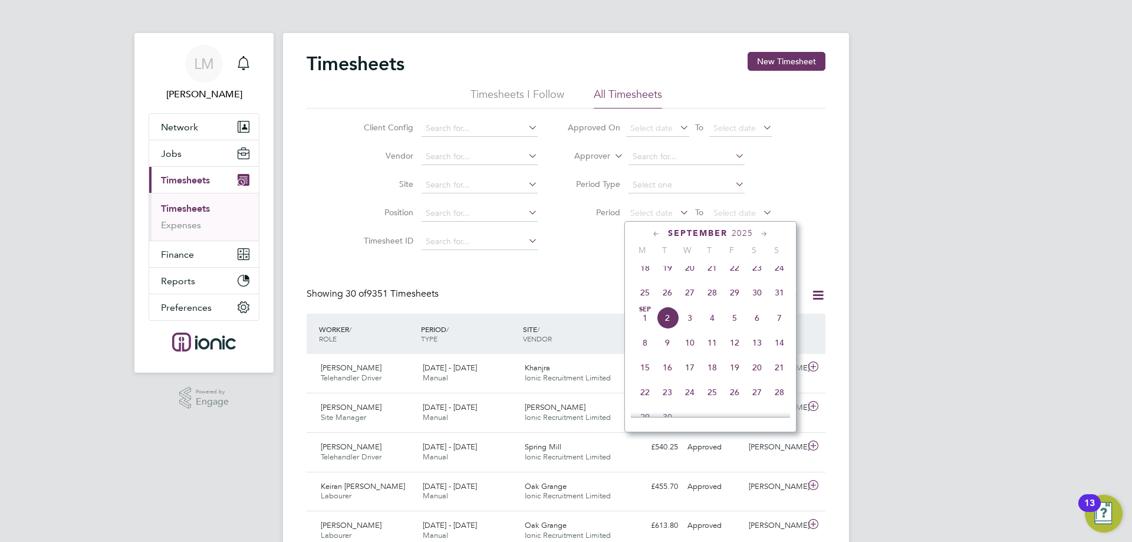
click at [642, 304] on span "25" at bounding box center [645, 292] width 22 height 22
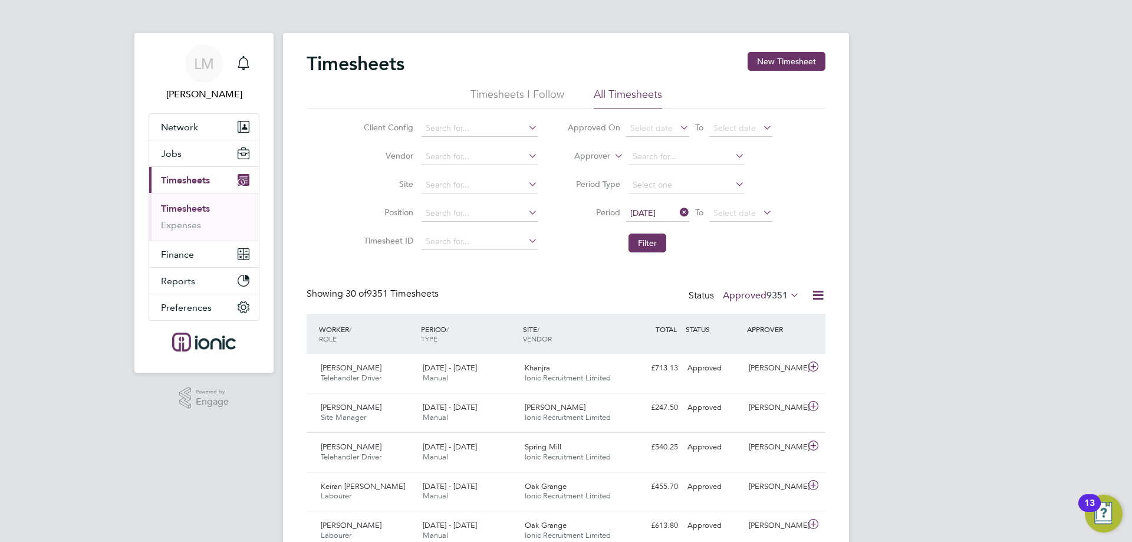
click at [753, 291] on label "Approved 9351" at bounding box center [761, 295] width 77 height 12
click at [639, 251] on button "Filter" at bounding box center [647, 242] width 38 height 19
click at [455, 128] on input at bounding box center [479, 128] width 116 height 17
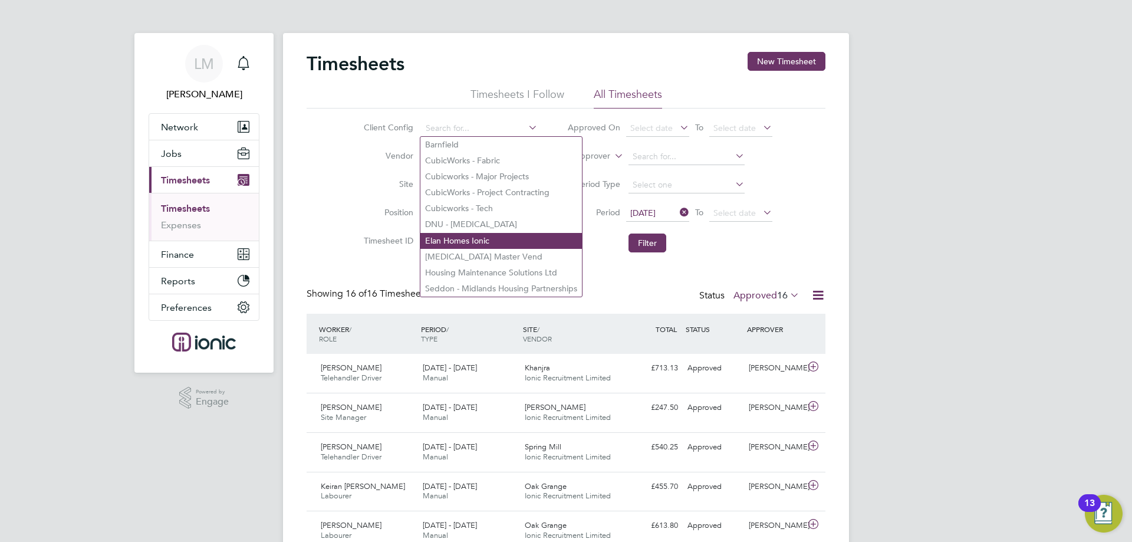
click at [472, 237] on li "Elan Homes Ionic" at bounding box center [501, 241] width 162 height 16
type input "Elan Homes Ionic"
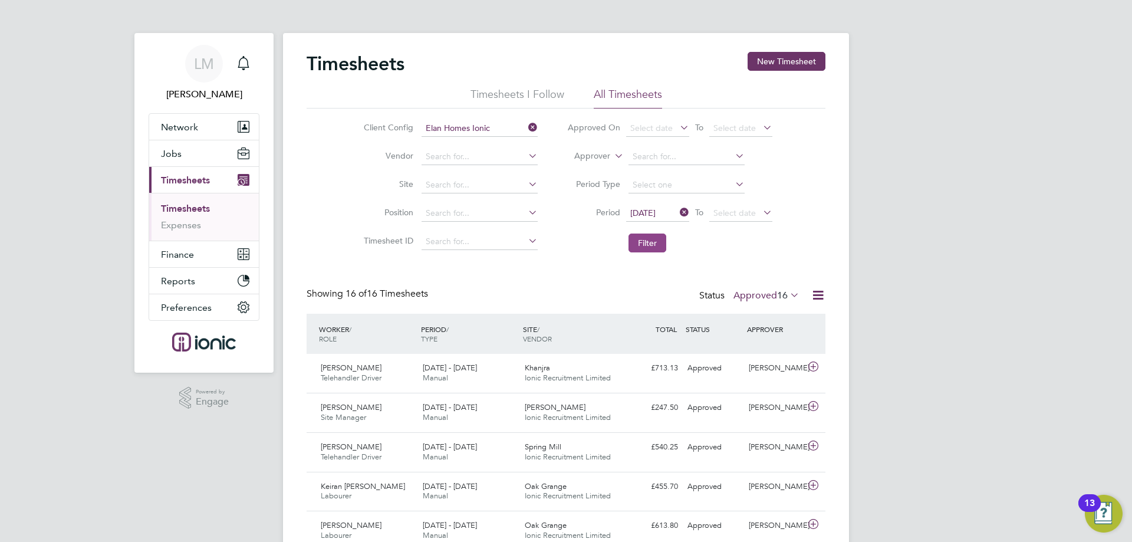
click at [632, 246] on button "Filter" at bounding box center [647, 242] width 38 height 19
click at [679, 243] on li "Filter" at bounding box center [669, 243] width 235 height 31
click at [637, 245] on button "Filter" at bounding box center [647, 242] width 38 height 19
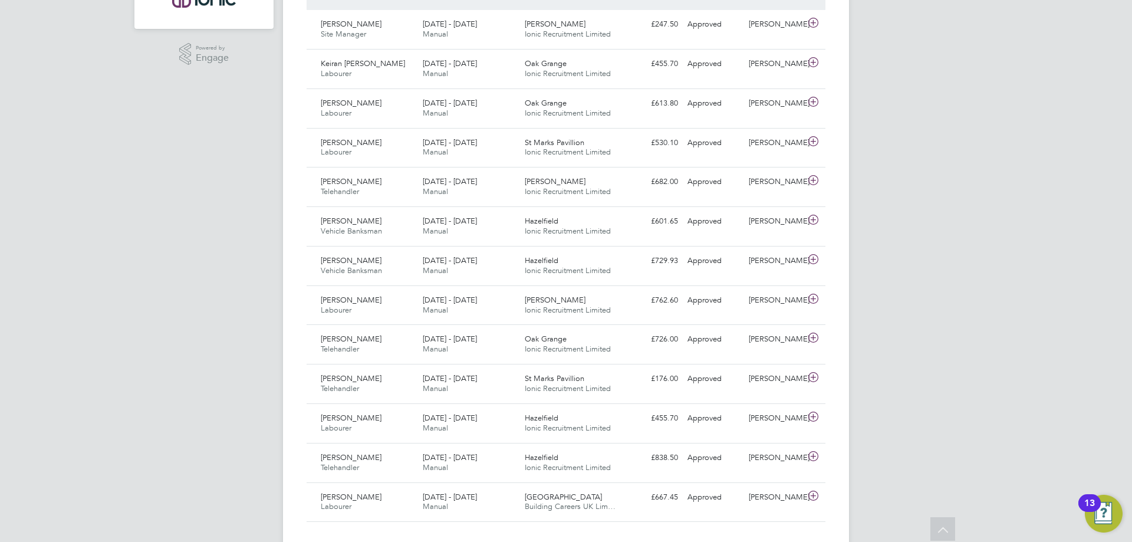
scroll to position [0, 0]
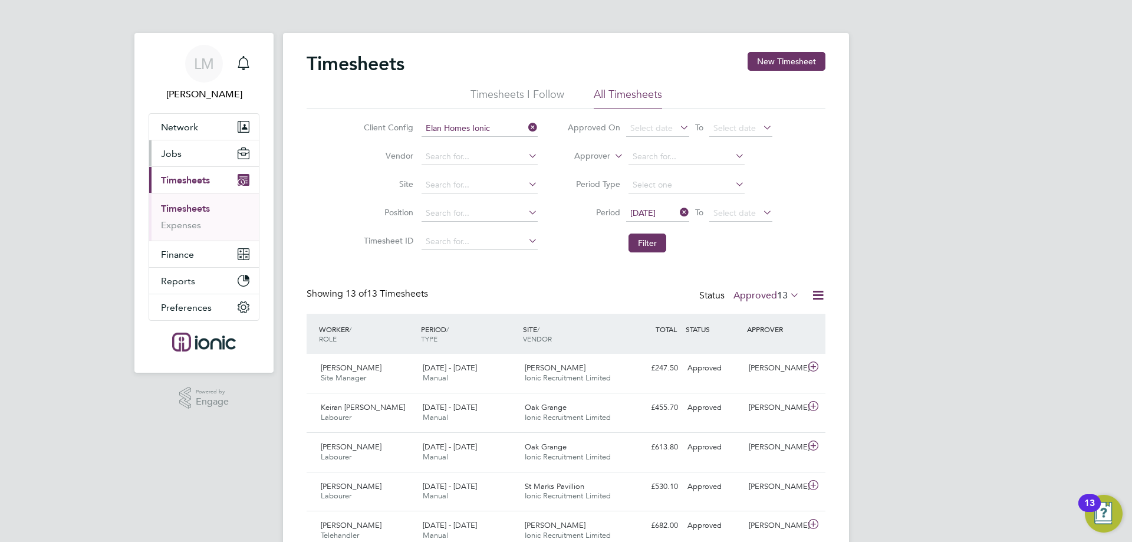
click at [180, 163] on button "Jobs" at bounding box center [204, 153] width 110 height 26
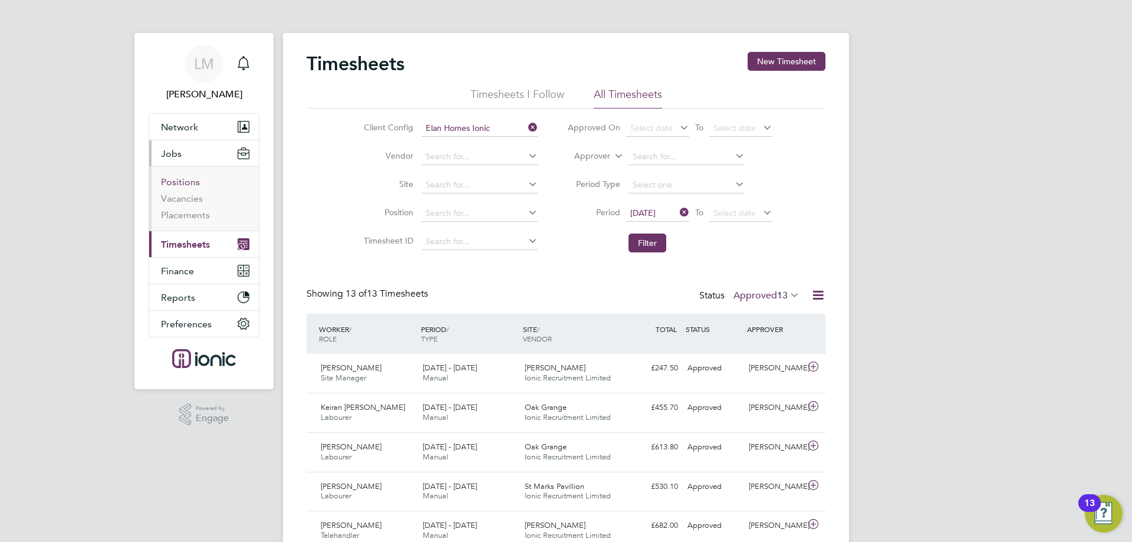
click at [190, 183] on link "Positions" at bounding box center [180, 181] width 39 height 11
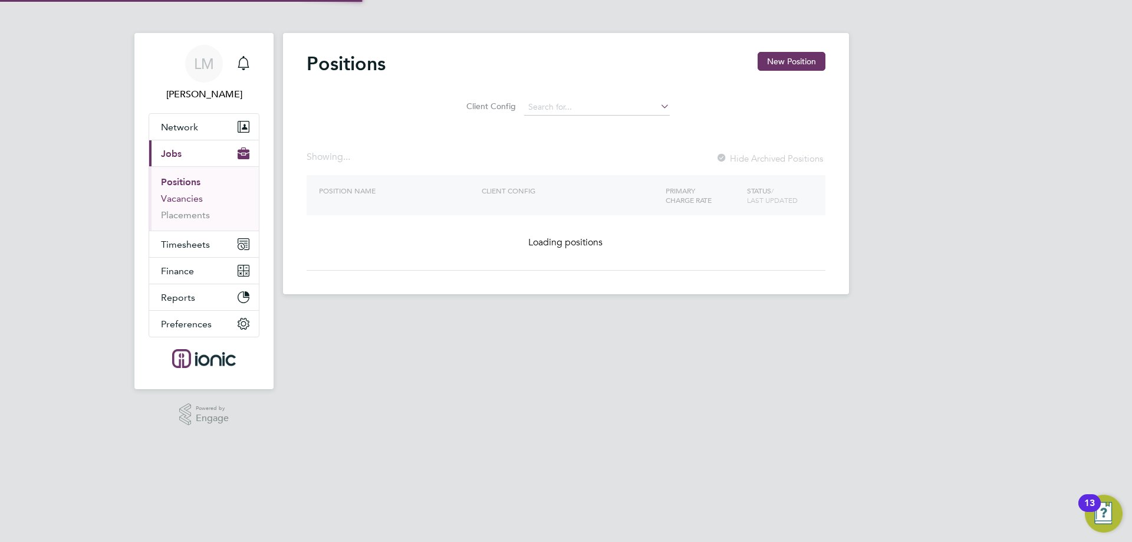
click at [188, 196] on link "Vacancies" at bounding box center [182, 198] width 42 height 11
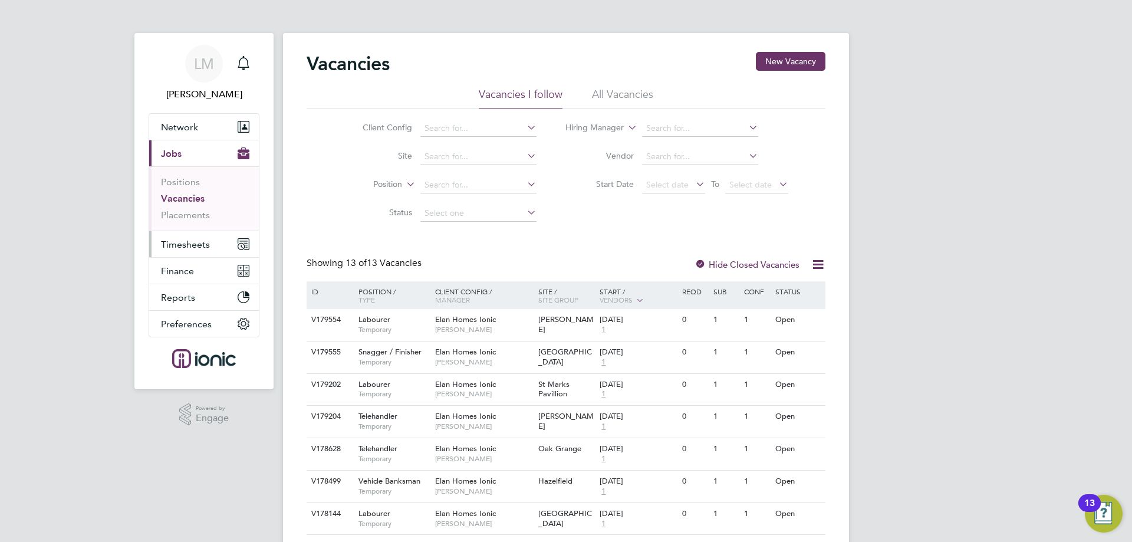
click at [190, 239] on span "Timesheets" at bounding box center [185, 244] width 49 height 11
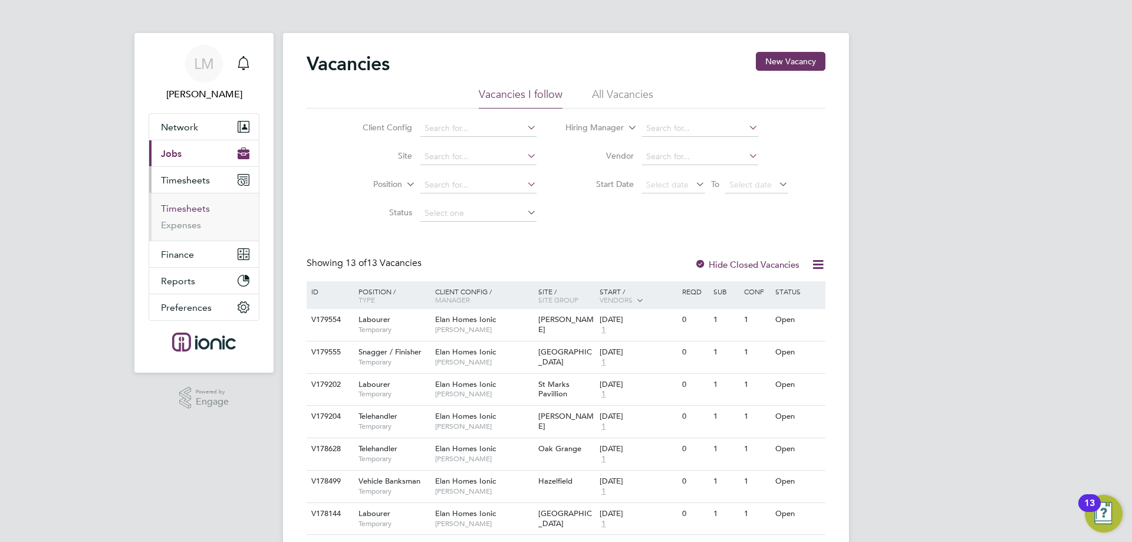
click at [193, 207] on link "Timesheets" at bounding box center [185, 208] width 49 height 11
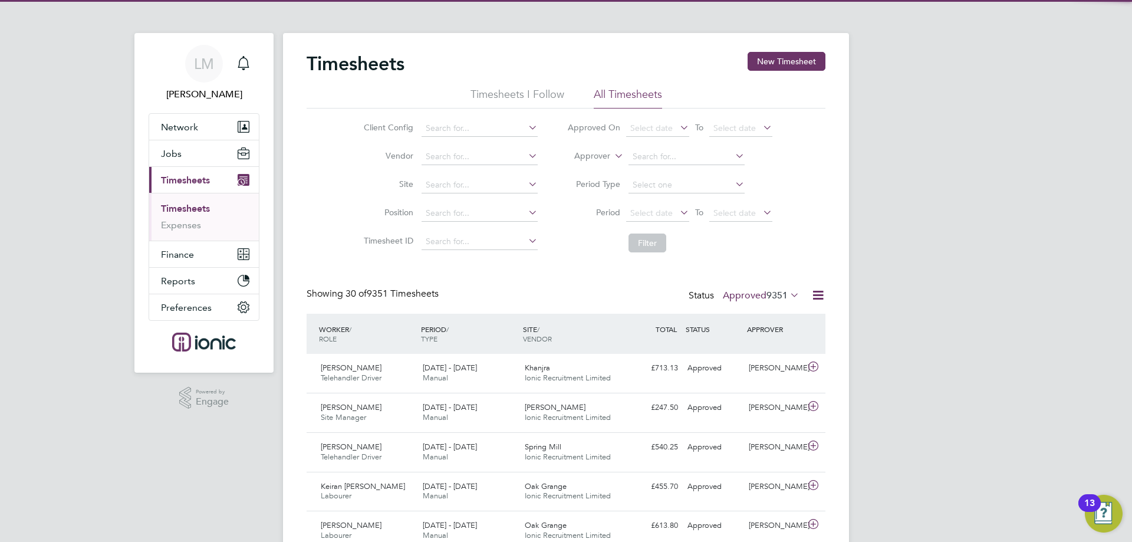
scroll to position [30, 103]
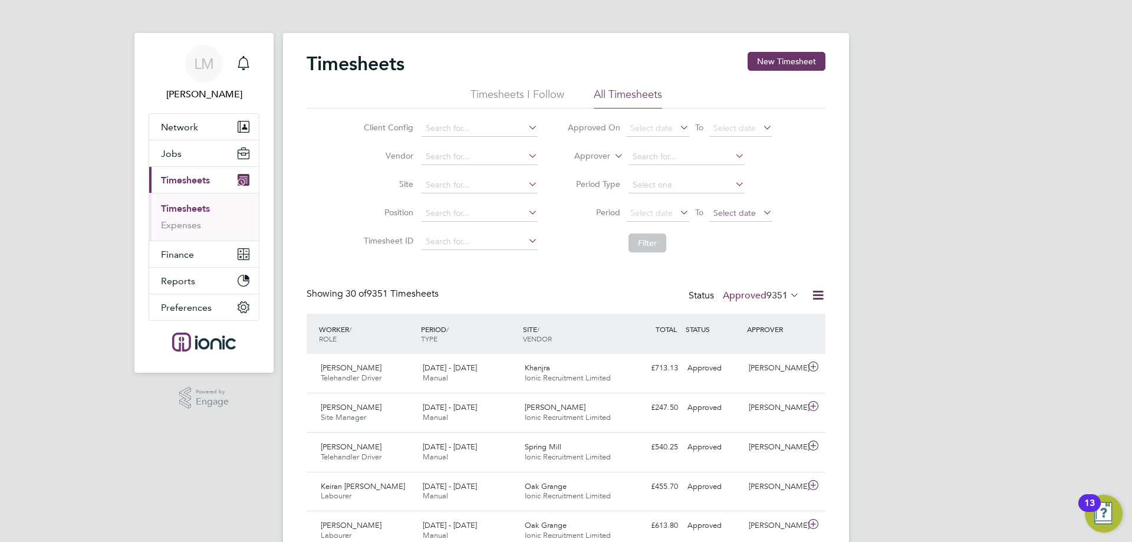
click at [722, 215] on span "Select date" at bounding box center [734, 212] width 42 height 11
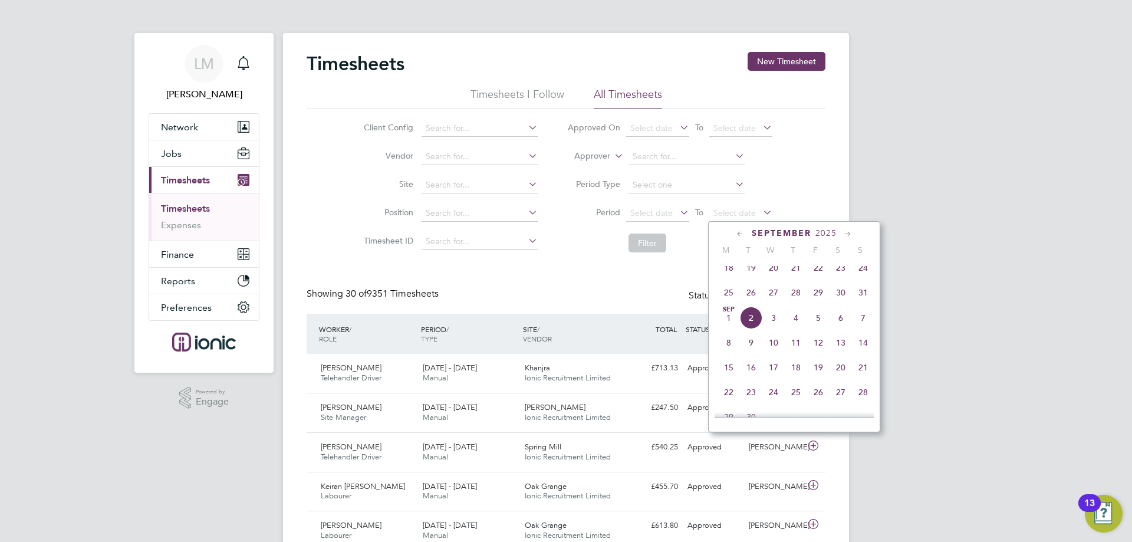
click at [759, 299] on span "26" at bounding box center [751, 292] width 22 height 22
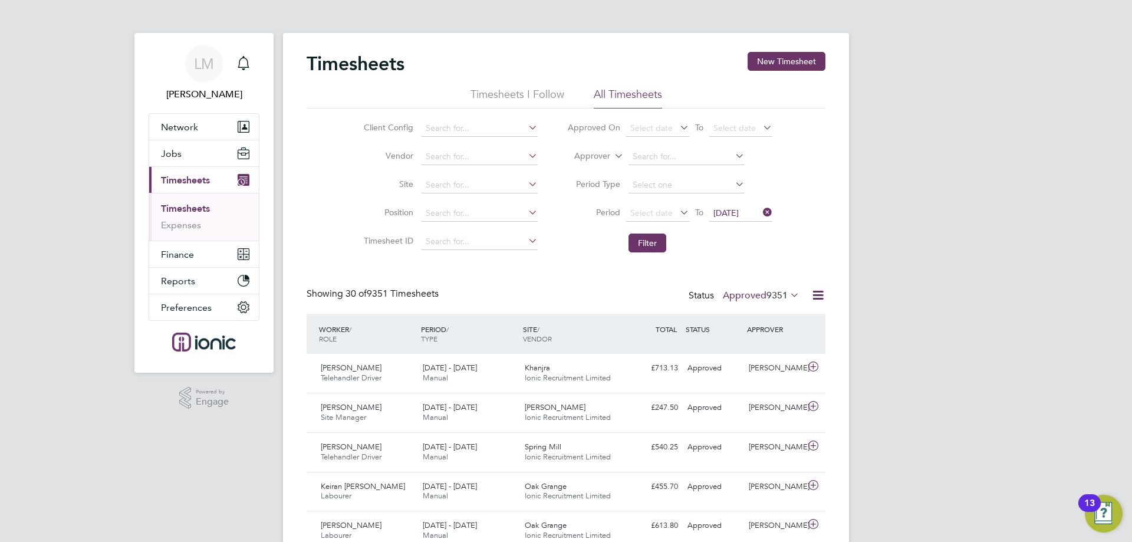
click at [719, 221] on span "[DATE]" at bounding box center [740, 214] width 63 height 16
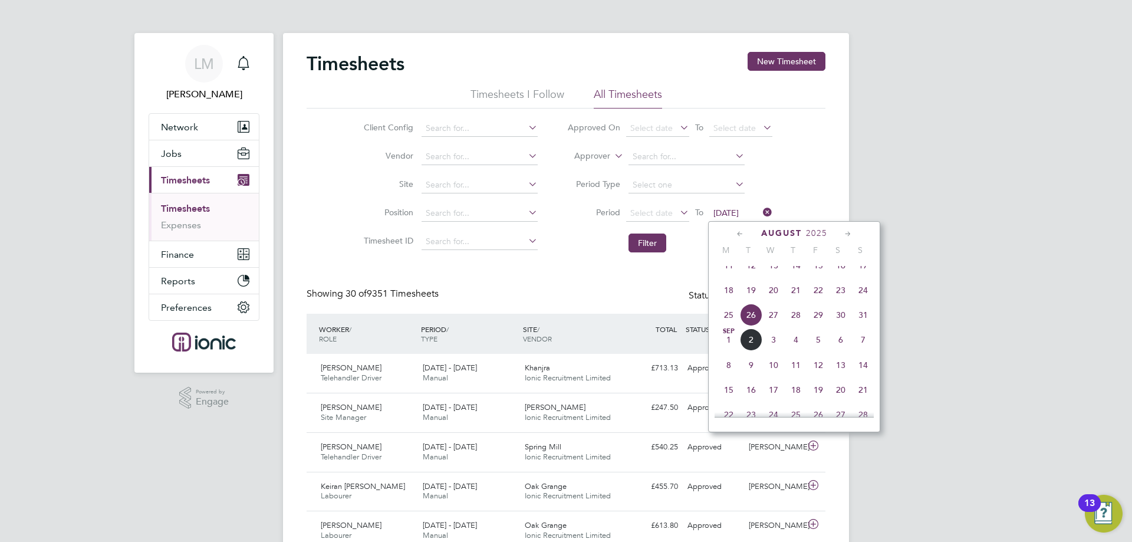
click at [726, 301] on span "18" at bounding box center [728, 290] width 22 height 22
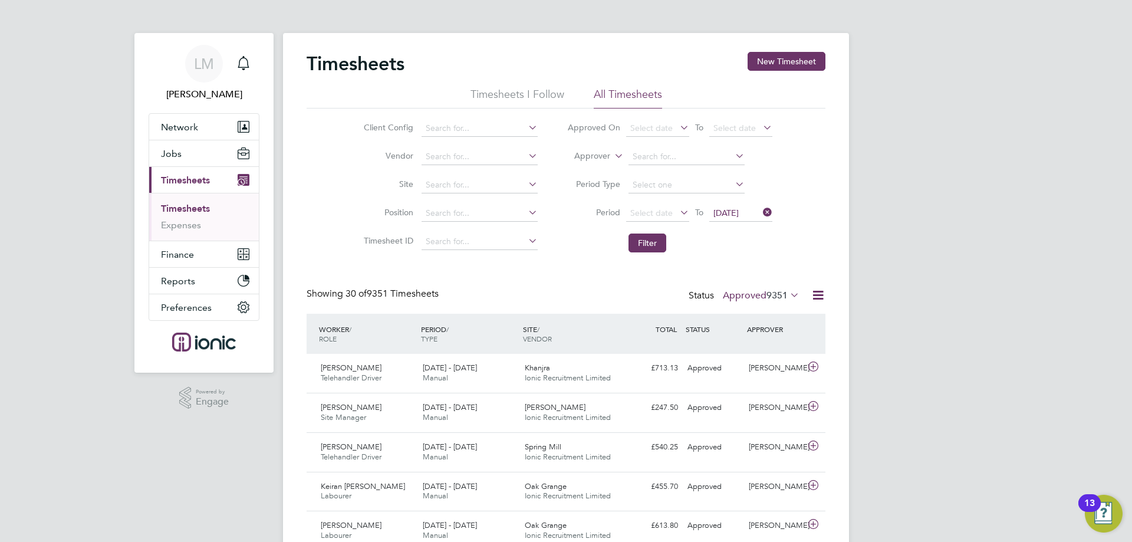
click at [739, 209] on span "18 Aug 2025" at bounding box center [725, 212] width 25 height 11
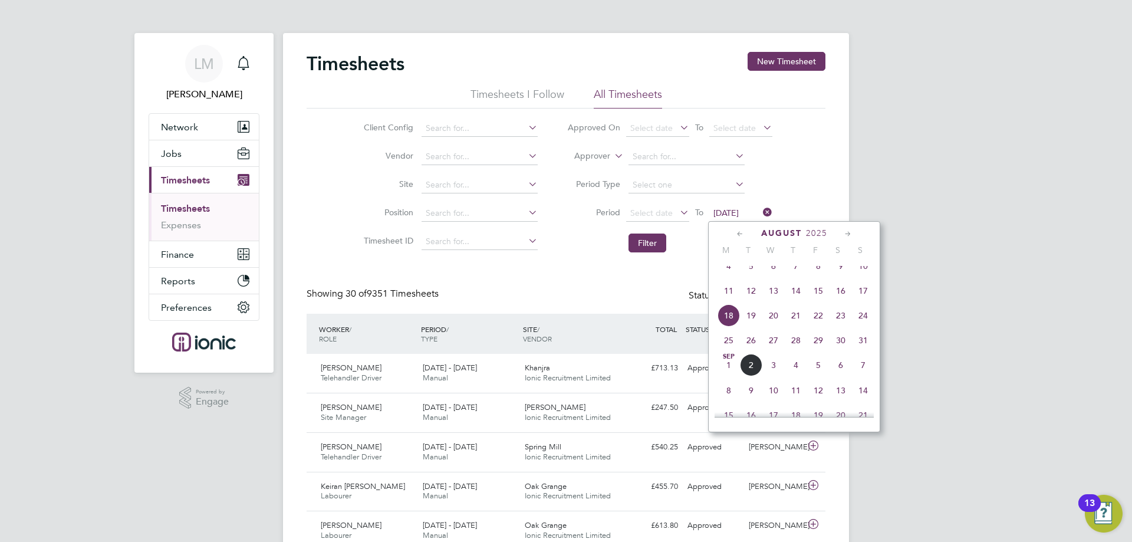
click at [722, 348] on span "25" at bounding box center [728, 340] width 22 height 22
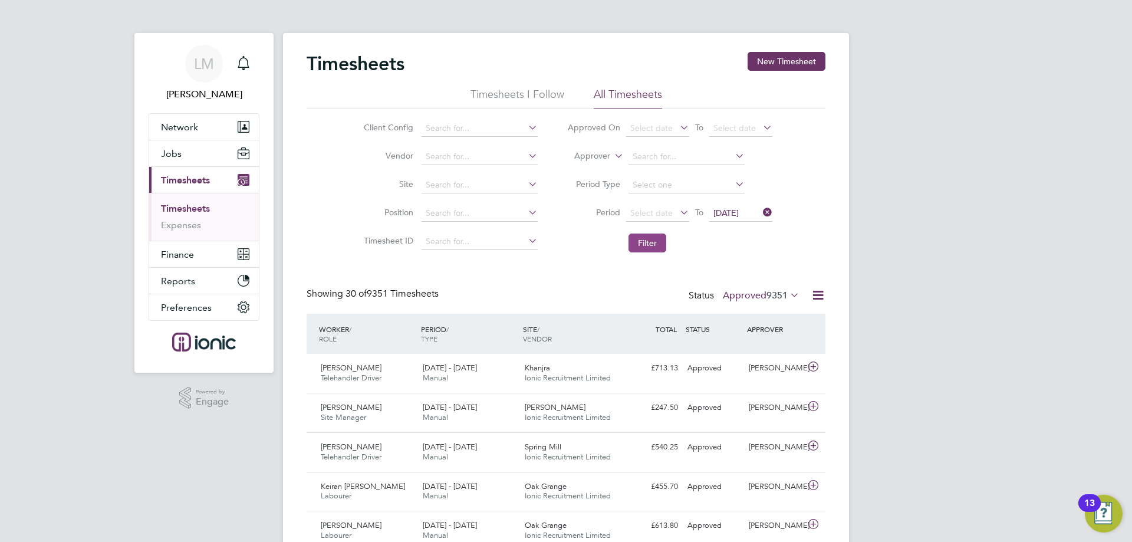
click at [645, 242] on button "Filter" at bounding box center [647, 242] width 38 height 19
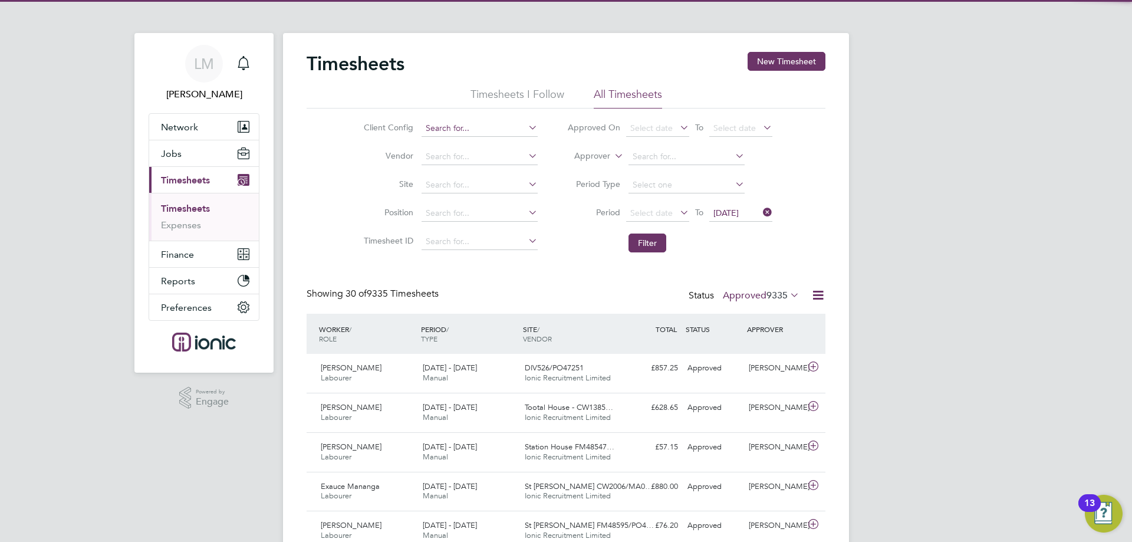
click at [465, 126] on input at bounding box center [479, 128] width 116 height 17
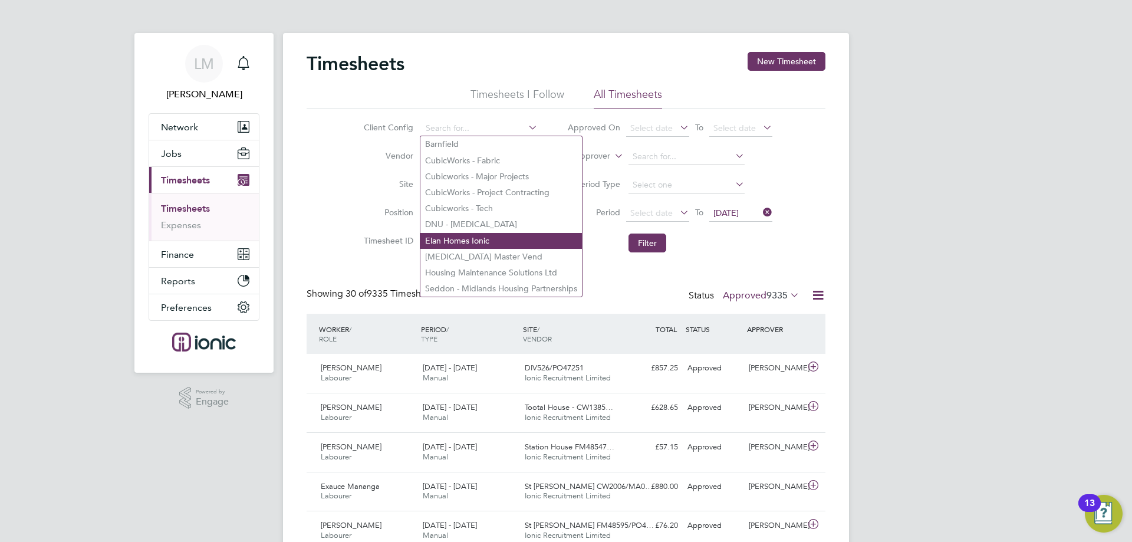
click at [466, 238] on li "Elan Homes Ionic" at bounding box center [501, 241] width 162 height 16
type input "Elan Homes Ionic"
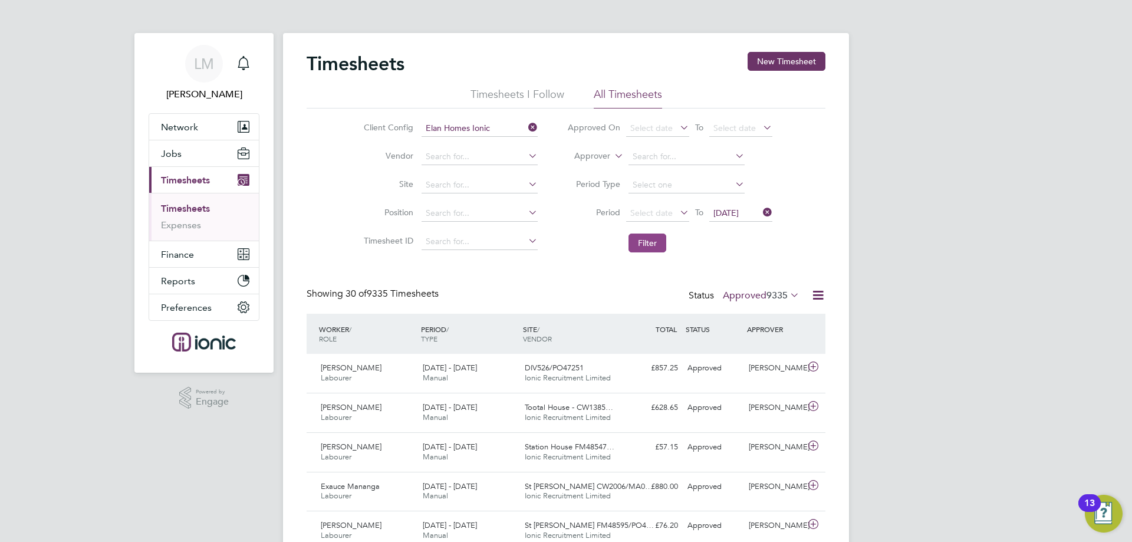
click at [653, 236] on button "Filter" at bounding box center [647, 242] width 38 height 19
click at [760, 210] on icon at bounding box center [760, 212] width 0 height 17
click at [655, 214] on span "Select date" at bounding box center [651, 212] width 42 height 11
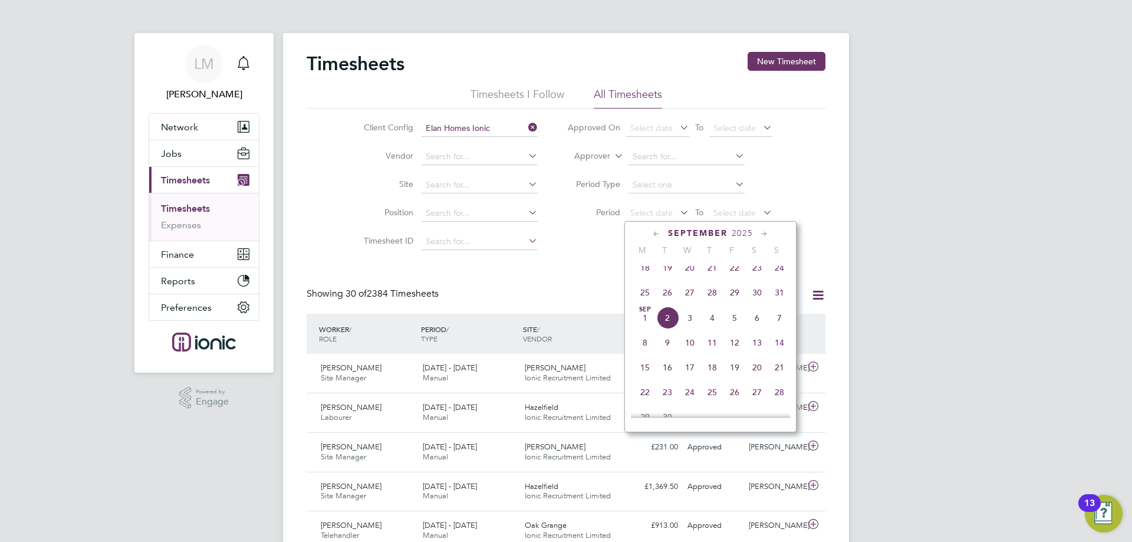
click at [648, 294] on span "25" at bounding box center [645, 292] width 22 height 22
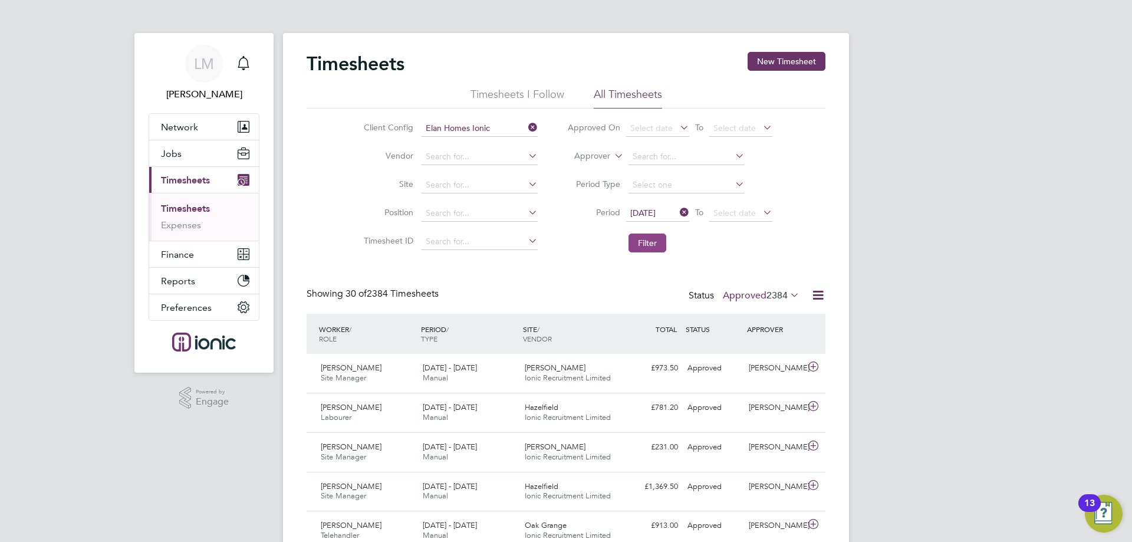
click at [642, 245] on button "Filter" at bounding box center [647, 242] width 38 height 19
click at [654, 295] on div "Showing 13 of 13 Timesheets Status Approved 13" at bounding box center [565, 301] width 519 height 26
click at [641, 243] on button "Filter" at bounding box center [647, 242] width 38 height 19
click at [777, 294] on span "13" at bounding box center [782, 295] width 11 height 12
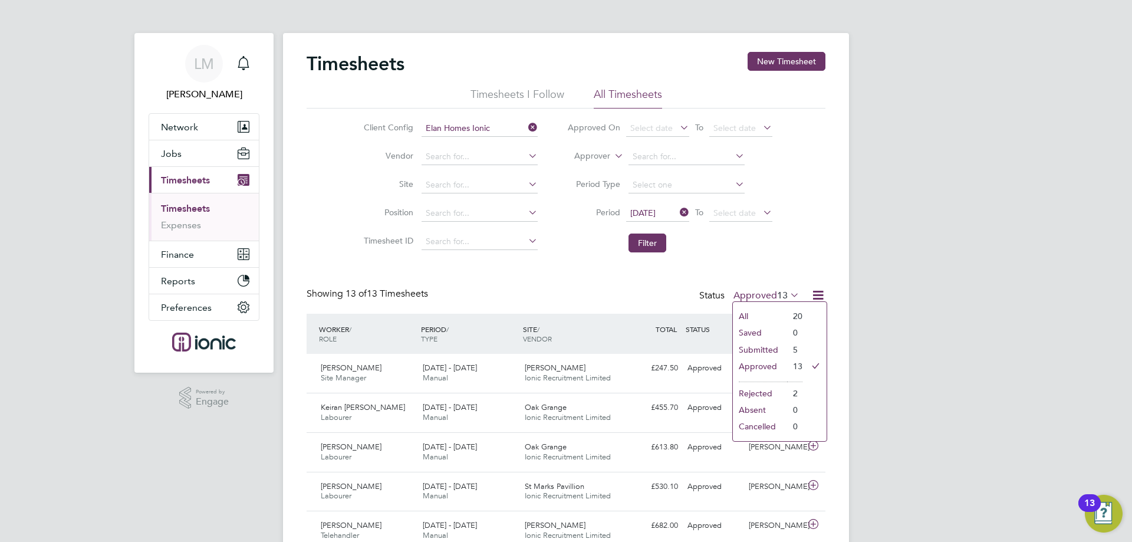
click at [769, 351] on li "Submitted" at bounding box center [760, 349] width 54 height 17
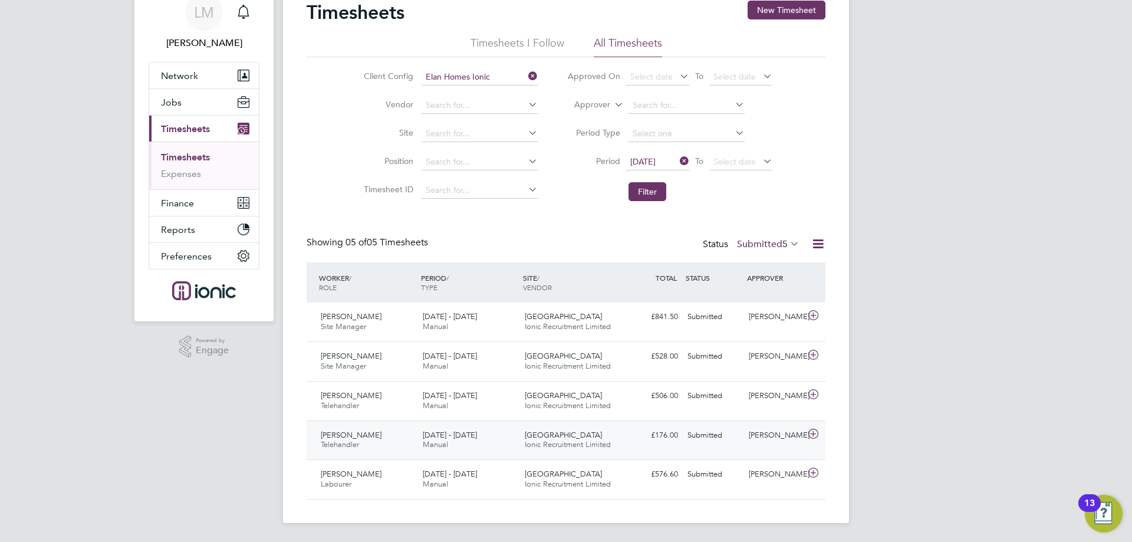
drag, startPoint x: 576, startPoint y: 472, endPoint x: 591, endPoint y: 435, distance: 39.6
click at [576, 472] on span "[GEOGRAPHIC_DATA]" at bounding box center [563, 474] width 77 height 10
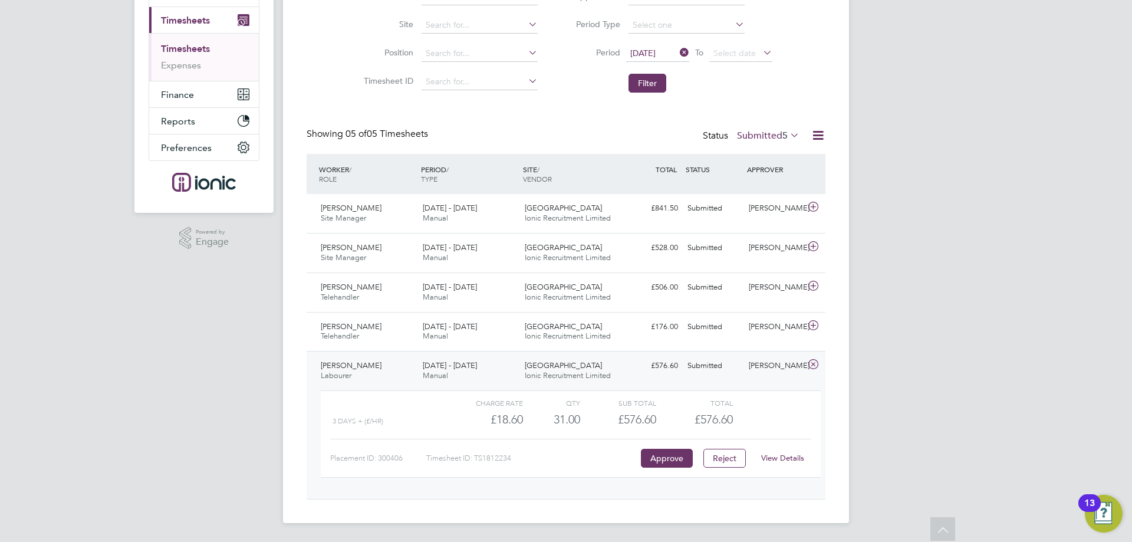
click at [781, 458] on link "View Details" at bounding box center [782, 458] width 43 height 10
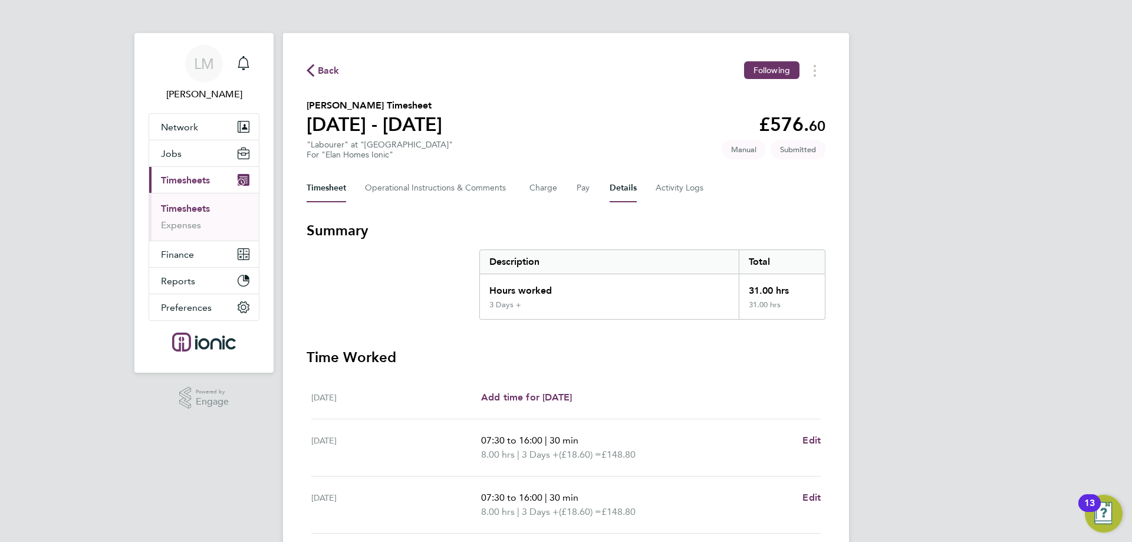
click at [625, 176] on button "Details" at bounding box center [622, 188] width 27 height 28
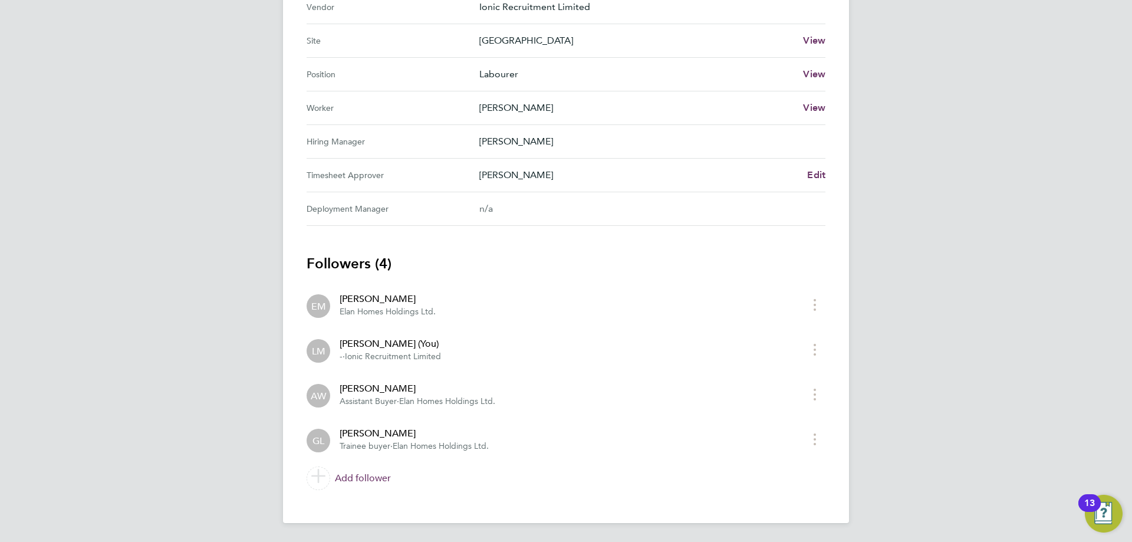
scroll to position [37, 0]
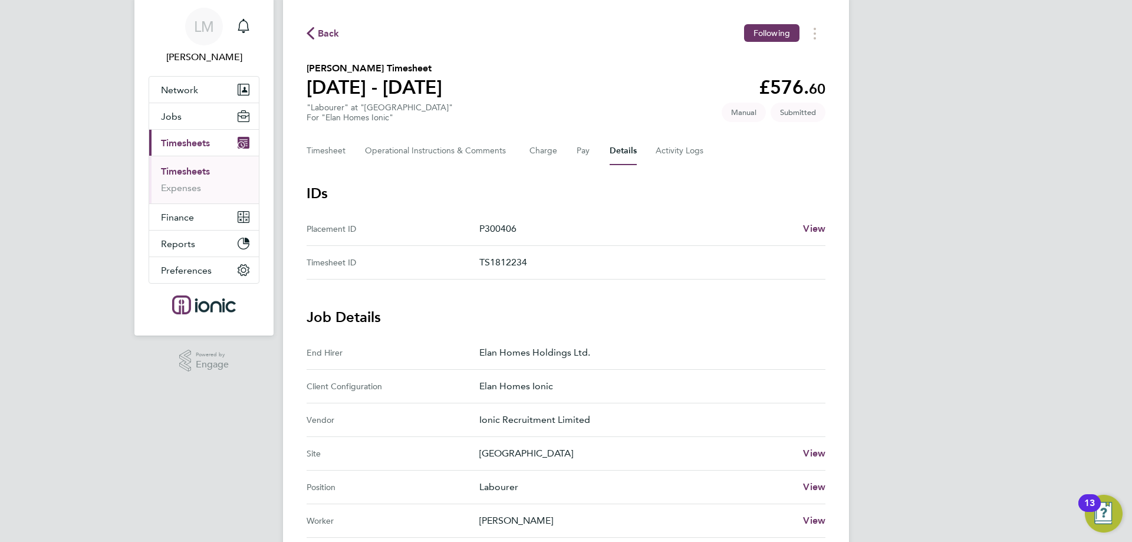
drag, startPoint x: 332, startPoint y: 46, endPoint x: 329, endPoint y: 40, distance: 6.9
click at [332, 46] on div "Back Following Ian Scott's Timesheet 25 - 31 Aug 2025 £576. 60 "Labourer" at "R…" at bounding box center [566, 466] width 566 height 940
click at [329, 40] on span "Back" at bounding box center [329, 34] width 22 height 14
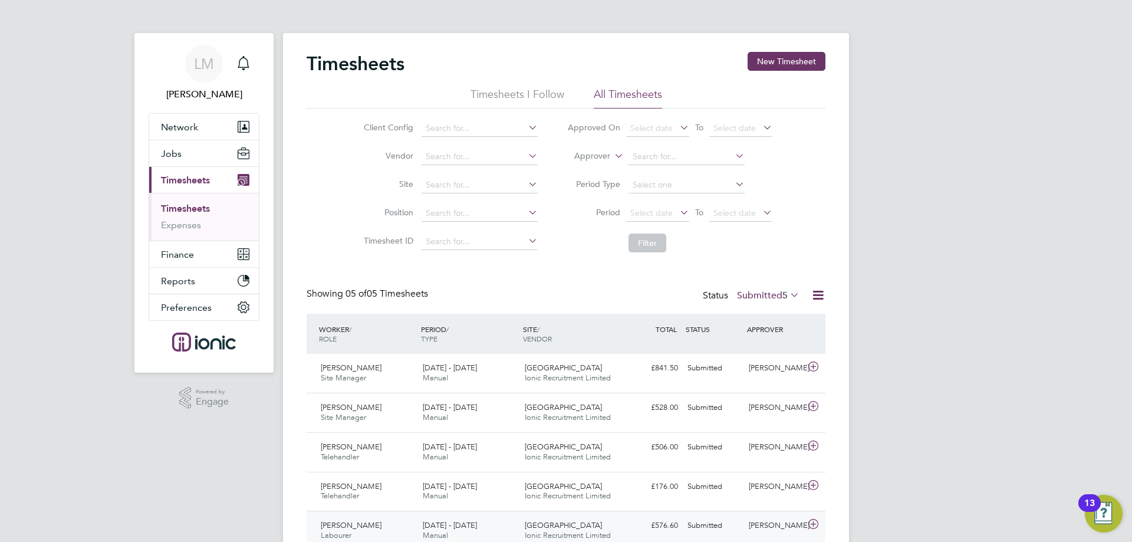
scroll to position [51, 0]
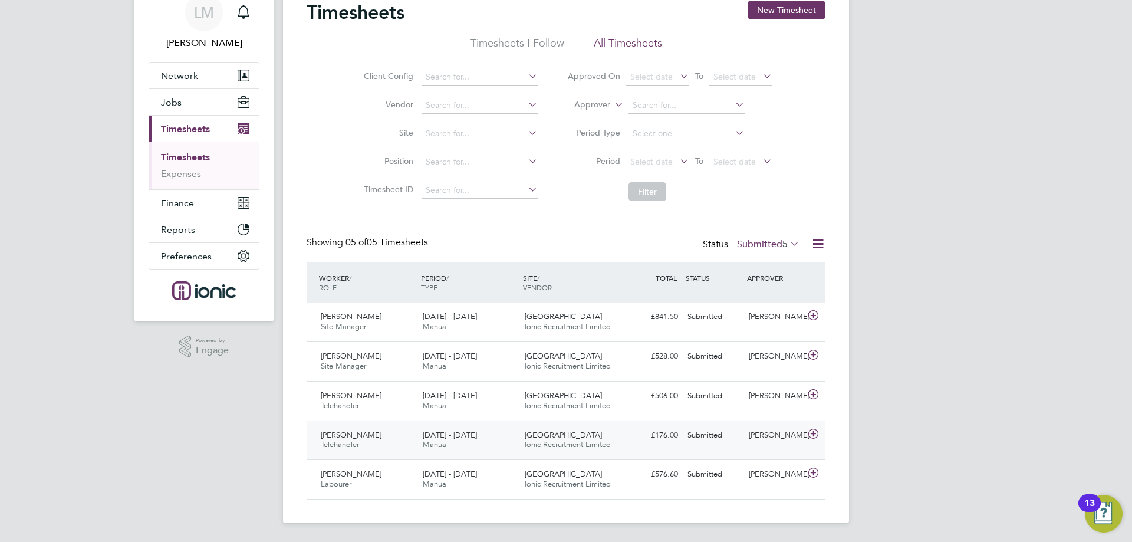
click at [410, 439] on div "John Jacobs Telehandler 25 - 31 Aug 2025" at bounding box center [367, 440] width 102 height 29
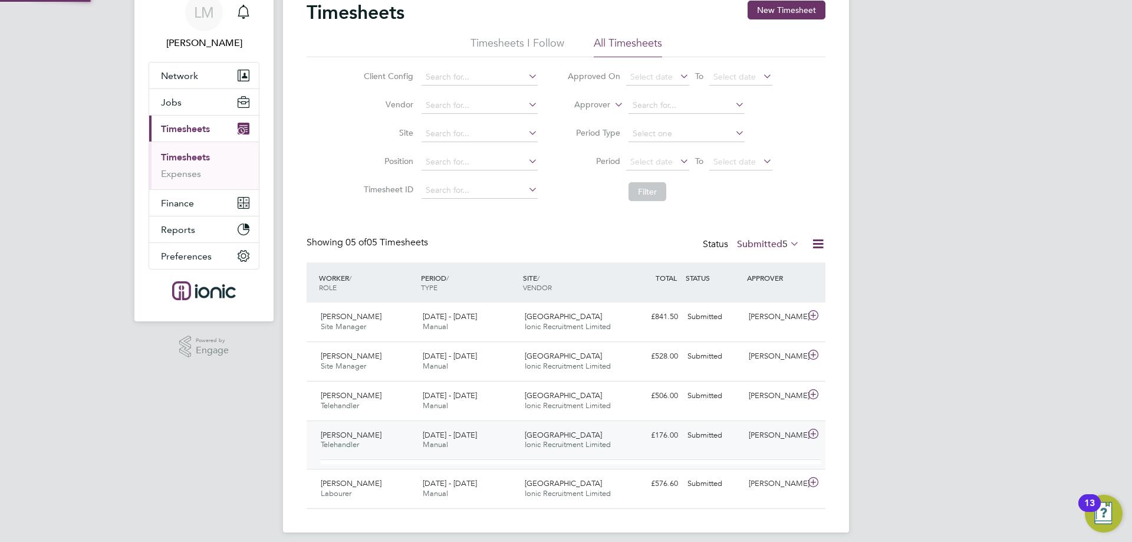
scroll to position [20, 115]
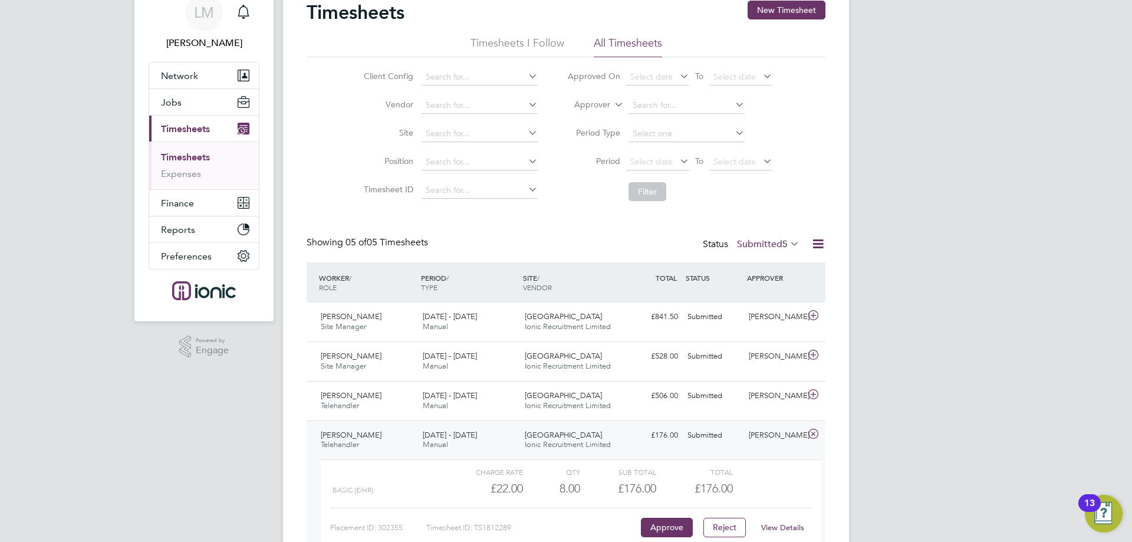
click at [794, 525] on link "View Details" at bounding box center [782, 527] width 43 height 10
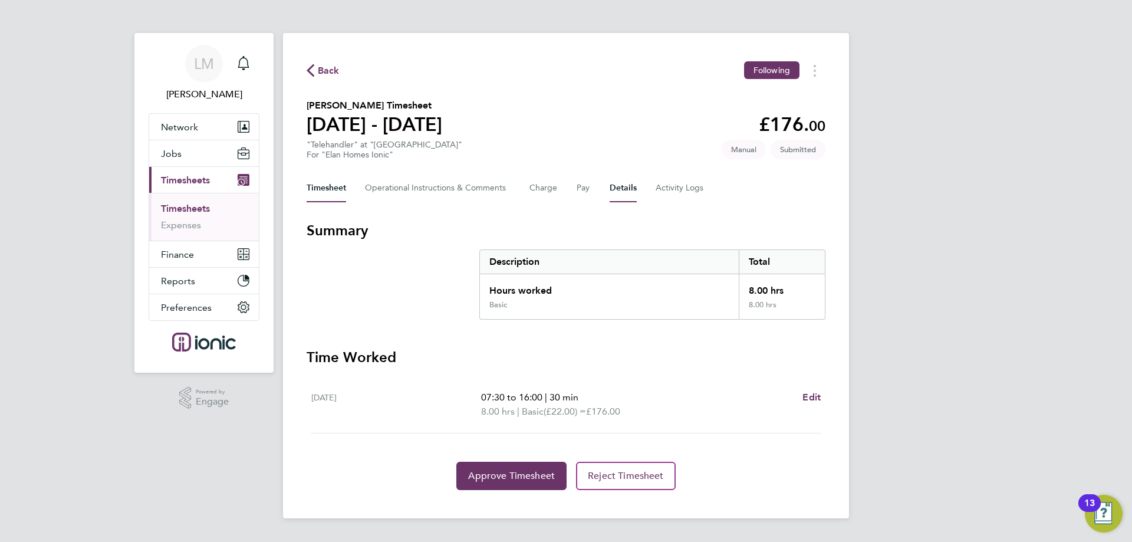
click at [620, 187] on button "Details" at bounding box center [622, 188] width 27 height 28
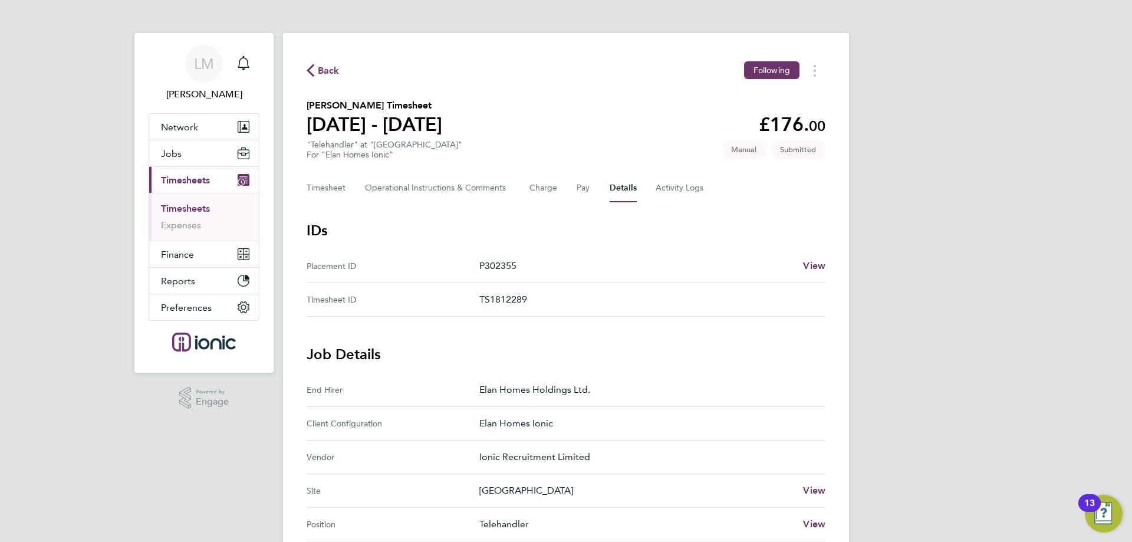
click at [306, 70] on icon "button" at bounding box center [310, 70] width 8 height 12
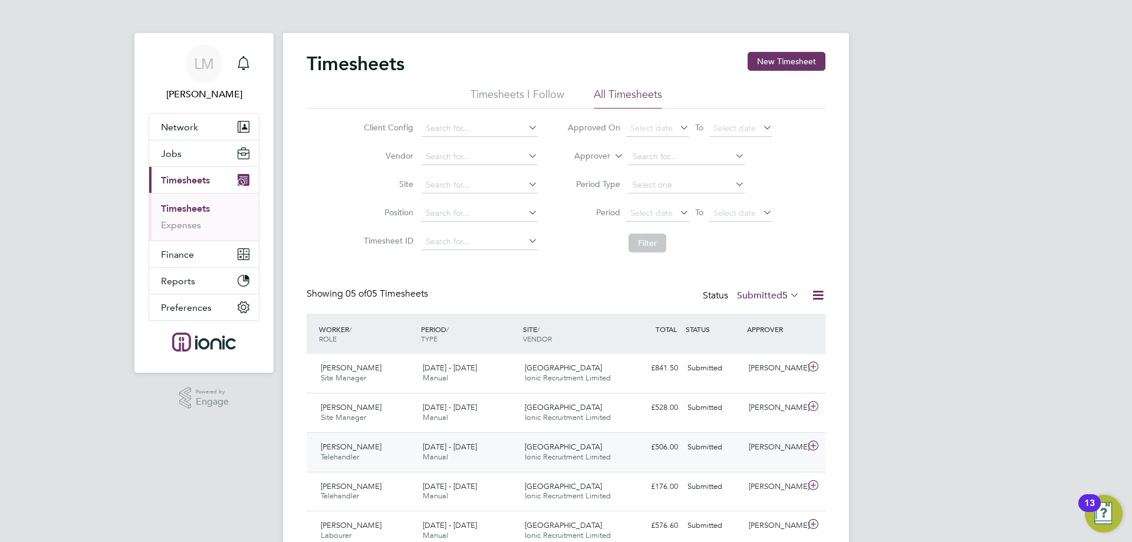
drag, startPoint x: 533, startPoint y: 388, endPoint x: 441, endPoint y: 443, distance: 107.4
click at [439, 453] on span "Manual" at bounding box center [435, 456] width 25 height 10
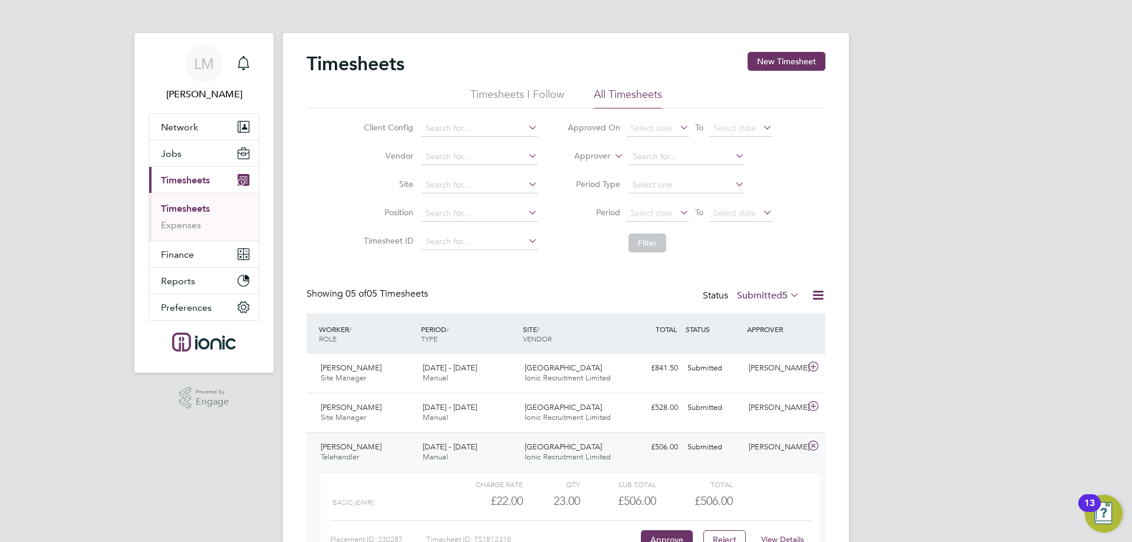
scroll to position [160, 0]
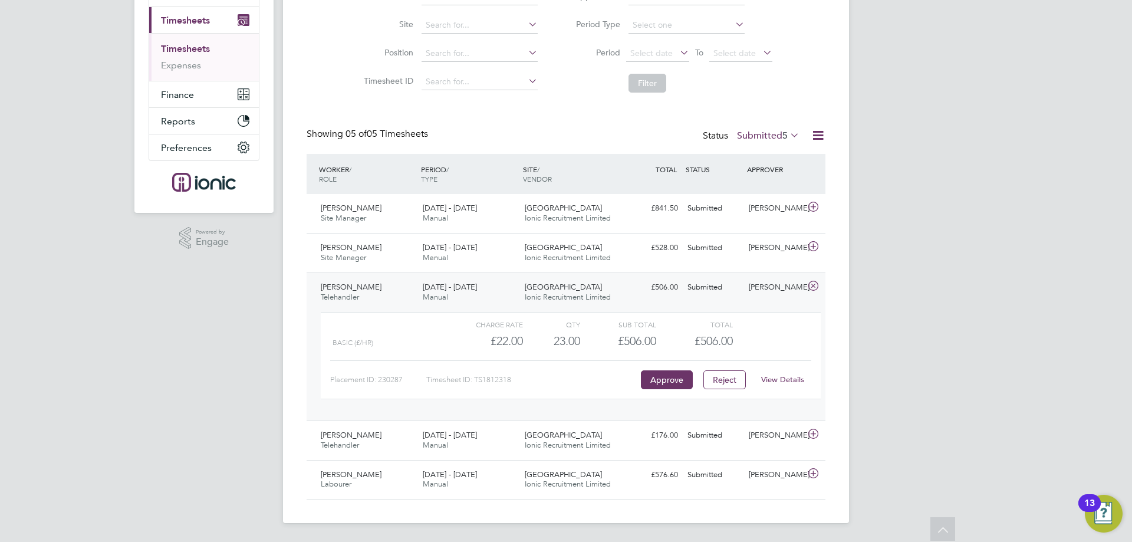
click at [784, 375] on link "View Details" at bounding box center [782, 379] width 43 height 10
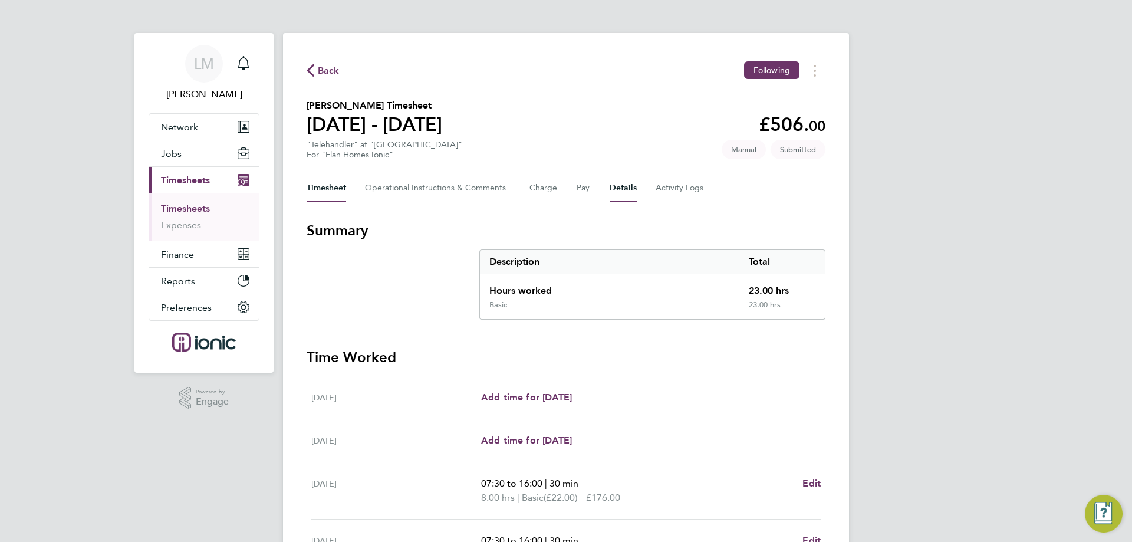
click at [614, 181] on button "Details" at bounding box center [622, 188] width 27 height 28
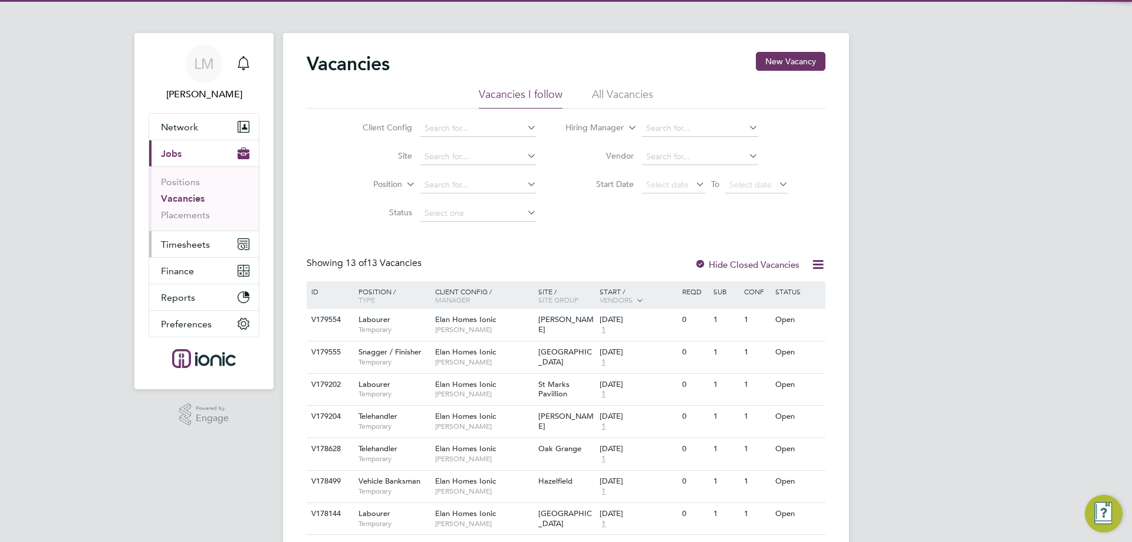
click at [177, 241] on span "Timesheets" at bounding box center [185, 244] width 49 height 11
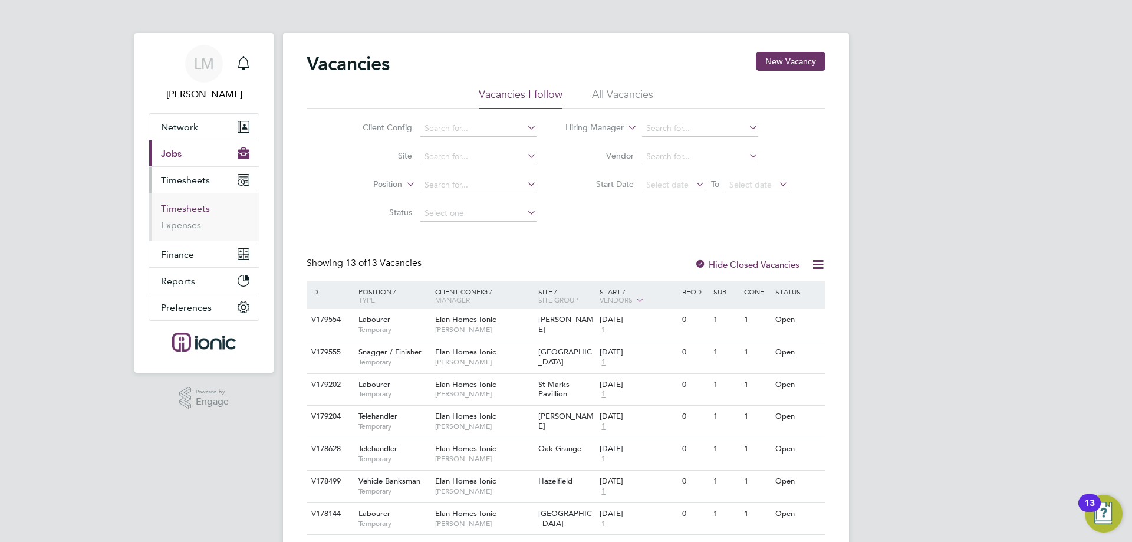
click at [180, 203] on link "Timesheets" at bounding box center [185, 208] width 49 height 11
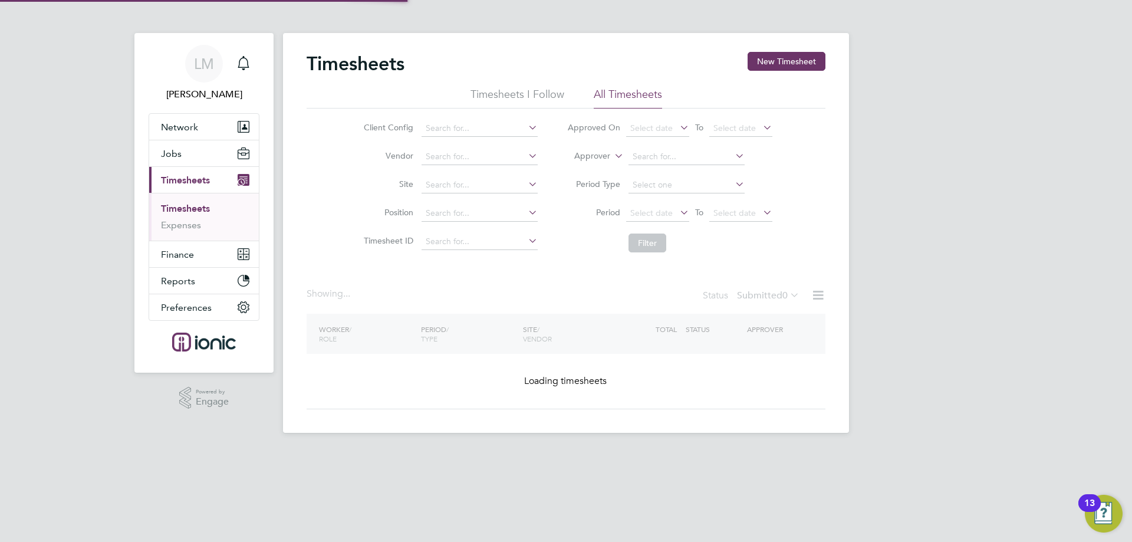
click at [183, 210] on link "Timesheets" at bounding box center [185, 208] width 49 height 11
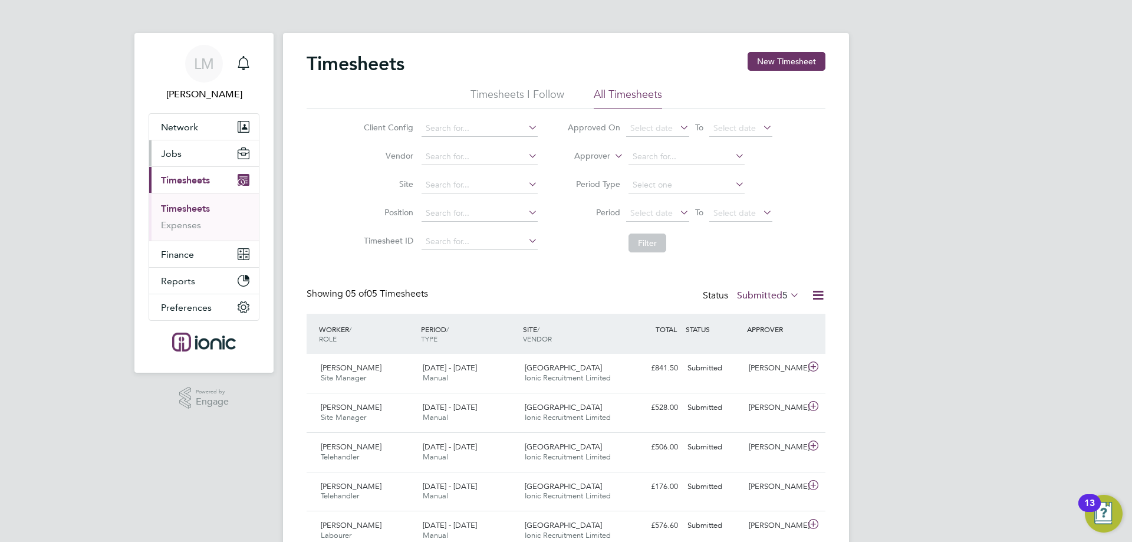
click at [177, 155] on span "Jobs" at bounding box center [171, 153] width 21 height 11
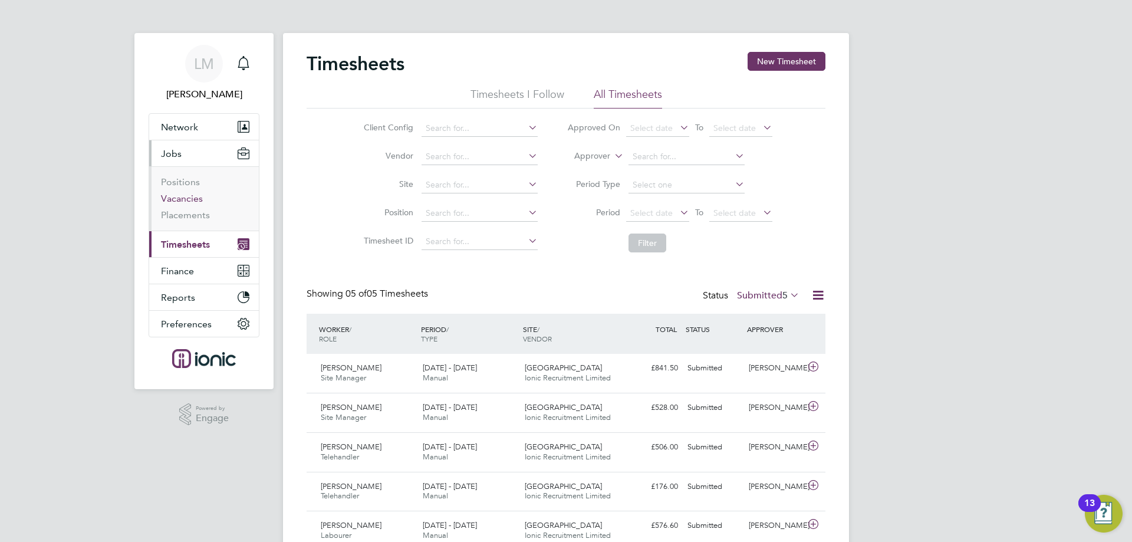
click at [187, 200] on link "Vacancies" at bounding box center [182, 198] width 42 height 11
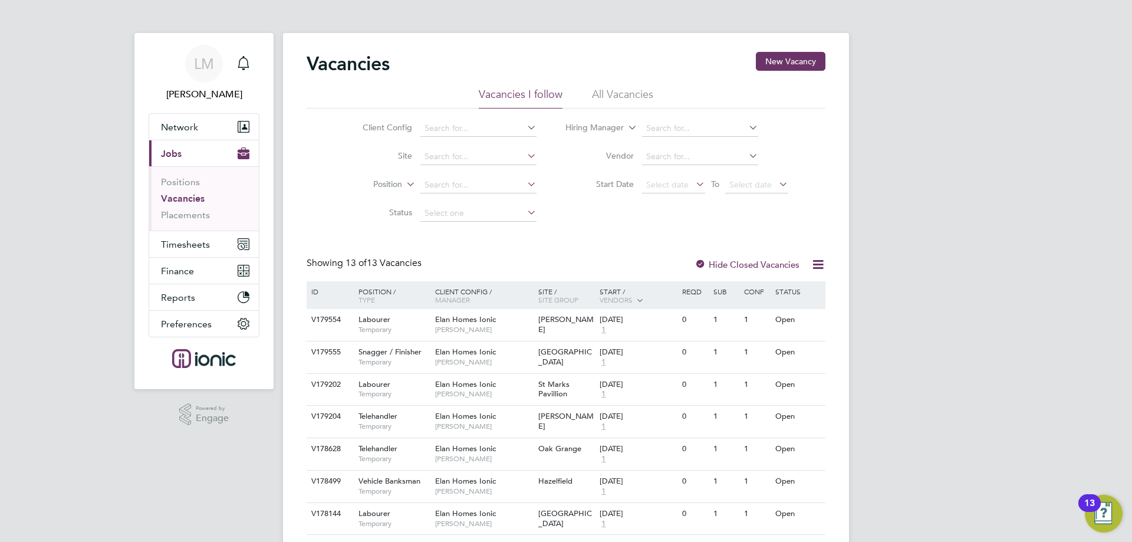
click at [148, 248] on app-nav-sections-wrapper "LM [PERSON_NAME] Notifications Applications: Network Team Members Businesses Si…" at bounding box center [203, 211] width 139 height 356
click at [169, 232] on button "Timesheets" at bounding box center [204, 244] width 110 height 26
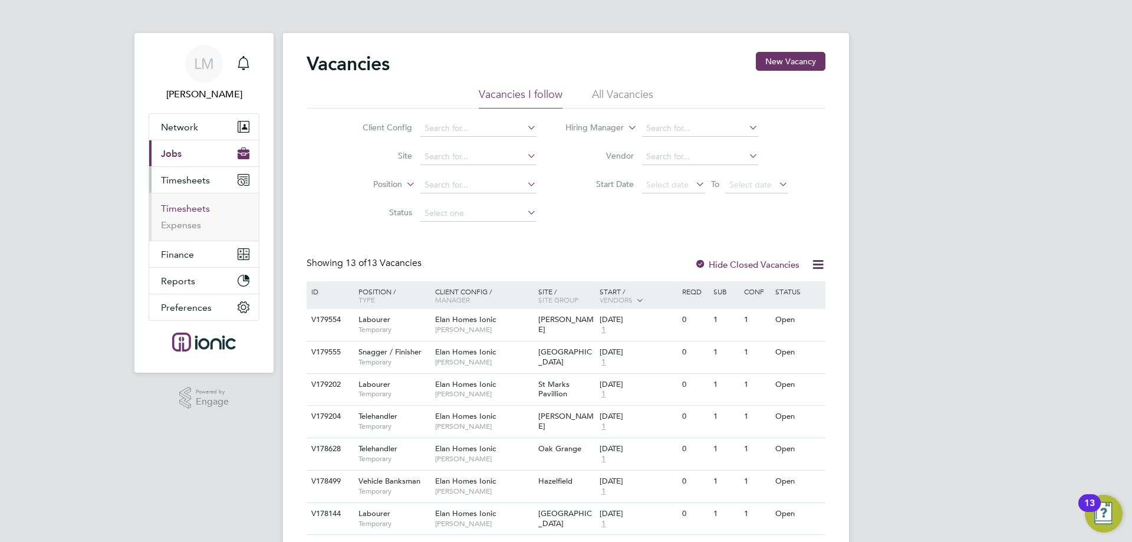
click at [184, 205] on link "Timesheets" at bounding box center [185, 208] width 49 height 11
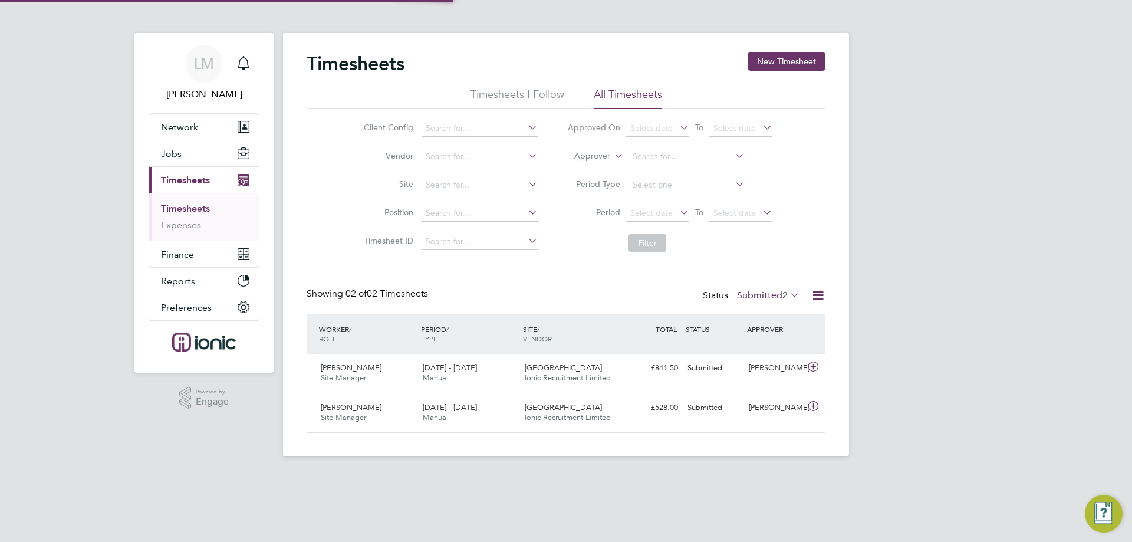
scroll to position [30, 103]
click at [776, 296] on label "Submitted 2" at bounding box center [768, 295] width 62 height 12
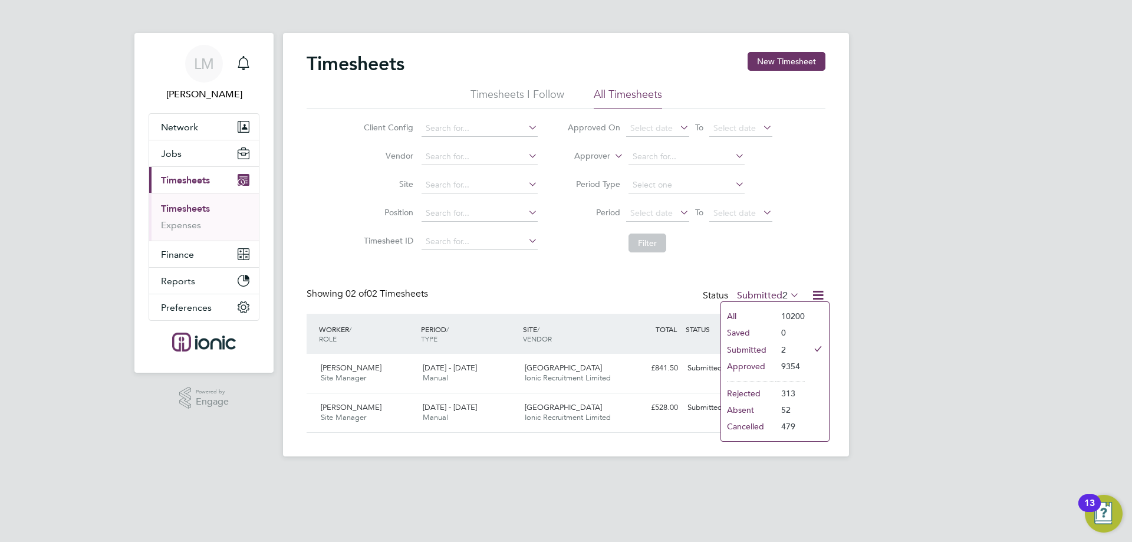
click at [749, 365] on li "Approved" at bounding box center [748, 366] width 54 height 17
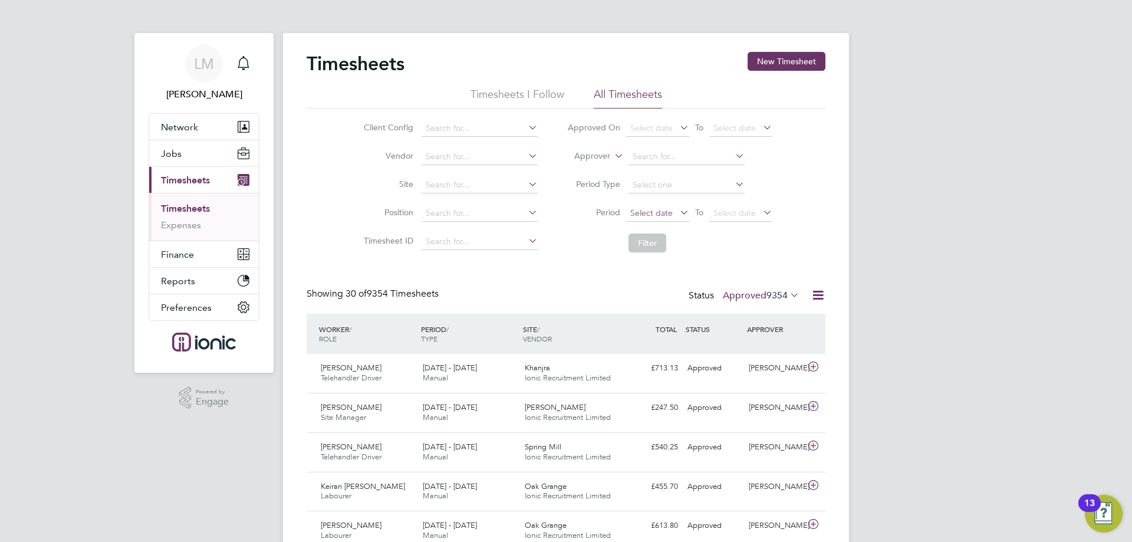
click at [674, 215] on span "Select date" at bounding box center [657, 214] width 63 height 16
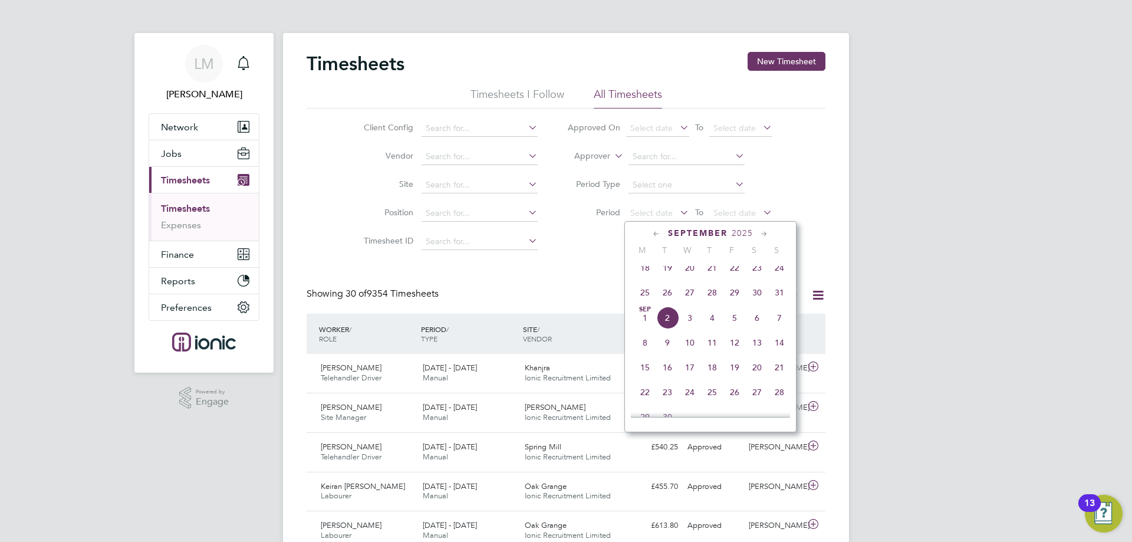
click at [640, 301] on span "25" at bounding box center [645, 292] width 22 height 22
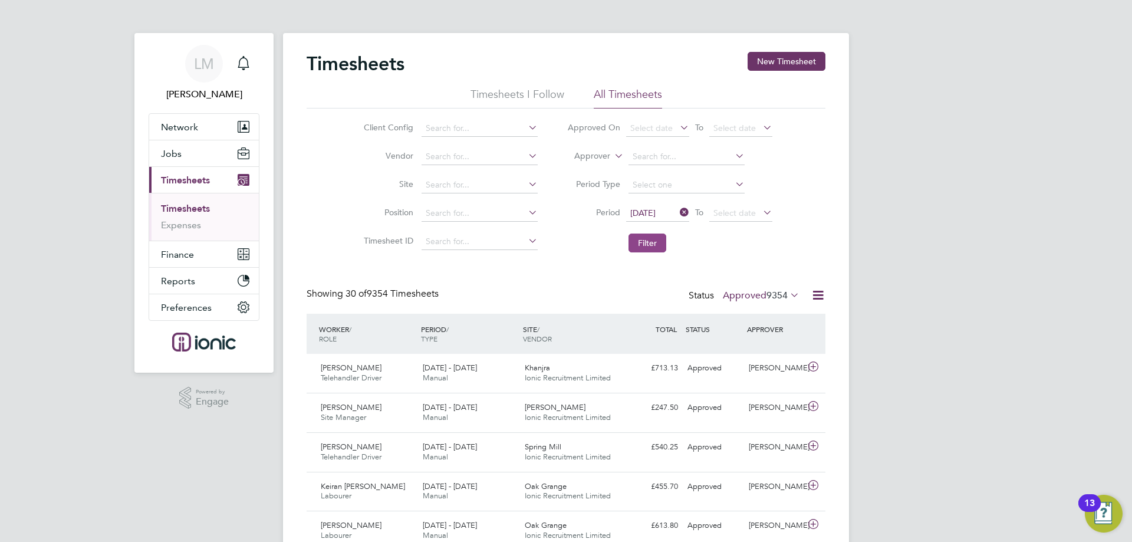
click at [644, 249] on button "Filter" at bounding box center [647, 242] width 38 height 19
click at [760, 294] on label "Approved 19" at bounding box center [766, 295] width 66 height 12
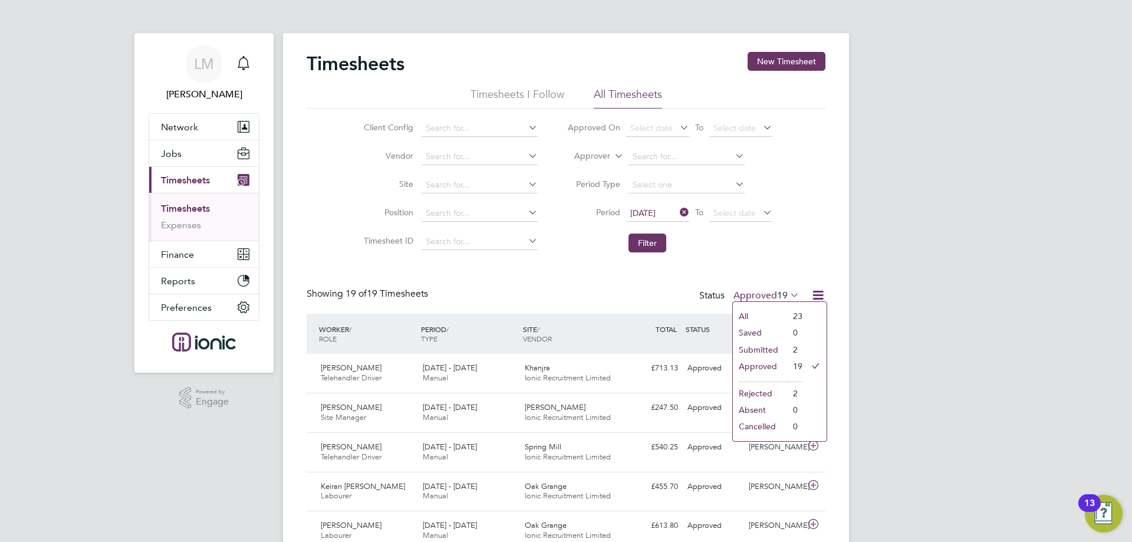
click at [763, 346] on li "Submitted" at bounding box center [760, 349] width 54 height 17
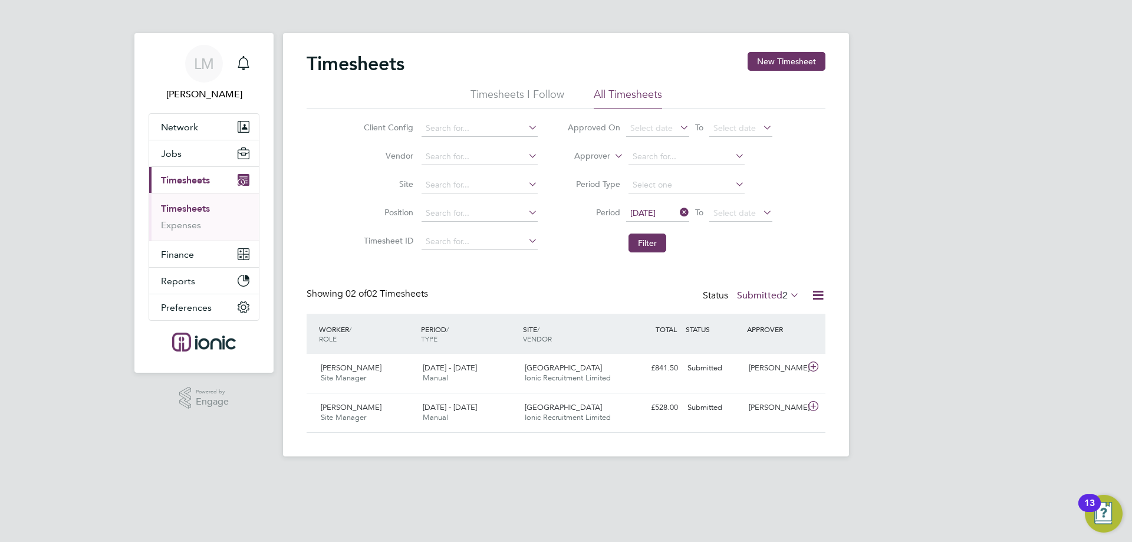
click at [755, 296] on label "Submitted 2" at bounding box center [768, 295] width 62 height 12
click at [630, 240] on button "Filter" at bounding box center [647, 242] width 38 height 19
click at [746, 298] on label "Submitted 2" at bounding box center [768, 295] width 62 height 12
click at [764, 365] on li "Approved" at bounding box center [761, 366] width 54 height 17
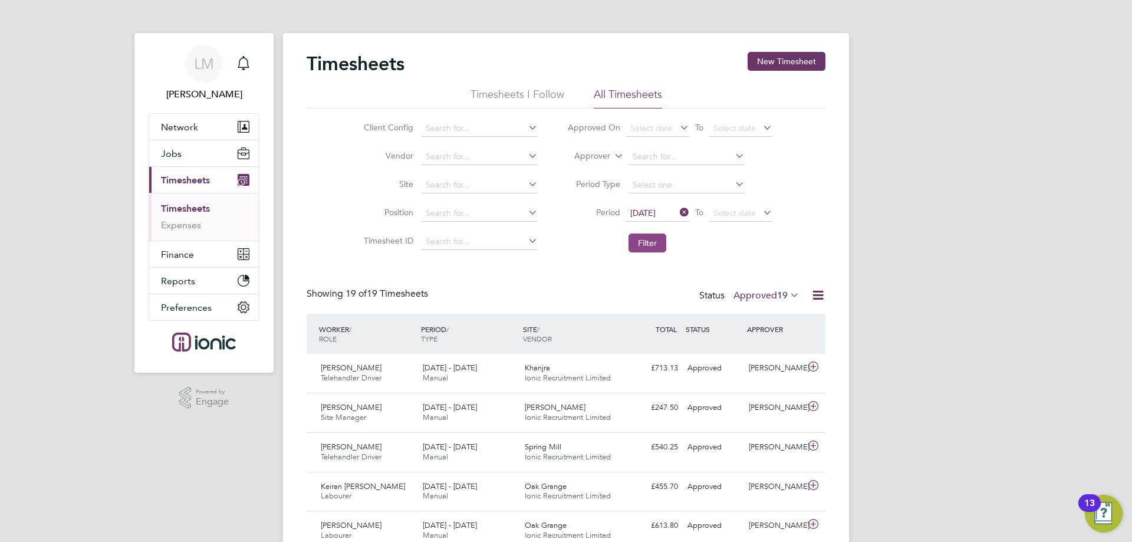
click at [648, 242] on button "Filter" at bounding box center [647, 242] width 38 height 19
click at [648, 245] on button "Filter" at bounding box center [647, 242] width 38 height 19
click at [763, 297] on label "Approved 19" at bounding box center [766, 295] width 66 height 12
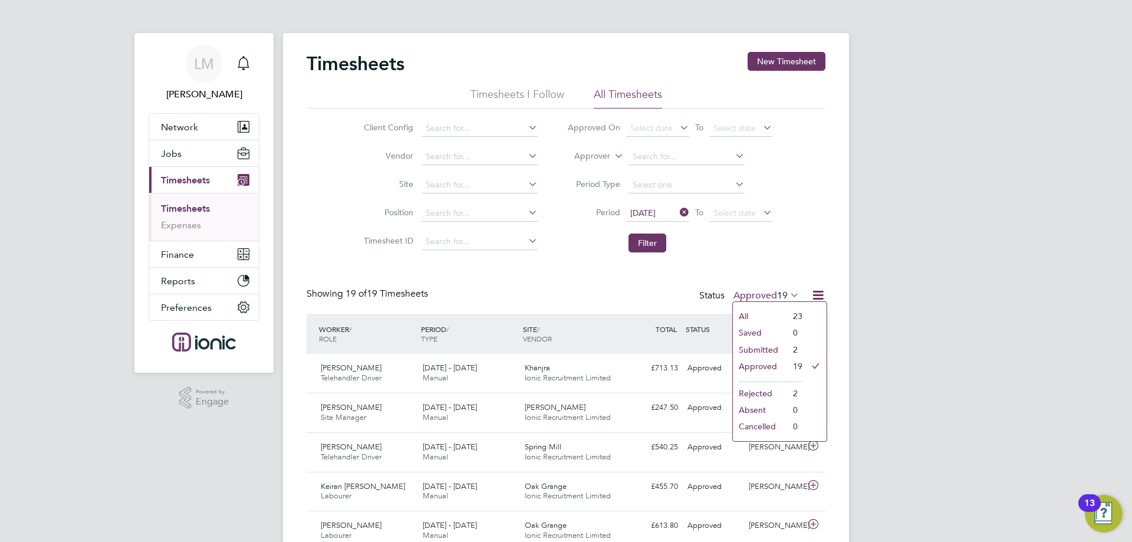
click at [758, 337] on li "Saved" at bounding box center [760, 332] width 54 height 17
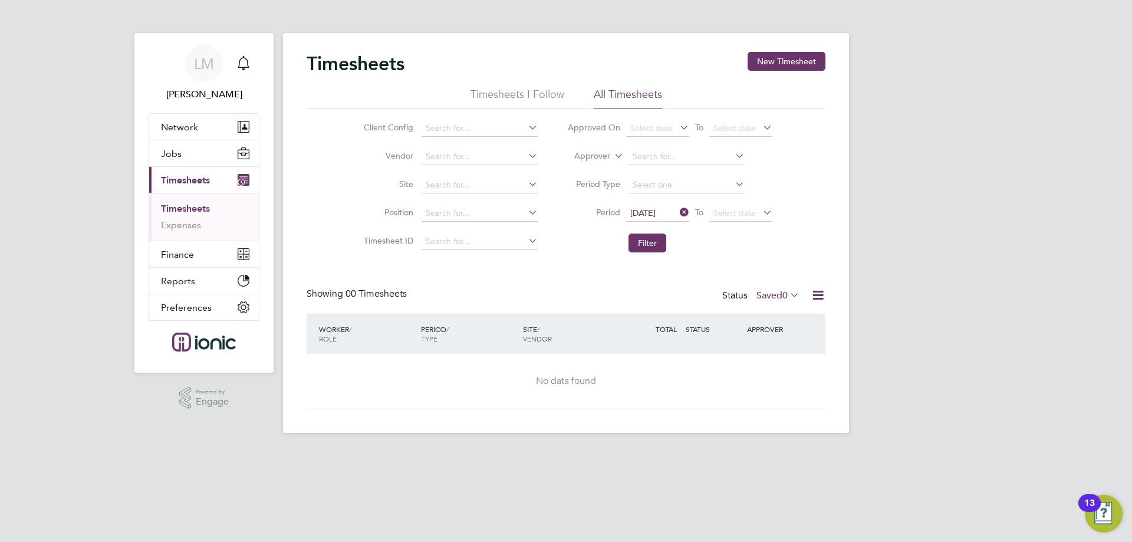
click at [765, 288] on div "Status Saved 0" at bounding box center [762, 296] width 80 height 17
click at [765, 292] on label "Saved 0" at bounding box center [777, 295] width 43 height 12
click at [762, 345] on li "Submitted" at bounding box center [771, 349] width 54 height 17
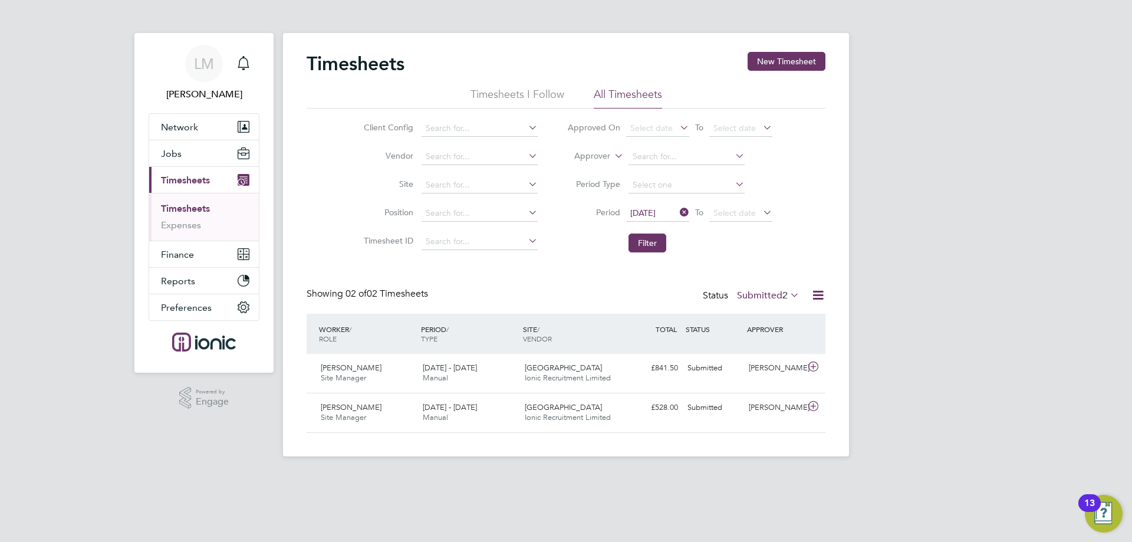
click at [770, 298] on label "Submitted 2" at bounding box center [768, 295] width 62 height 12
click at [768, 367] on li "Approved" at bounding box center [761, 366] width 54 height 17
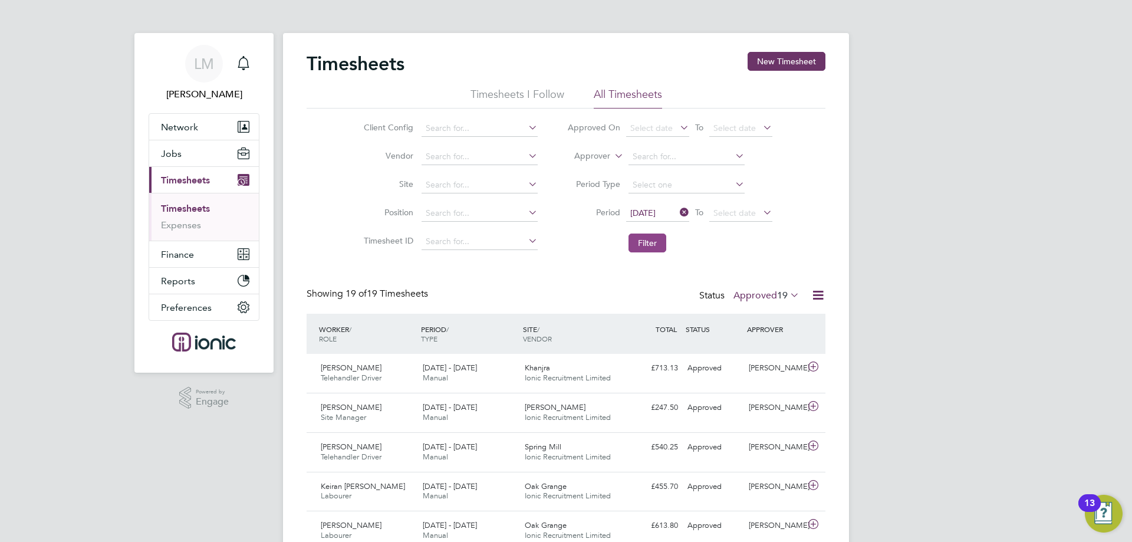
click at [642, 252] on button "Filter" at bounding box center [647, 242] width 38 height 19
drag, startPoint x: 553, startPoint y: 268, endPoint x: 558, endPoint y: 216, distance: 52.7
click at [558, 216] on li "Period [DATE] To Select date" at bounding box center [669, 213] width 235 height 28
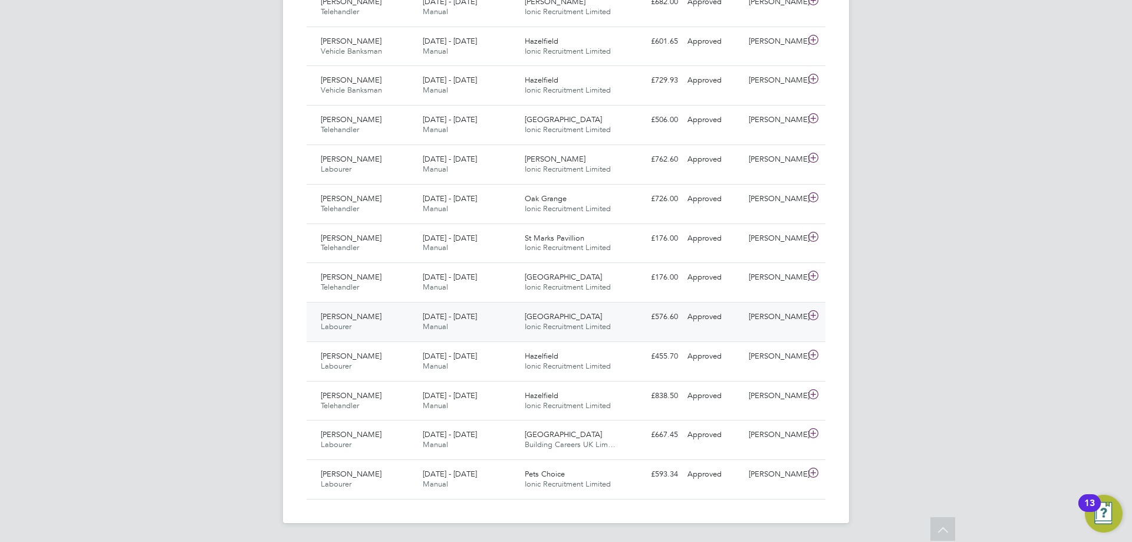
click at [396, 309] on div "[PERSON_NAME] Labourer [DATE] - [DATE]" at bounding box center [367, 321] width 102 height 29
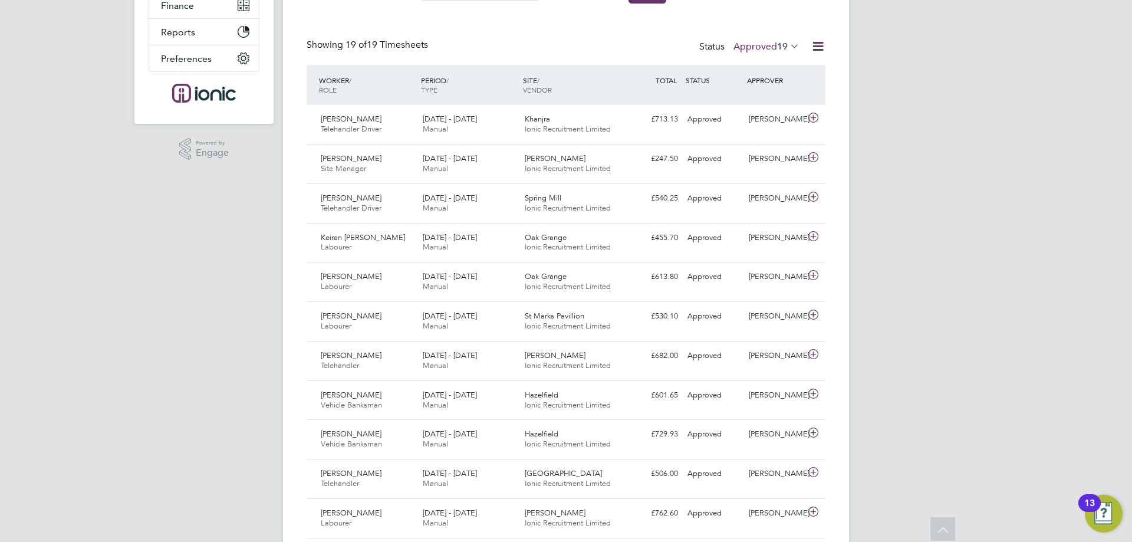
scroll to position [0, 0]
